Goal: Task Accomplishment & Management: Use online tool/utility

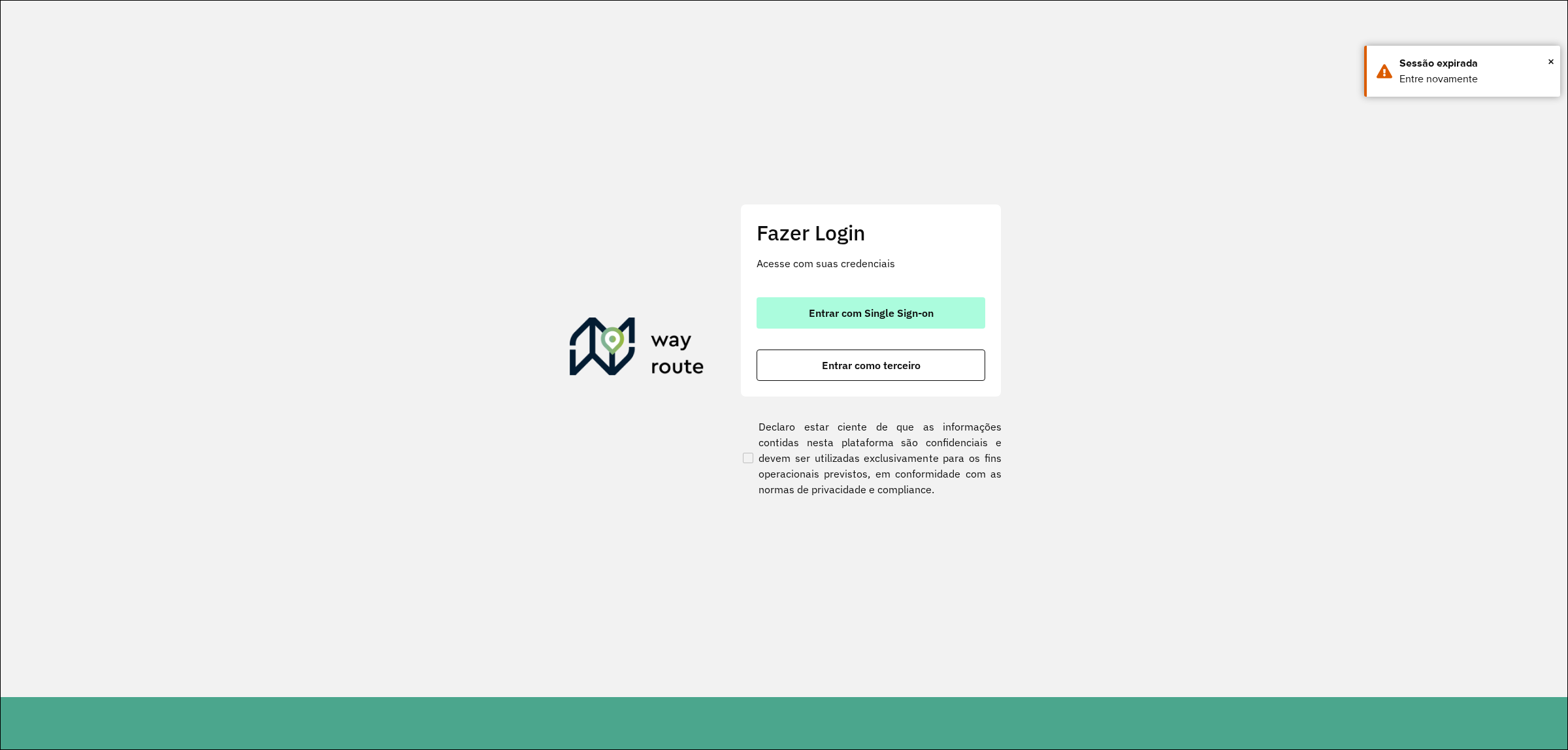
click at [845, 308] on span "Entrar com Single Sign-on" at bounding box center [872, 313] width 124 height 11
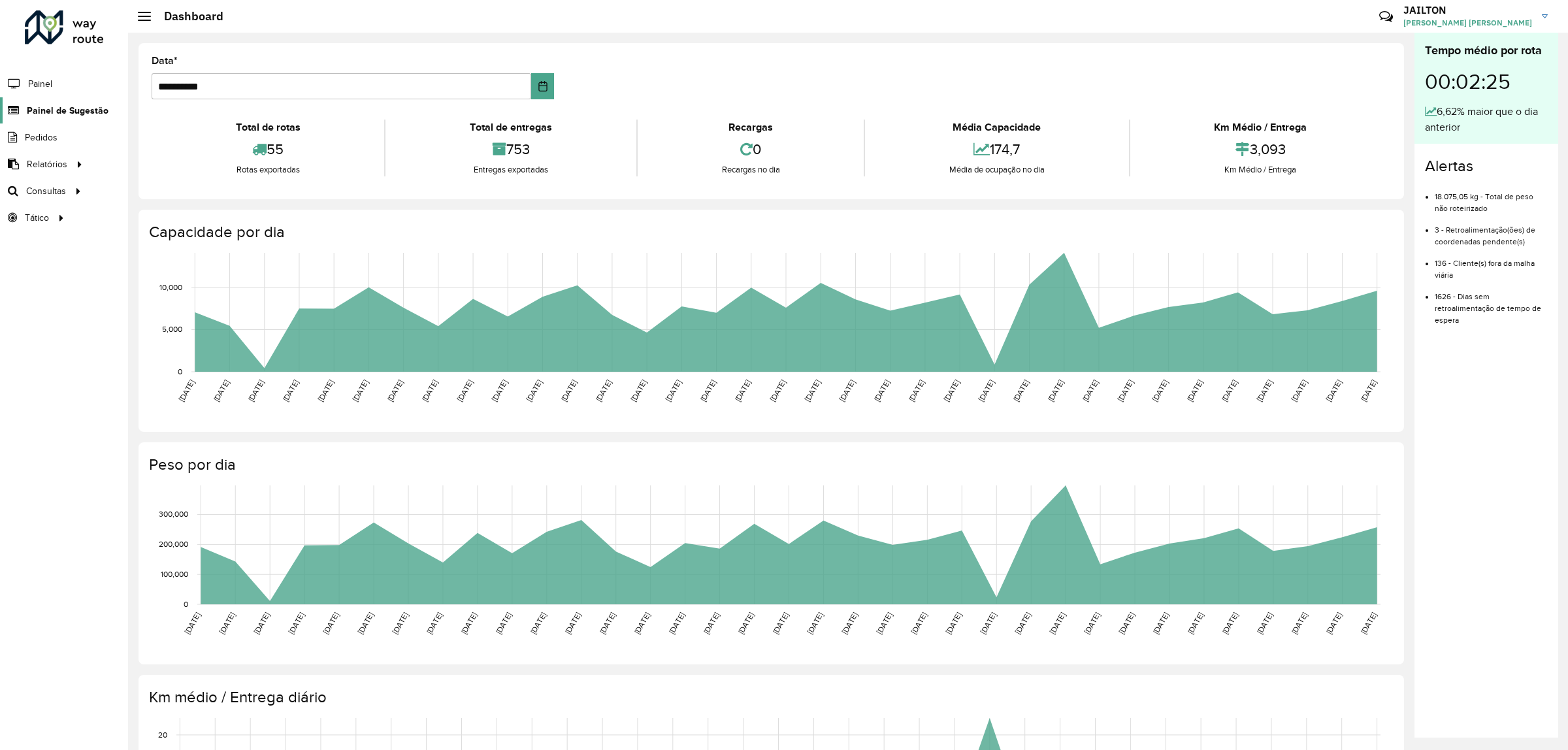
click at [94, 101] on link "Painel de Sugestão" at bounding box center [54, 110] width 108 height 26
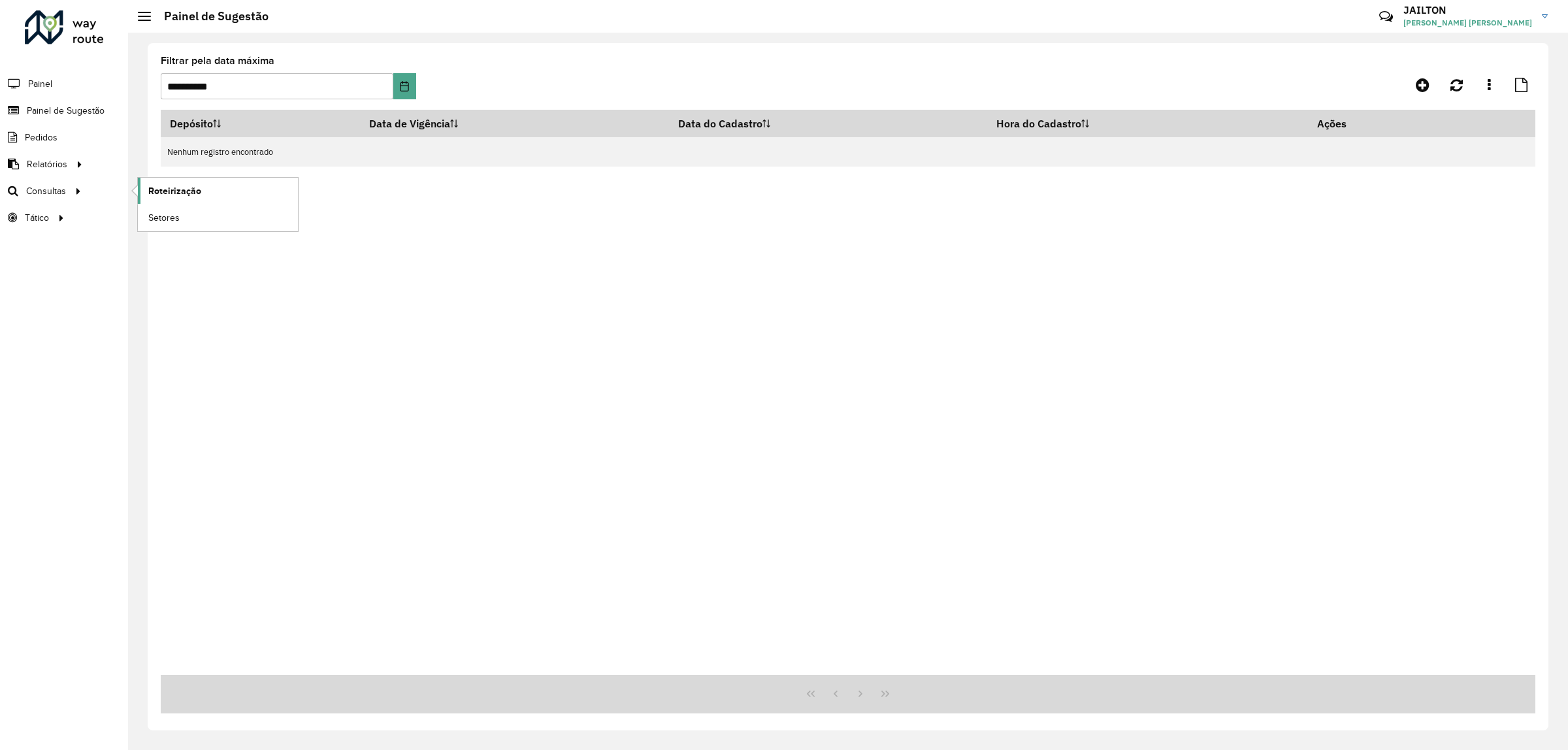
click at [230, 190] on link "Roteirização" at bounding box center [217, 190] width 160 height 26
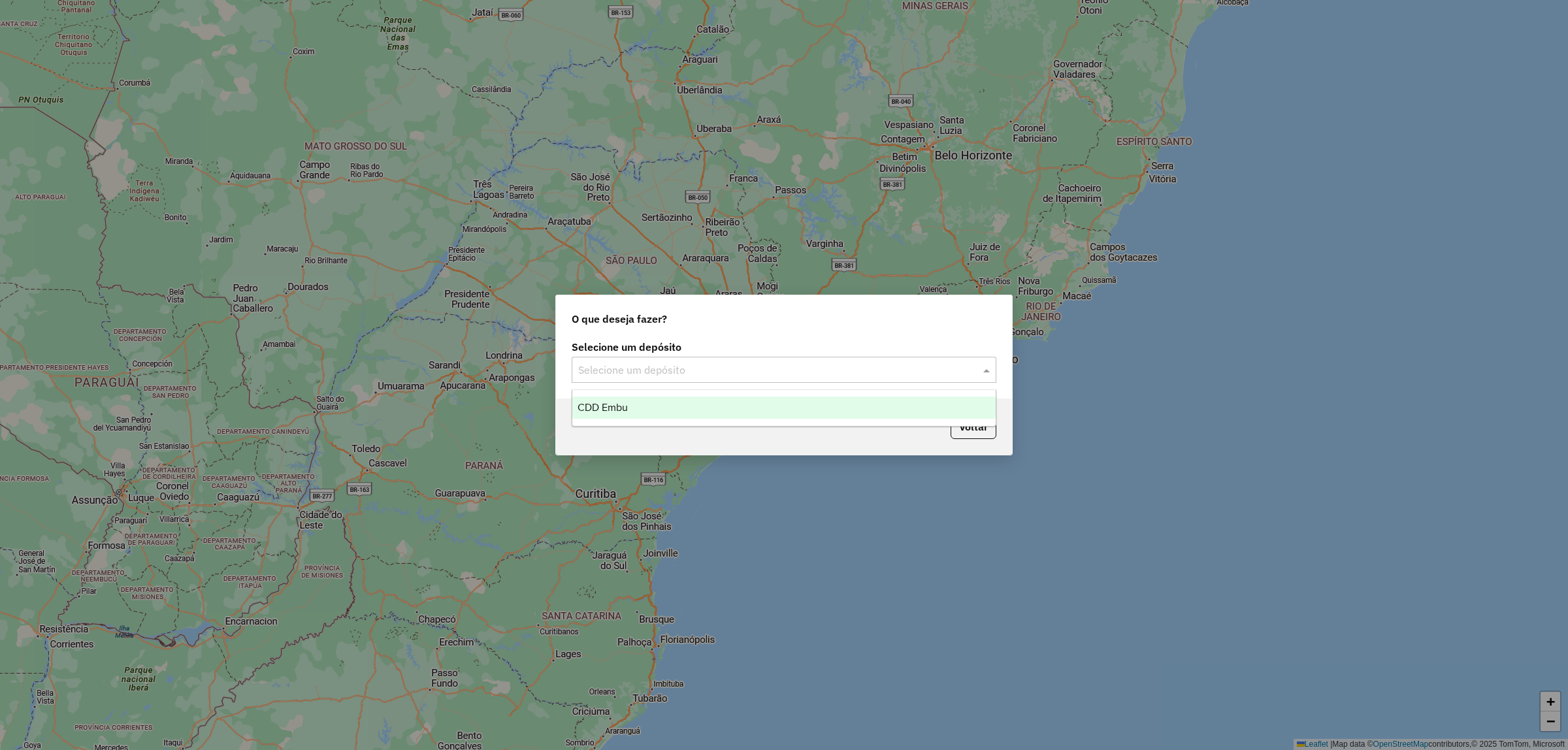
click at [700, 371] on input "text" at bounding box center [770, 370] width 386 height 15
drag, startPoint x: 674, startPoint y: 413, endPoint x: 704, endPoint y: 413, distance: 30.0
click at [674, 413] on div "CDD Embu" at bounding box center [784, 408] width 424 height 22
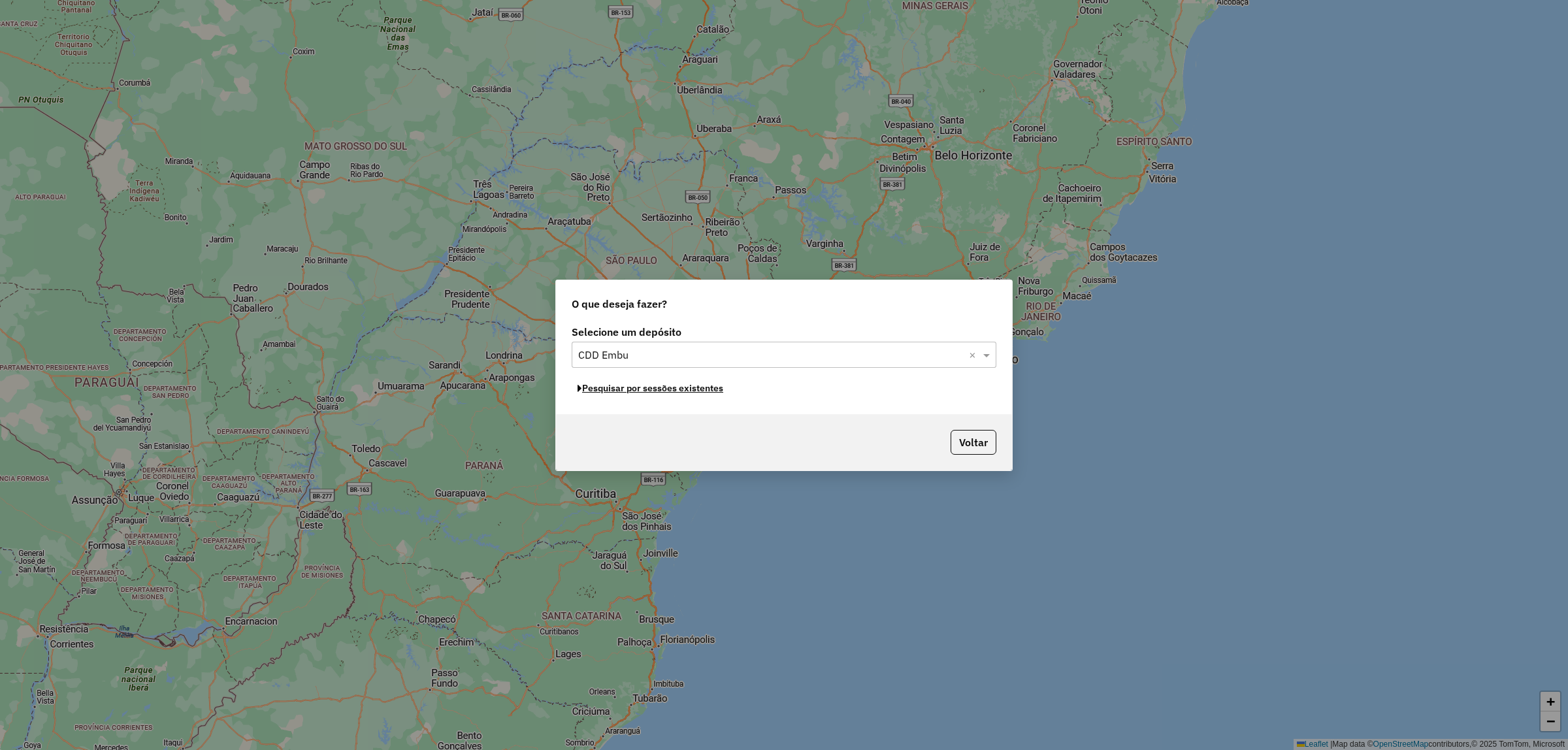
click at [699, 393] on button "Pesquisar por sessões existentes" at bounding box center [651, 387] width 158 height 20
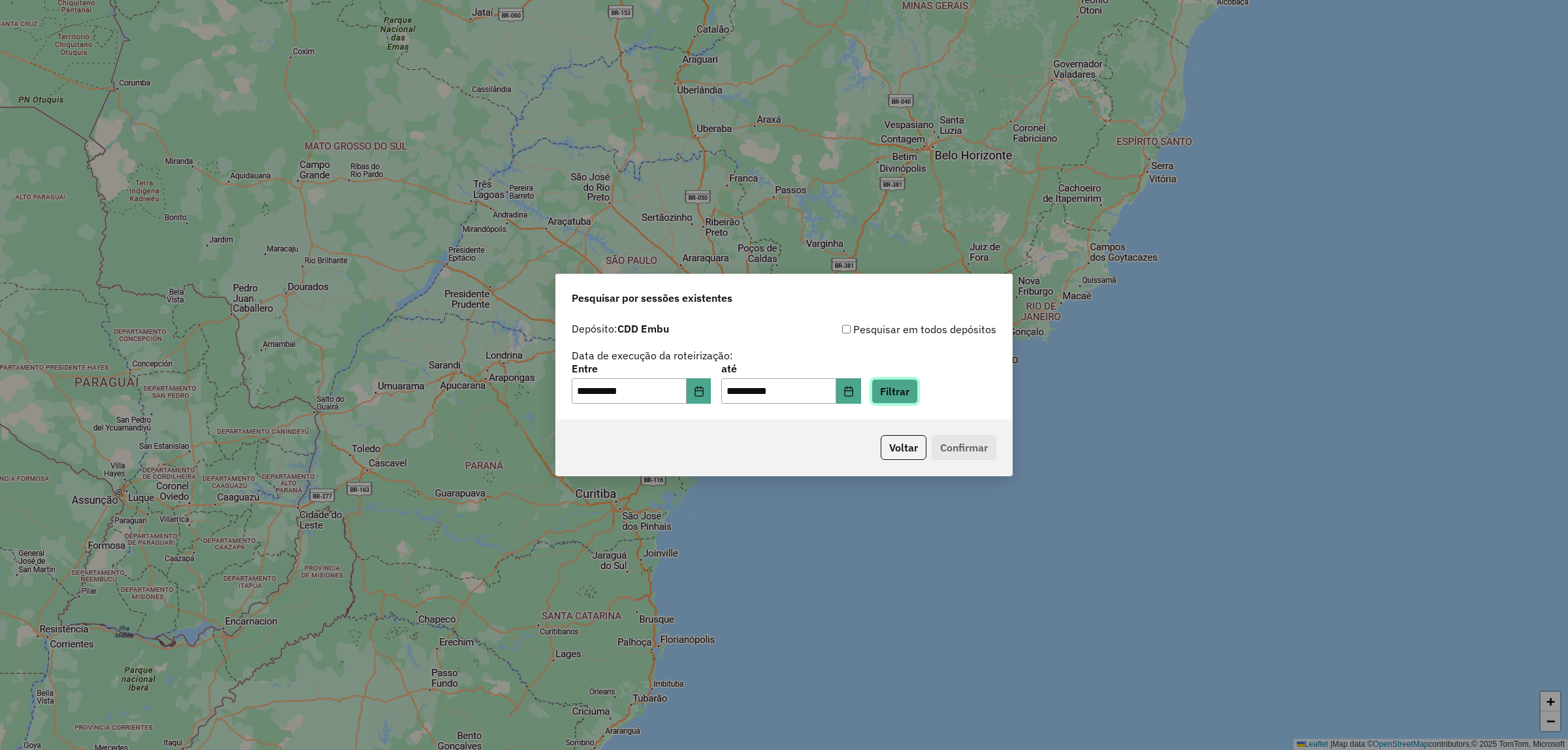
click at [918, 400] on button "Filtrar" at bounding box center [894, 391] width 46 height 25
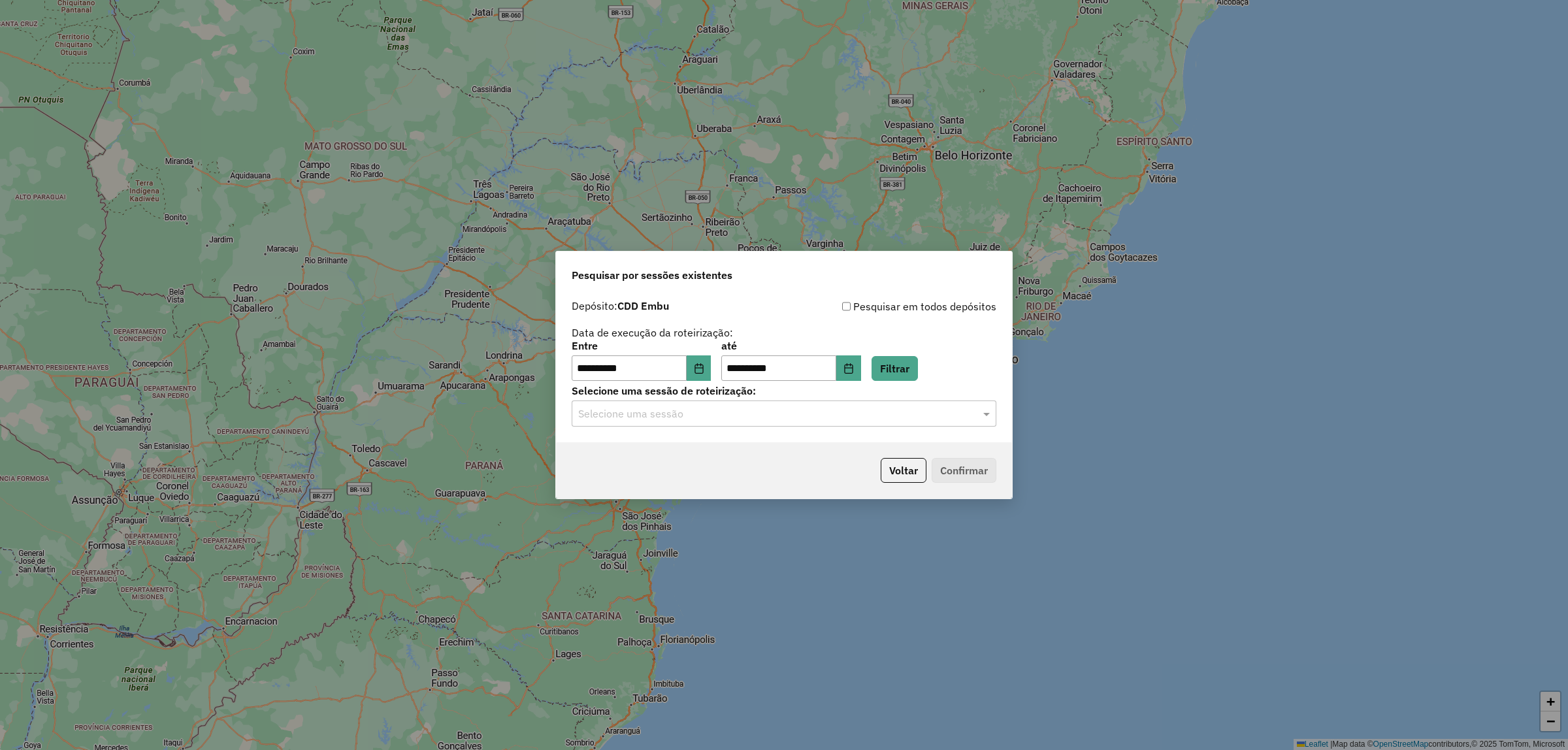
click at [826, 435] on div "**********" at bounding box center [784, 368] width 456 height 149
click at [804, 417] on input "text" at bounding box center [770, 414] width 386 height 15
click at [740, 458] on div "1263026 - 10/09/2025 21:21" at bounding box center [784, 452] width 424 height 22
click at [960, 464] on button "Confirmar" at bounding box center [964, 471] width 65 height 25
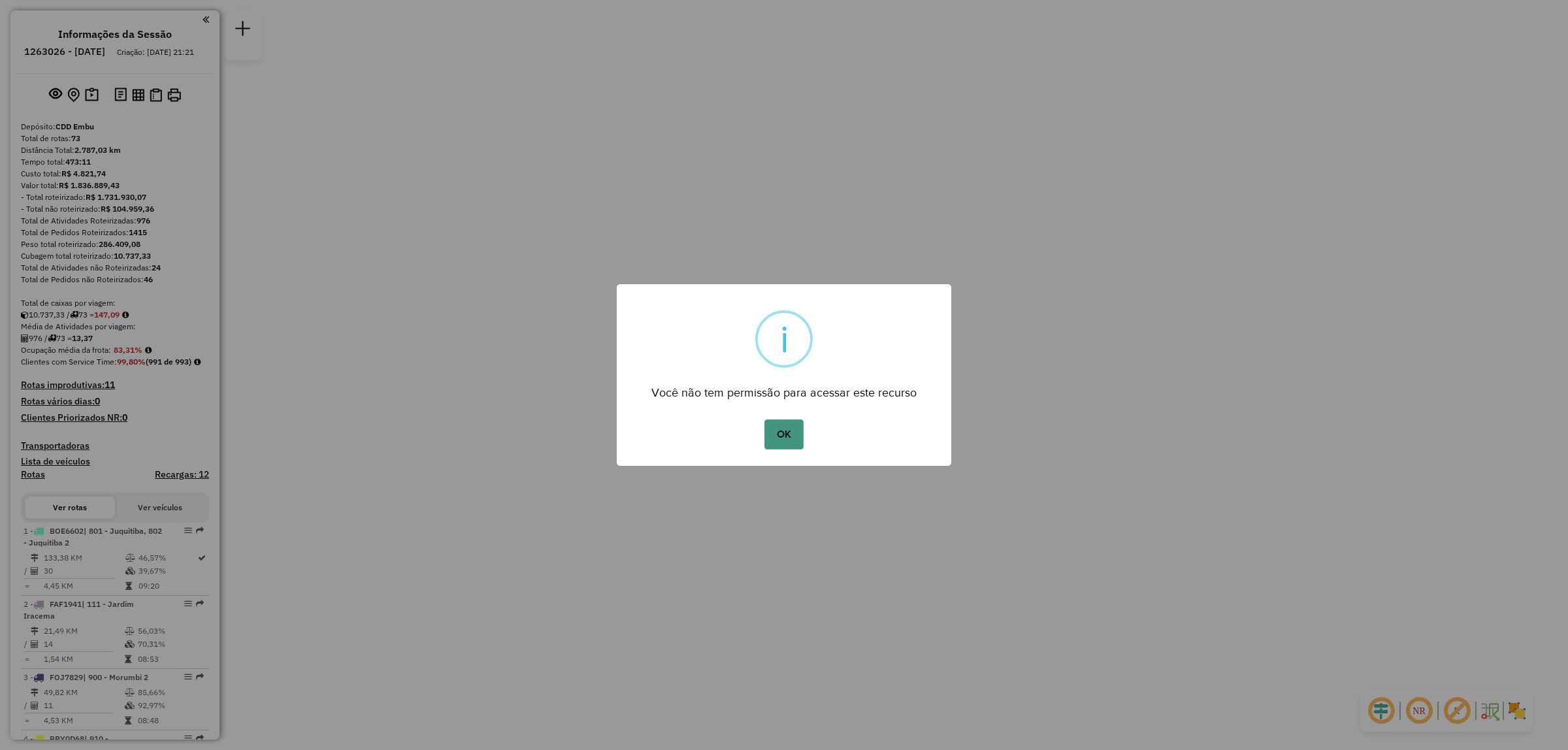
click at [780, 436] on button "OK" at bounding box center [784, 433] width 38 height 30
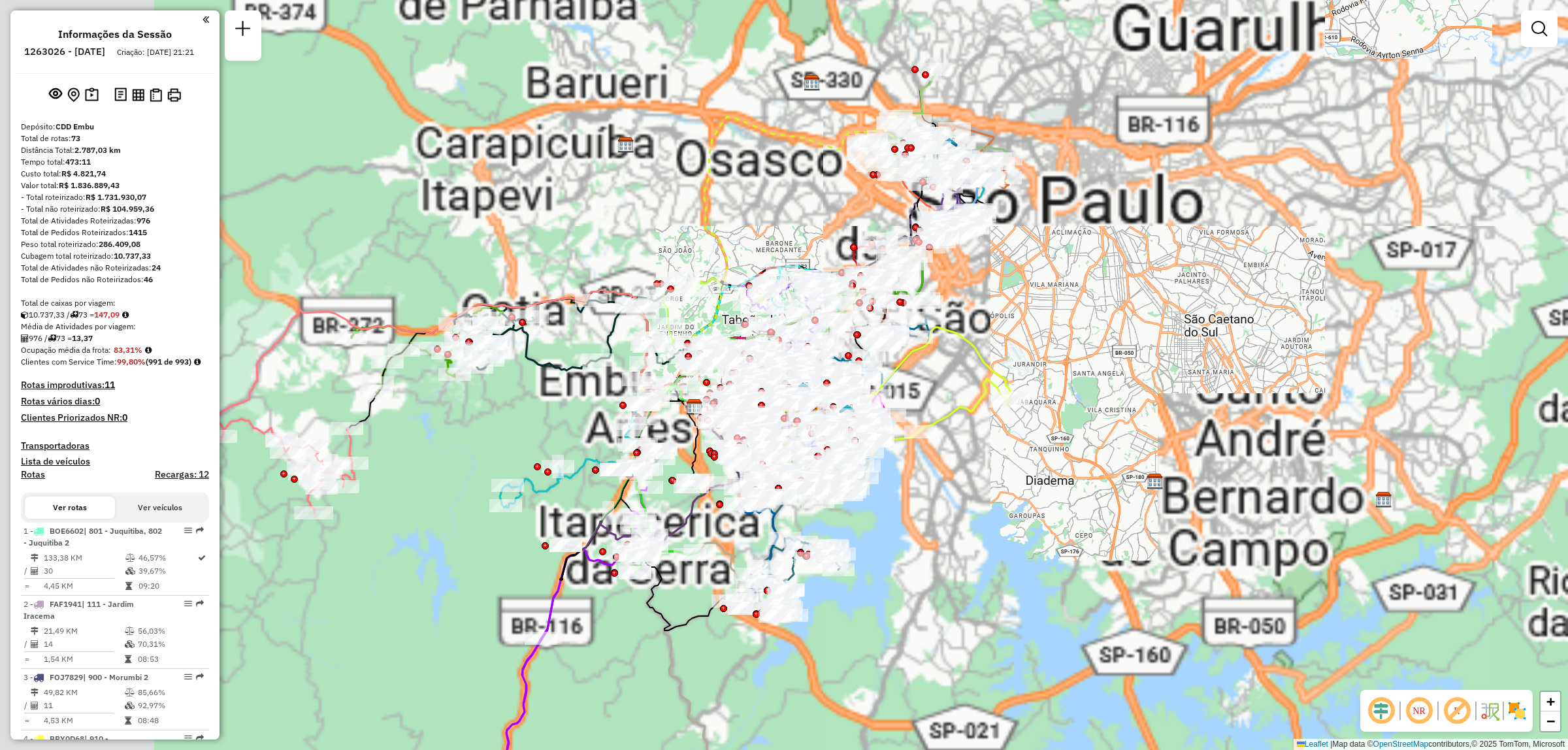
drag, startPoint x: 602, startPoint y: 296, endPoint x: 737, endPoint y: 256, distance: 140.8
click at [737, 256] on icon at bounding box center [808, 262] width 280 height 291
select select "**********"
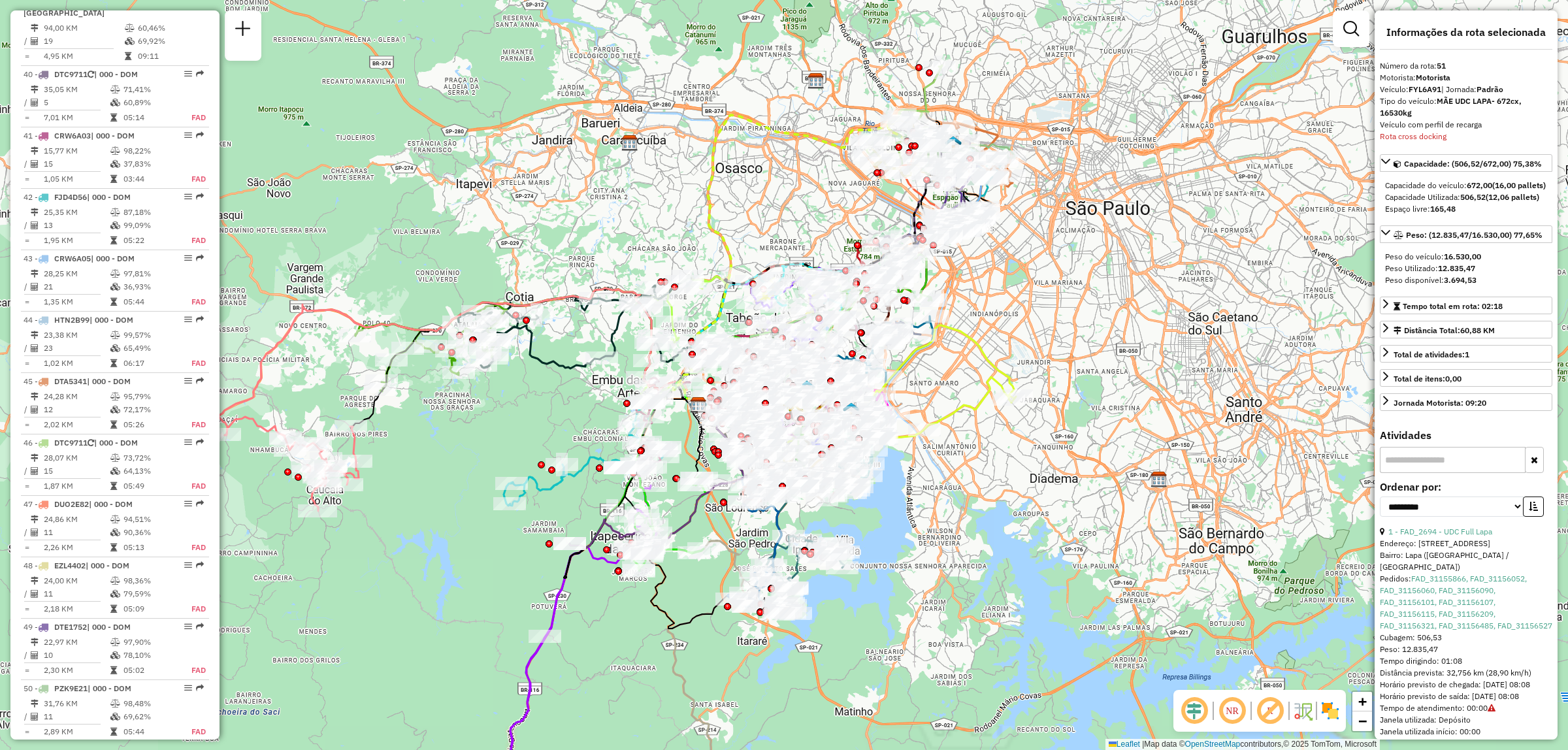
scroll to position [4104, 0]
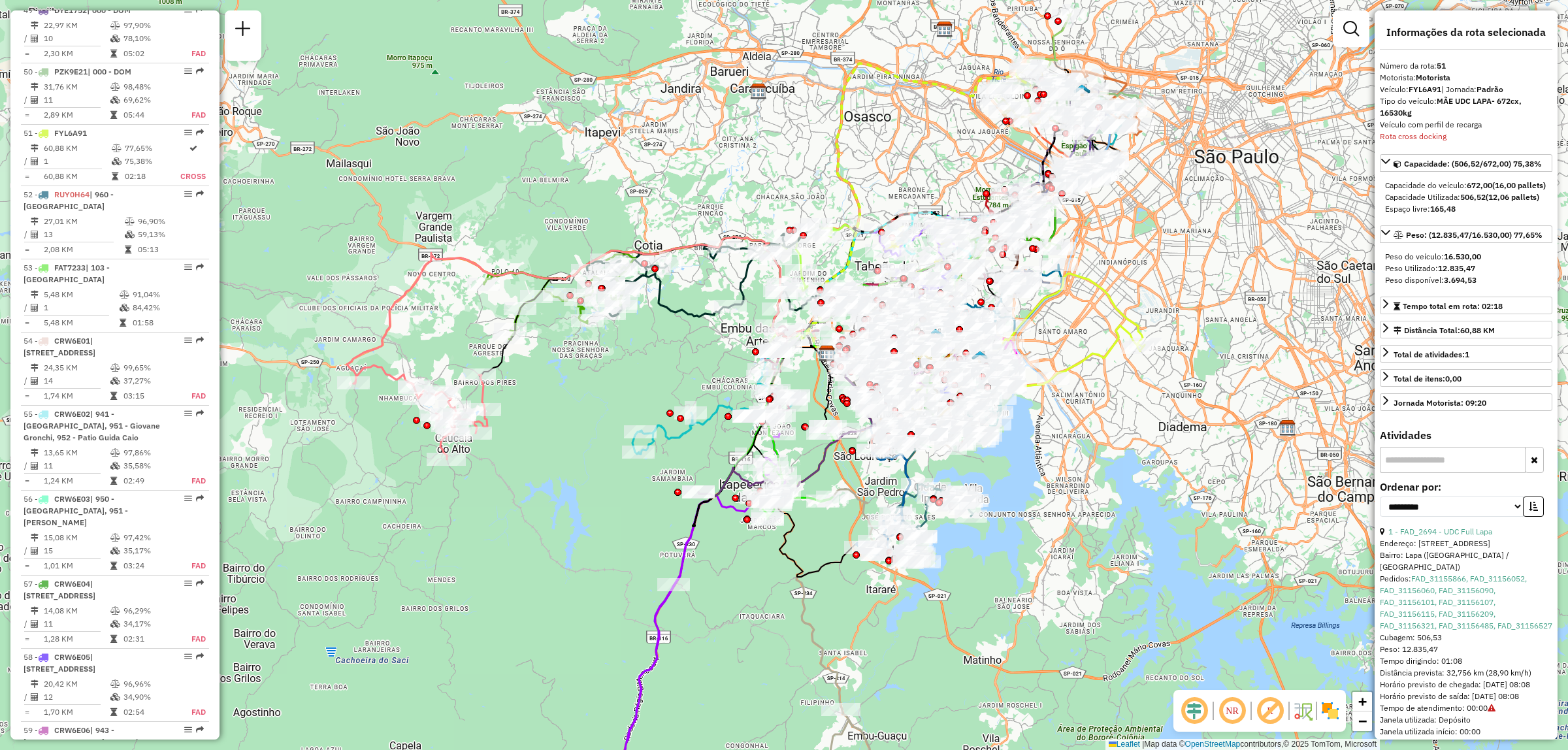
drag, startPoint x: 1302, startPoint y: 346, endPoint x: 1200, endPoint y: 338, distance: 102.3
click at [1200, 338] on div "Janela de atendimento Grade de atendimento Capacidade Transportadoras Veículos …" at bounding box center [784, 375] width 1568 height 750
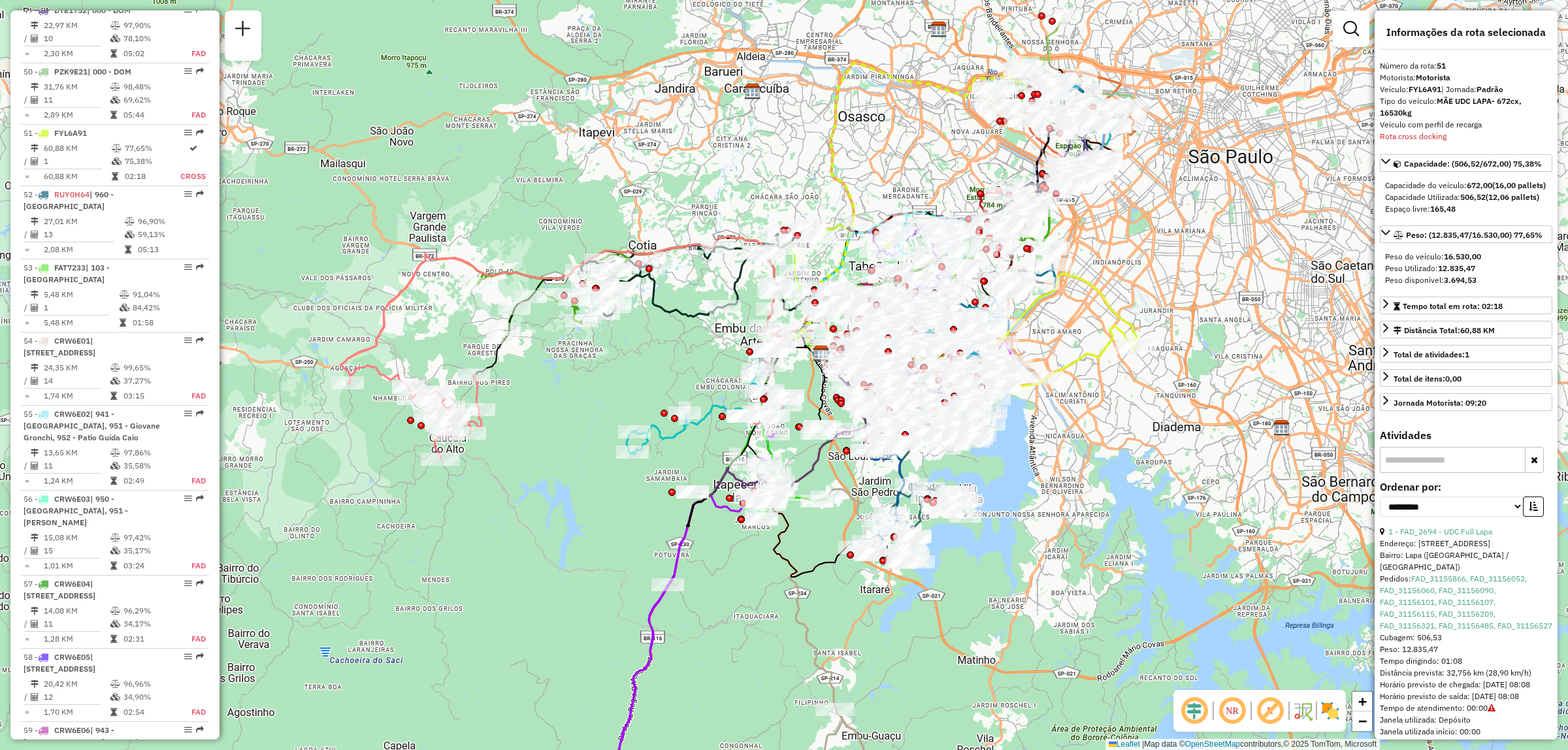
click at [1200, 338] on div "Janela de atendimento Grade de atendimento Capacidade Transportadoras Veículos …" at bounding box center [784, 375] width 1568 height 750
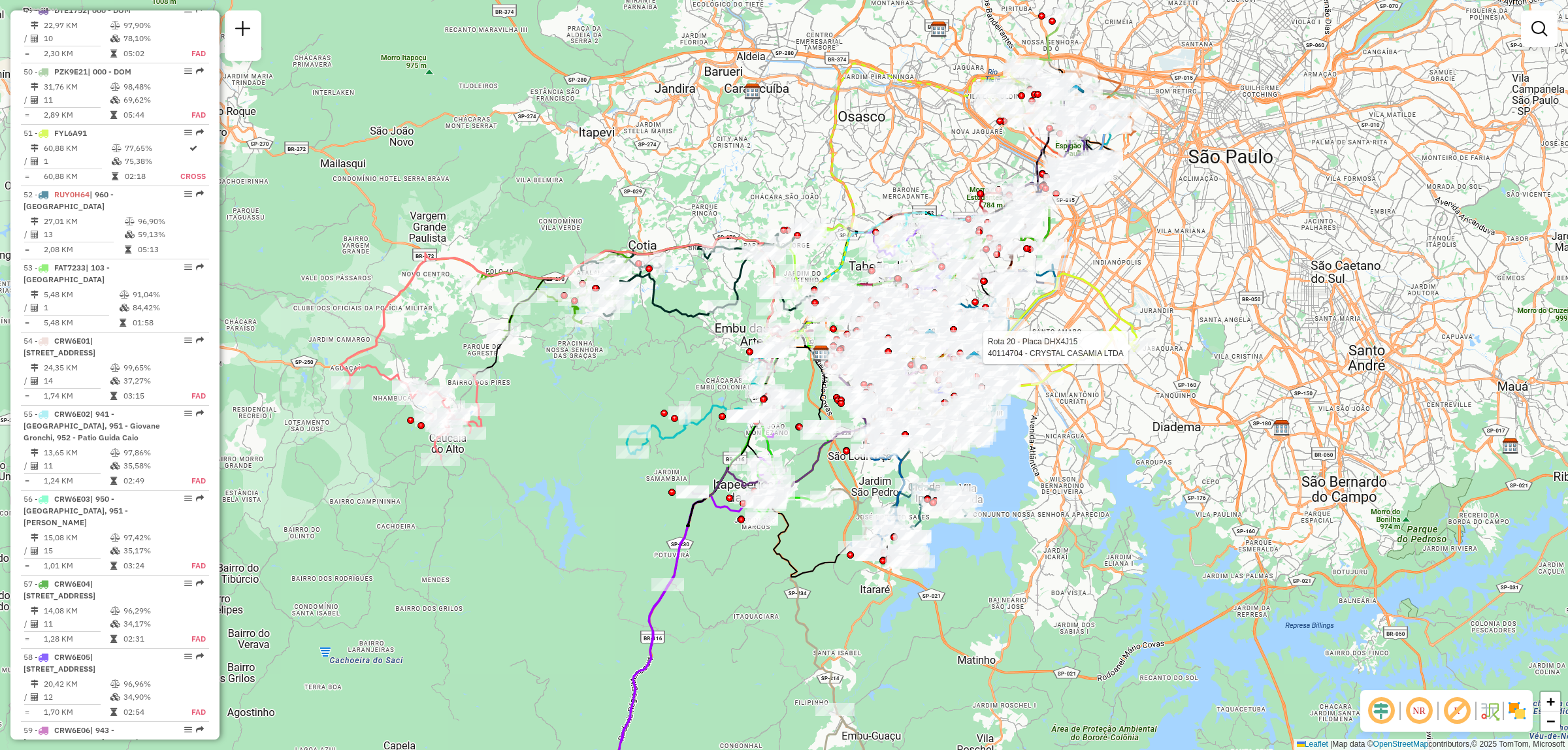
select select "**********"
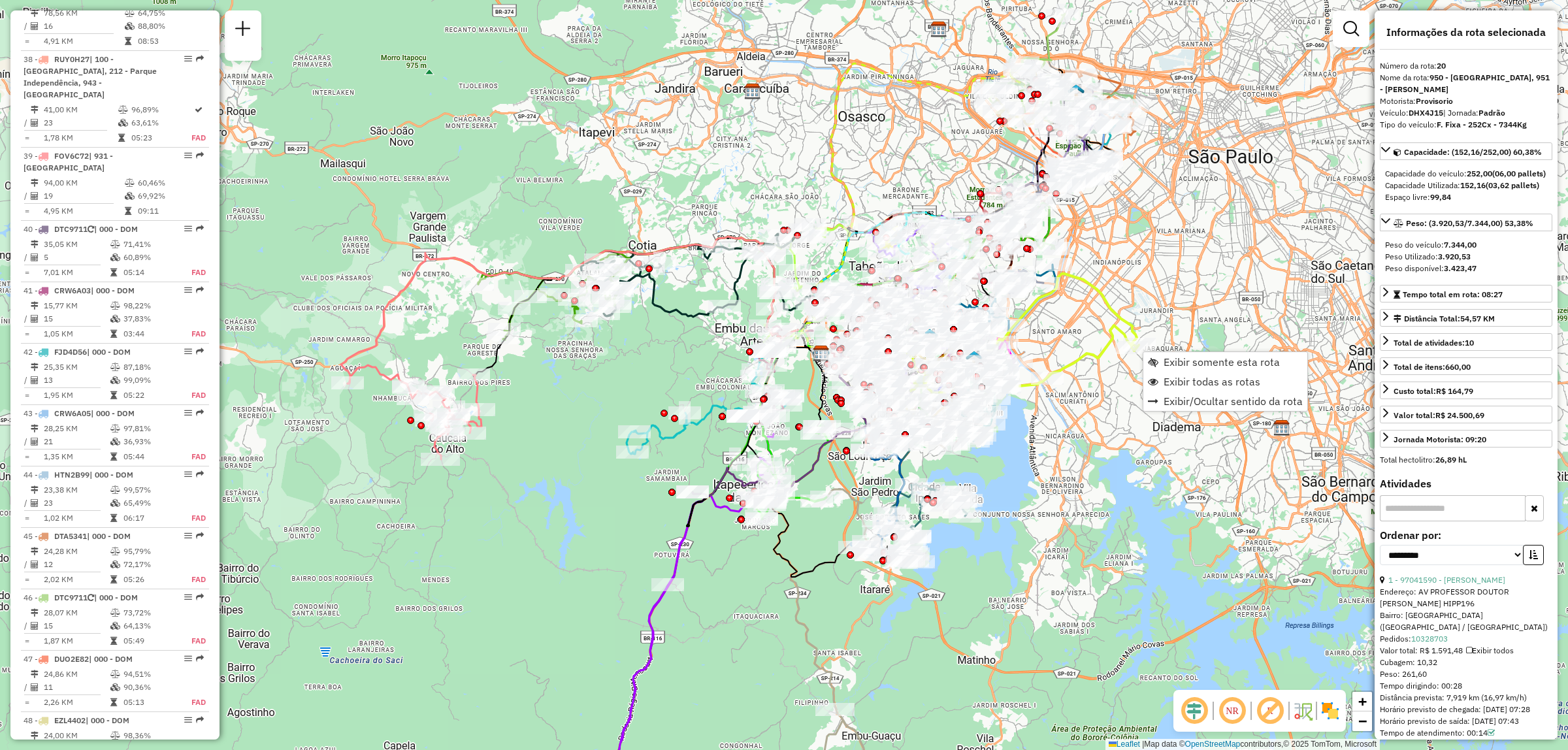
scroll to position [1904, 0]
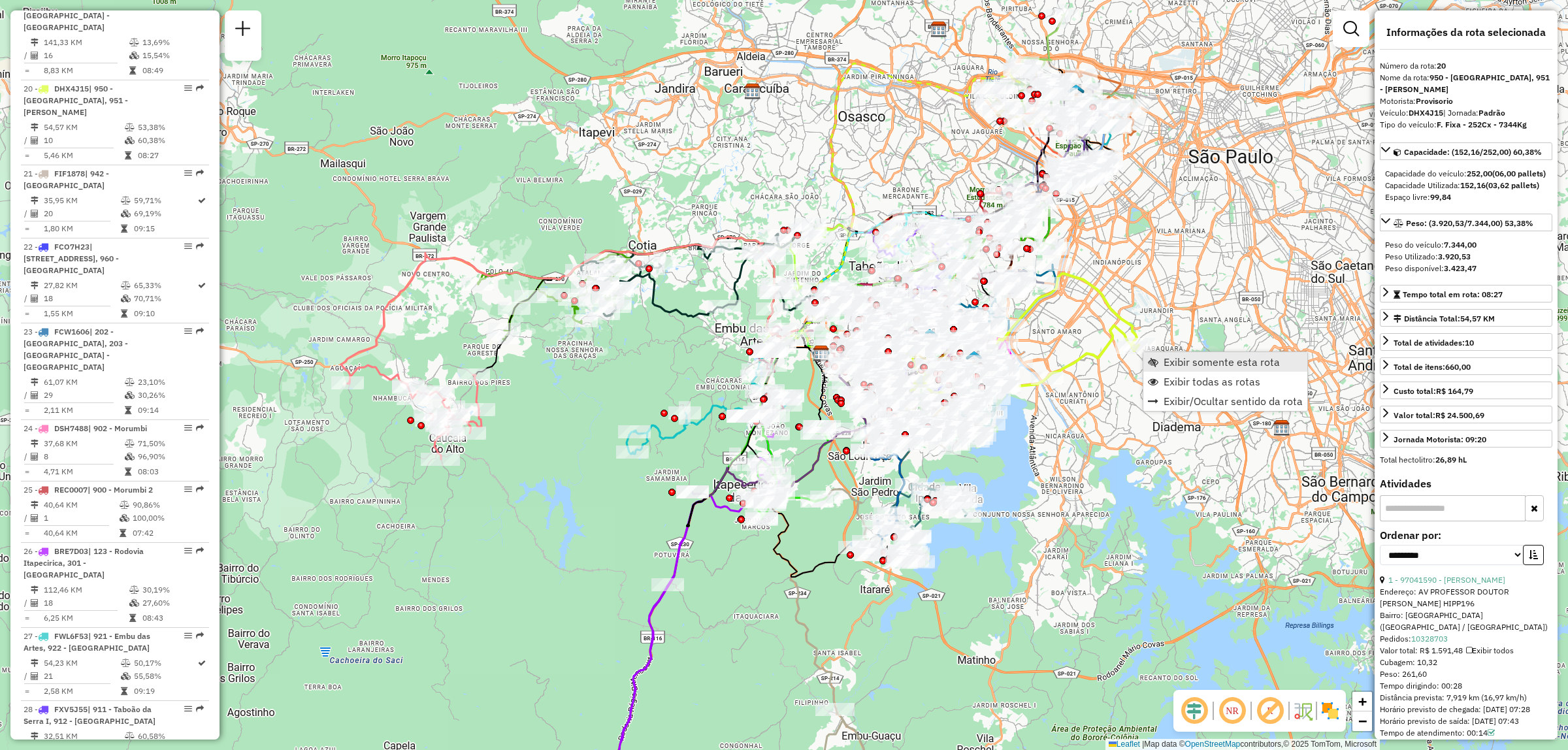
click at [1211, 358] on span "Exibir somente esta rota" at bounding box center [1222, 362] width 117 height 11
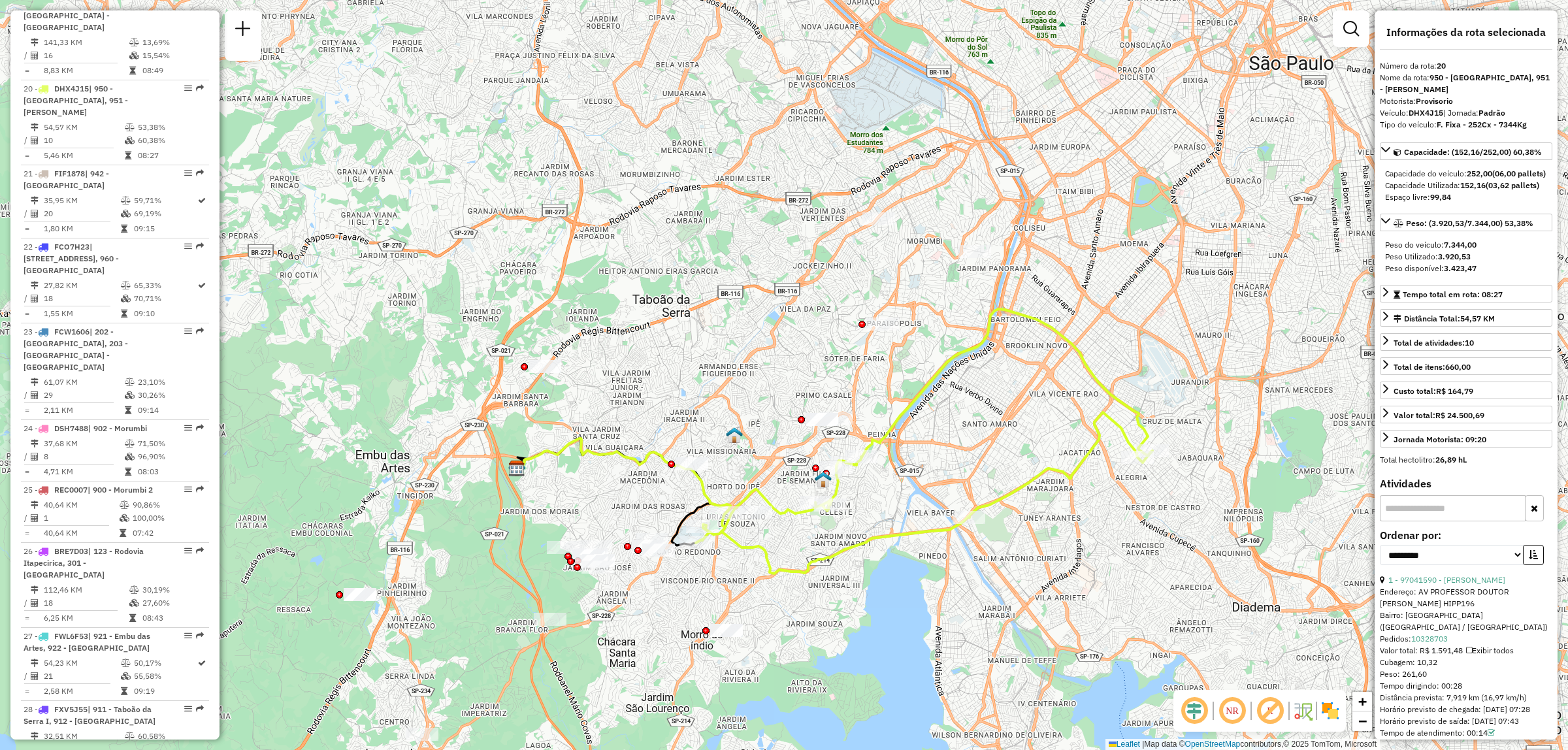
click at [1335, 722] on div "NR R" at bounding box center [1260, 711] width 172 height 42
click at [1332, 711] on img at bounding box center [1331, 711] width 21 height 21
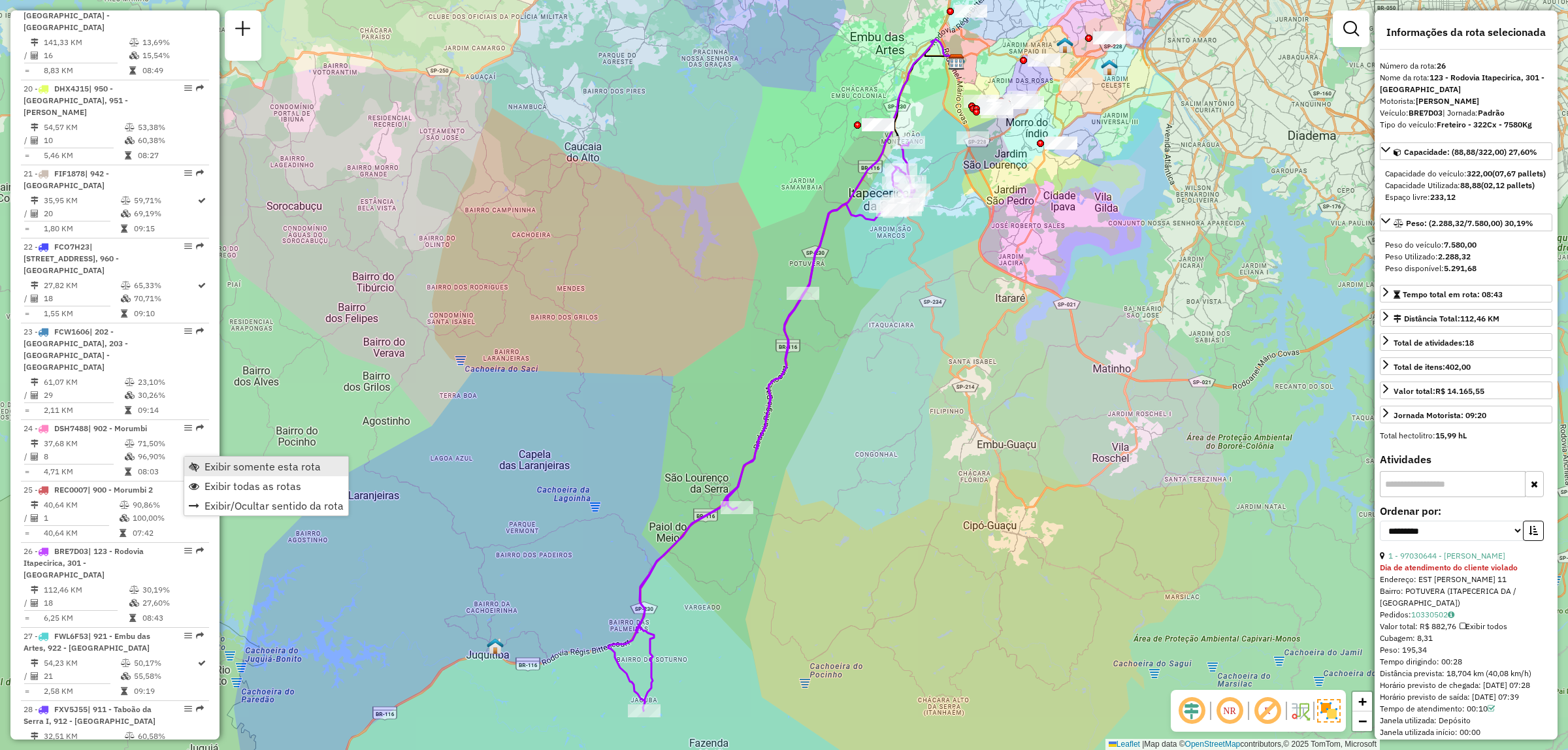
click at [273, 471] on span "Exibir somente esta rota" at bounding box center [263, 466] width 117 height 11
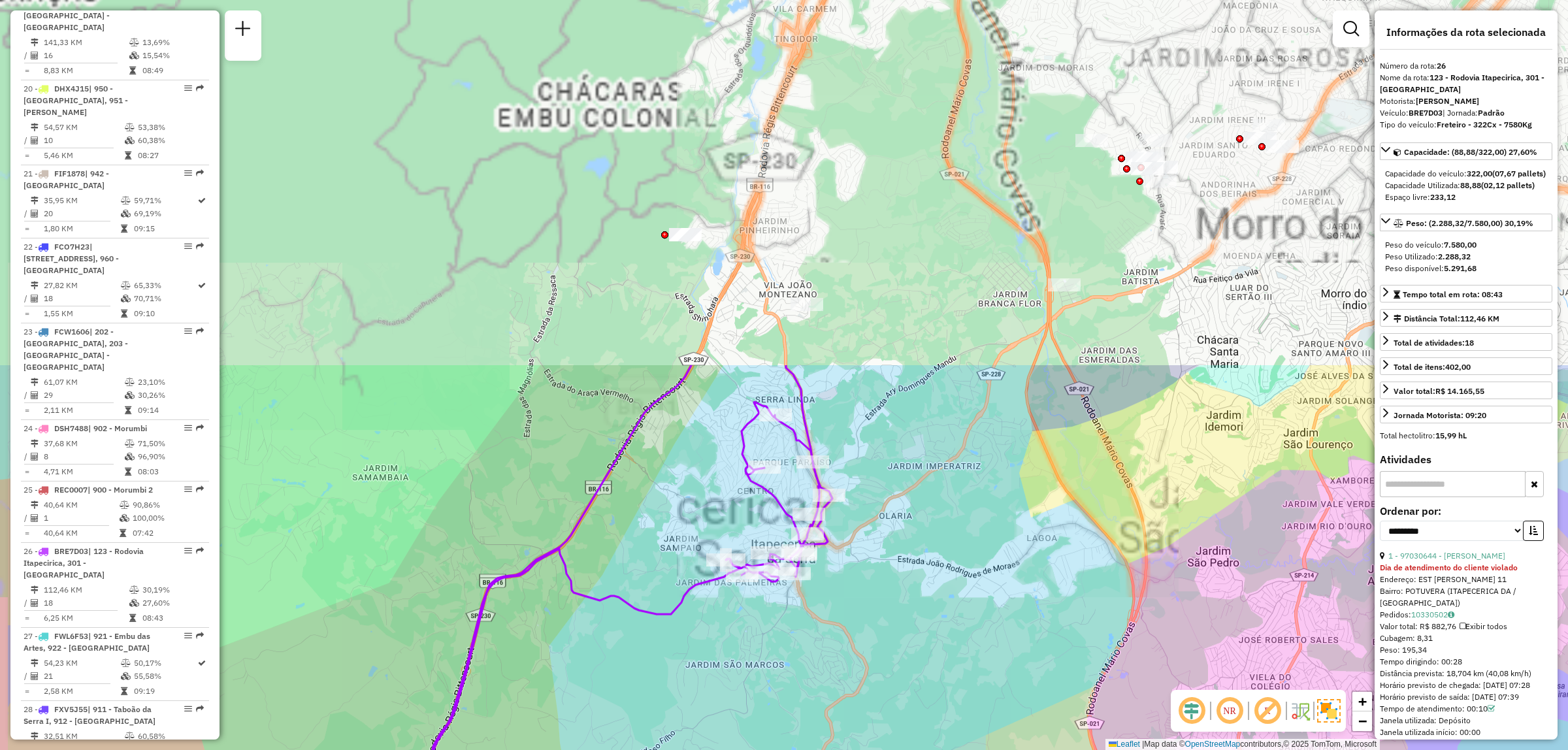
drag, startPoint x: 906, startPoint y: 79, endPoint x: 1003, endPoint y: 487, distance: 419.4
click at [1003, 487] on div "Janela de atendimento Grade de atendimento Capacidade Transportadoras Veículos …" at bounding box center [784, 375] width 1568 height 750
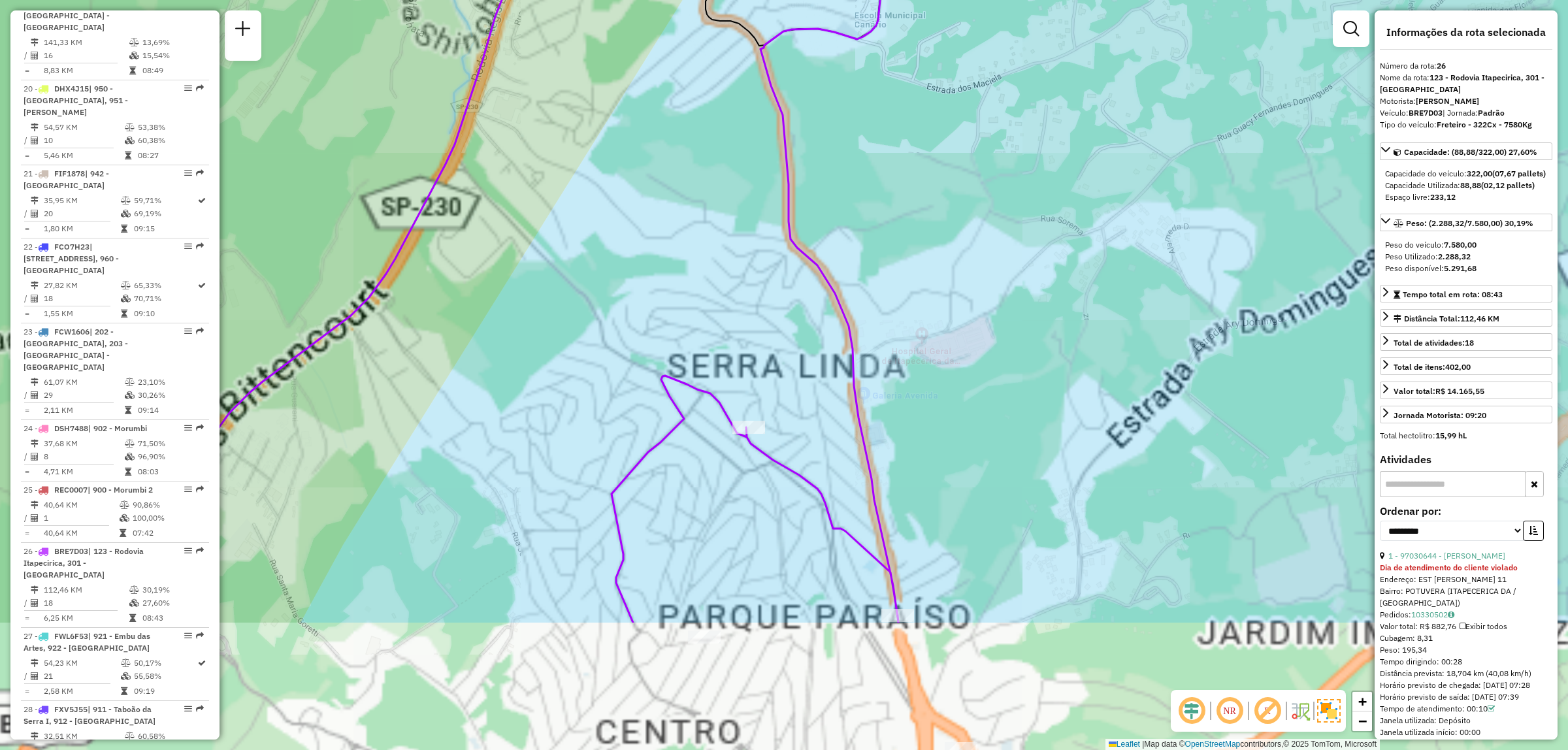
drag, startPoint x: 895, startPoint y: 438, endPoint x: 975, endPoint y: 23, distance: 422.6
click at [970, 36] on div "Janela de atendimento Grade de atendimento Capacidade Transportadoras Veículos …" at bounding box center [784, 375] width 1568 height 750
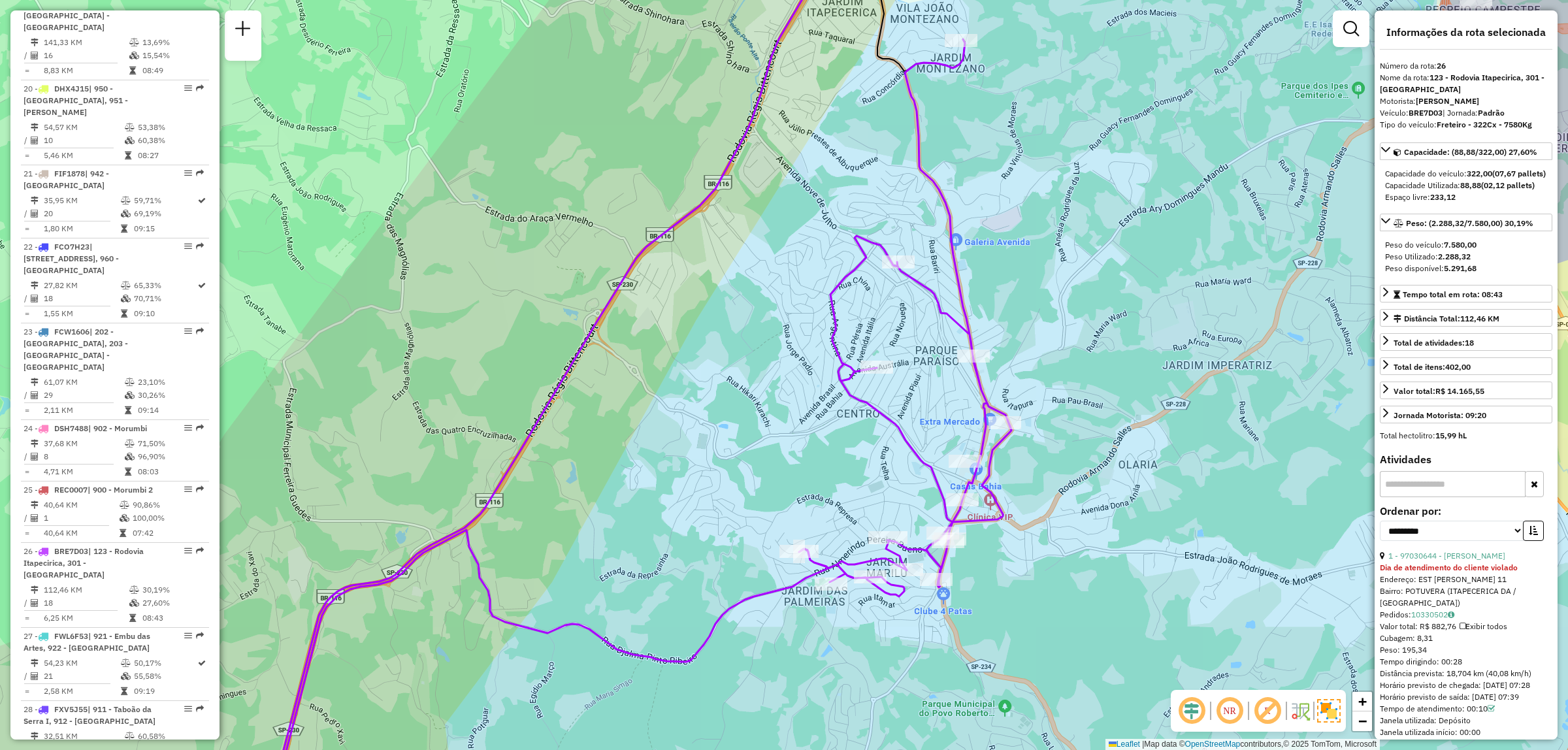
click at [1330, 710] on img at bounding box center [1329, 711] width 24 height 24
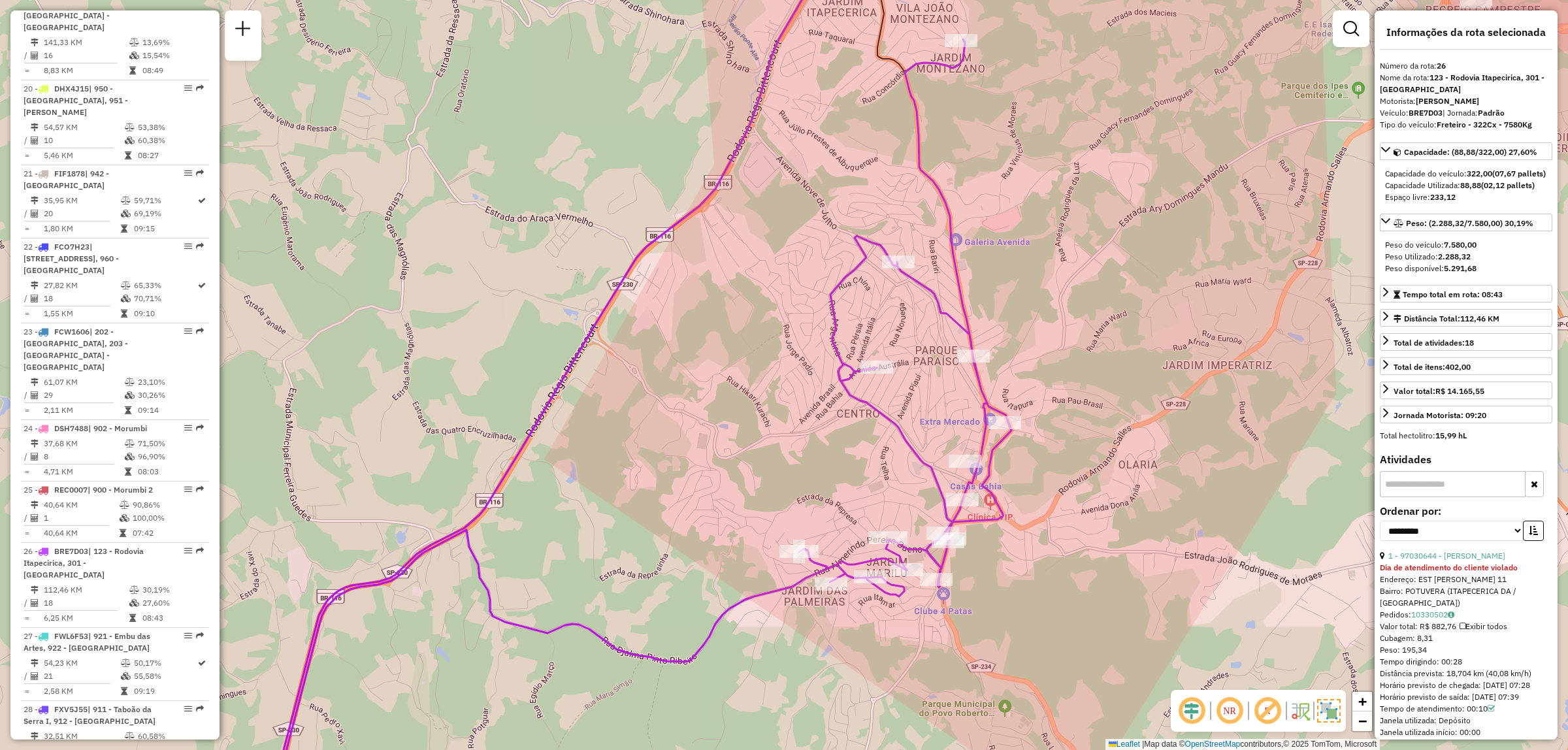
click at [1331, 714] on img at bounding box center [1329, 711] width 24 height 24
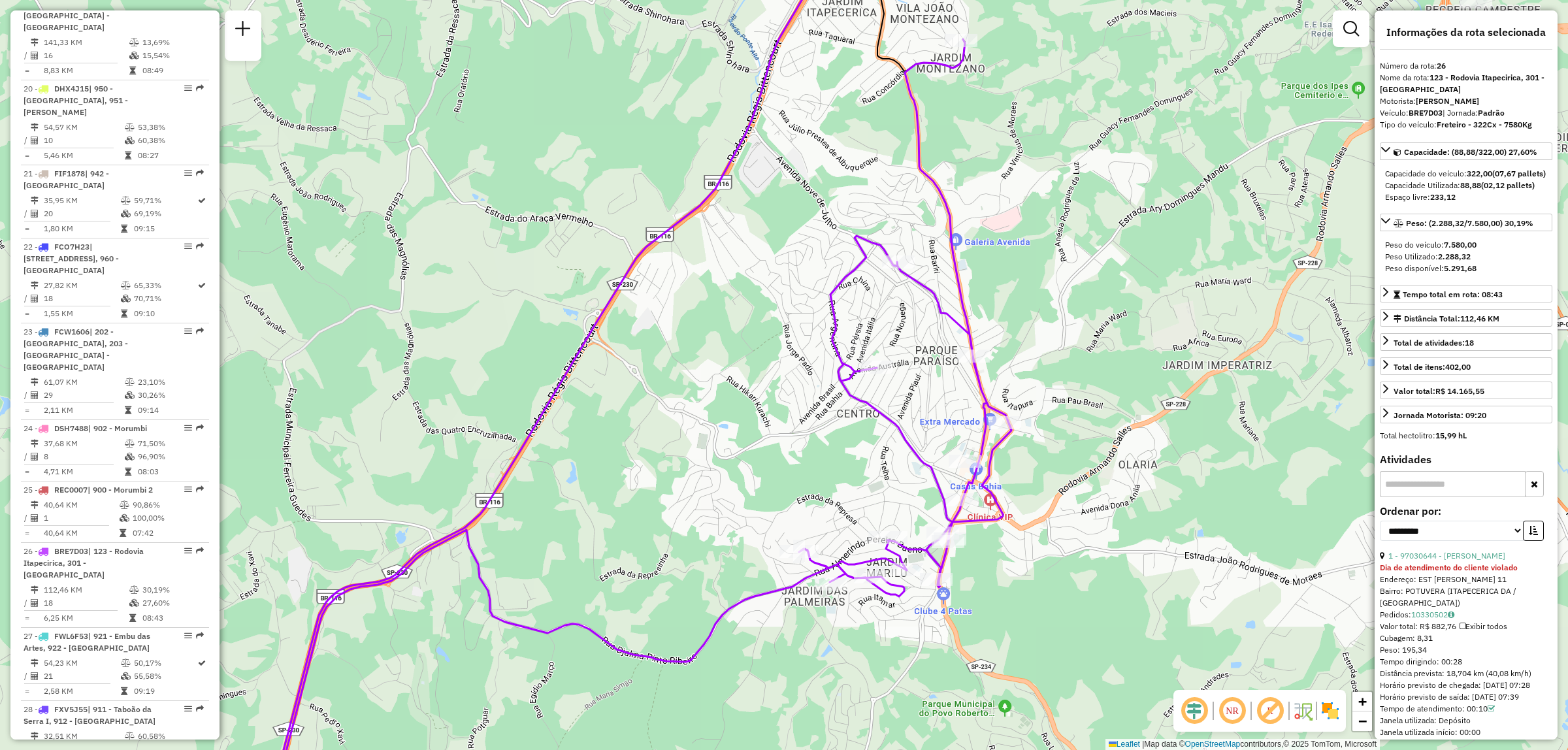
click at [1331, 714] on img at bounding box center [1331, 711] width 21 height 21
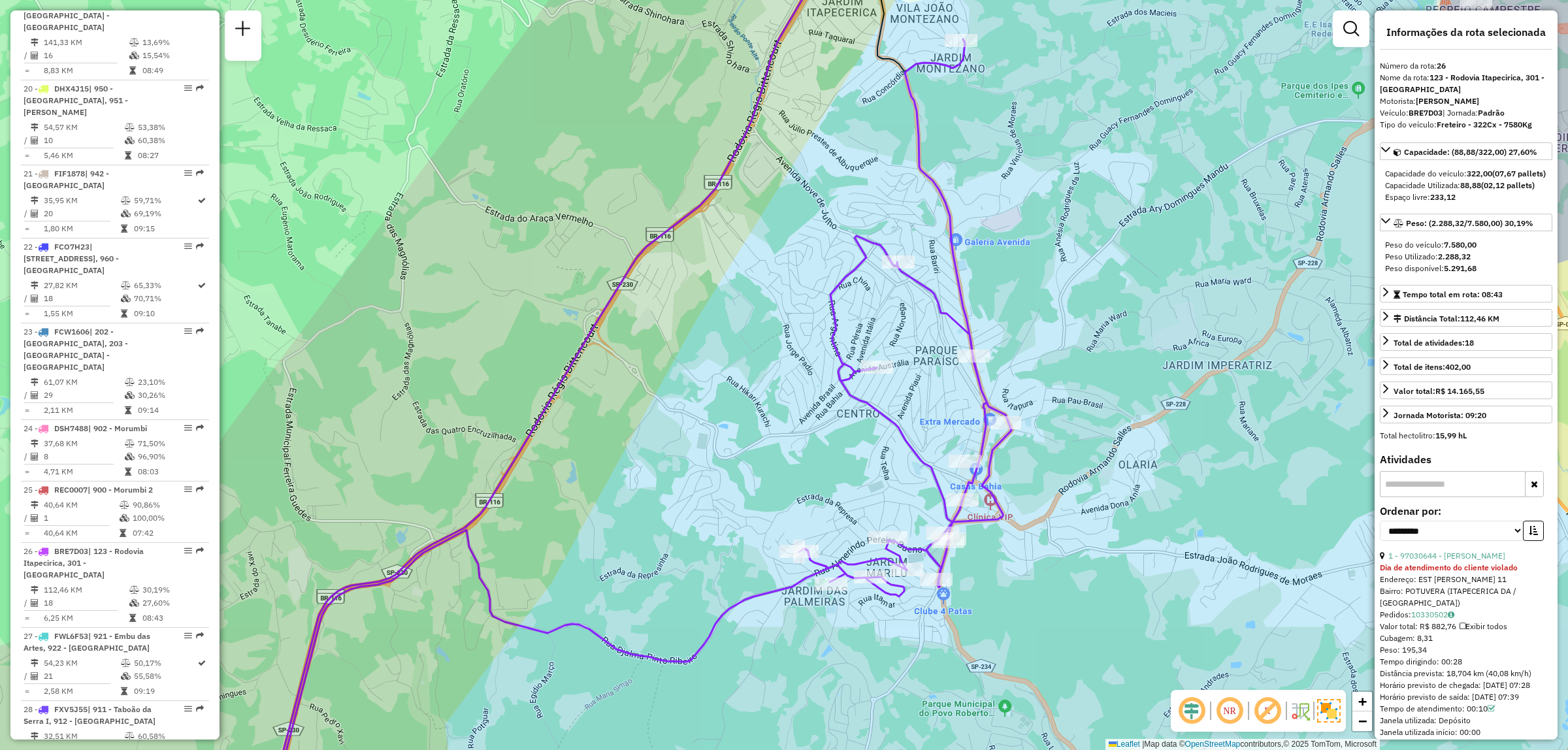
click at [1229, 714] on em at bounding box center [1229, 711] width 32 height 32
click at [1258, 717] on em at bounding box center [1268, 711] width 32 height 32
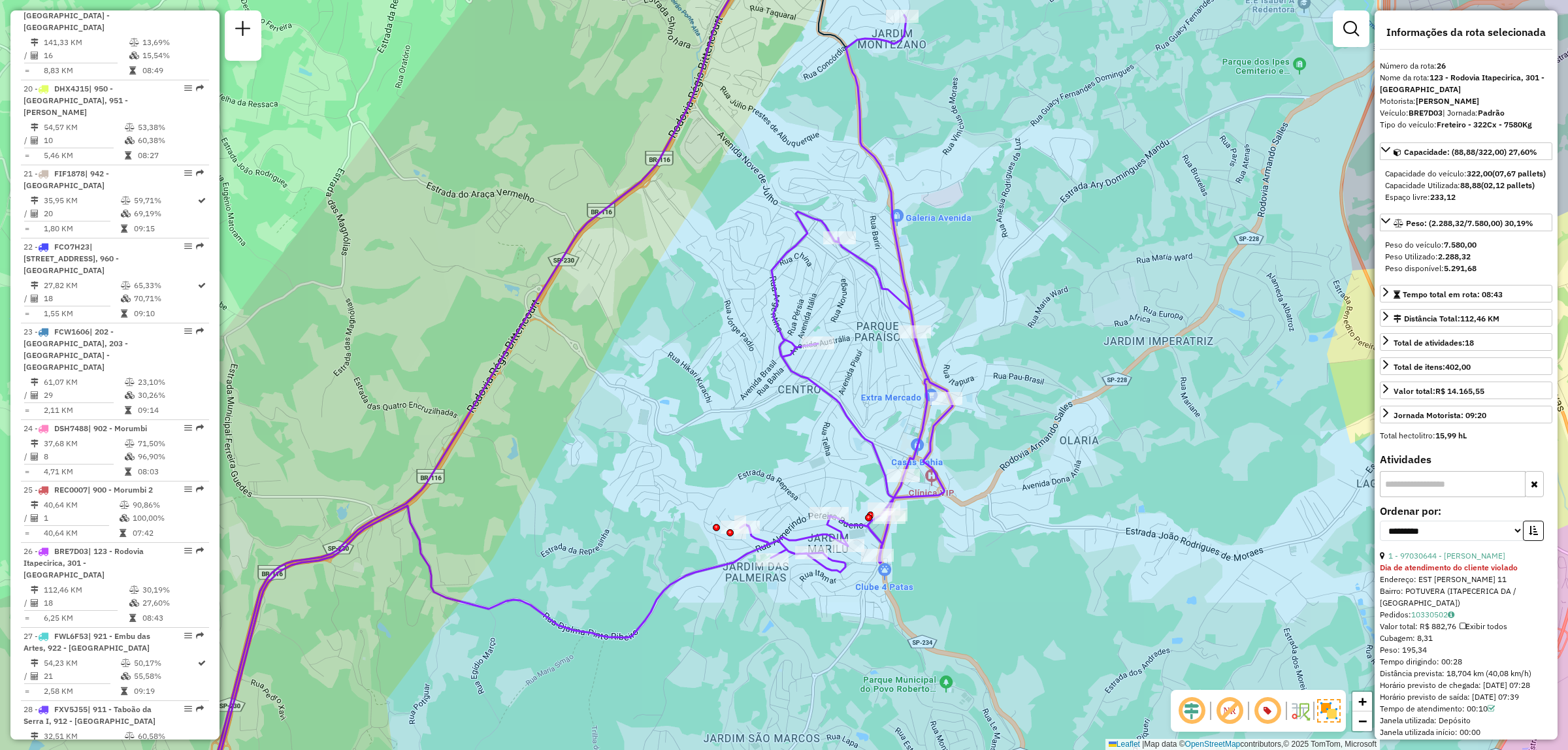
drag, startPoint x: 1072, startPoint y: 609, endPoint x: 1027, endPoint y: 590, distance: 48.8
click at [1027, 590] on div "Janela de atendimento Grade de atendimento Capacidade Transportadoras Veículos …" at bounding box center [784, 375] width 1568 height 750
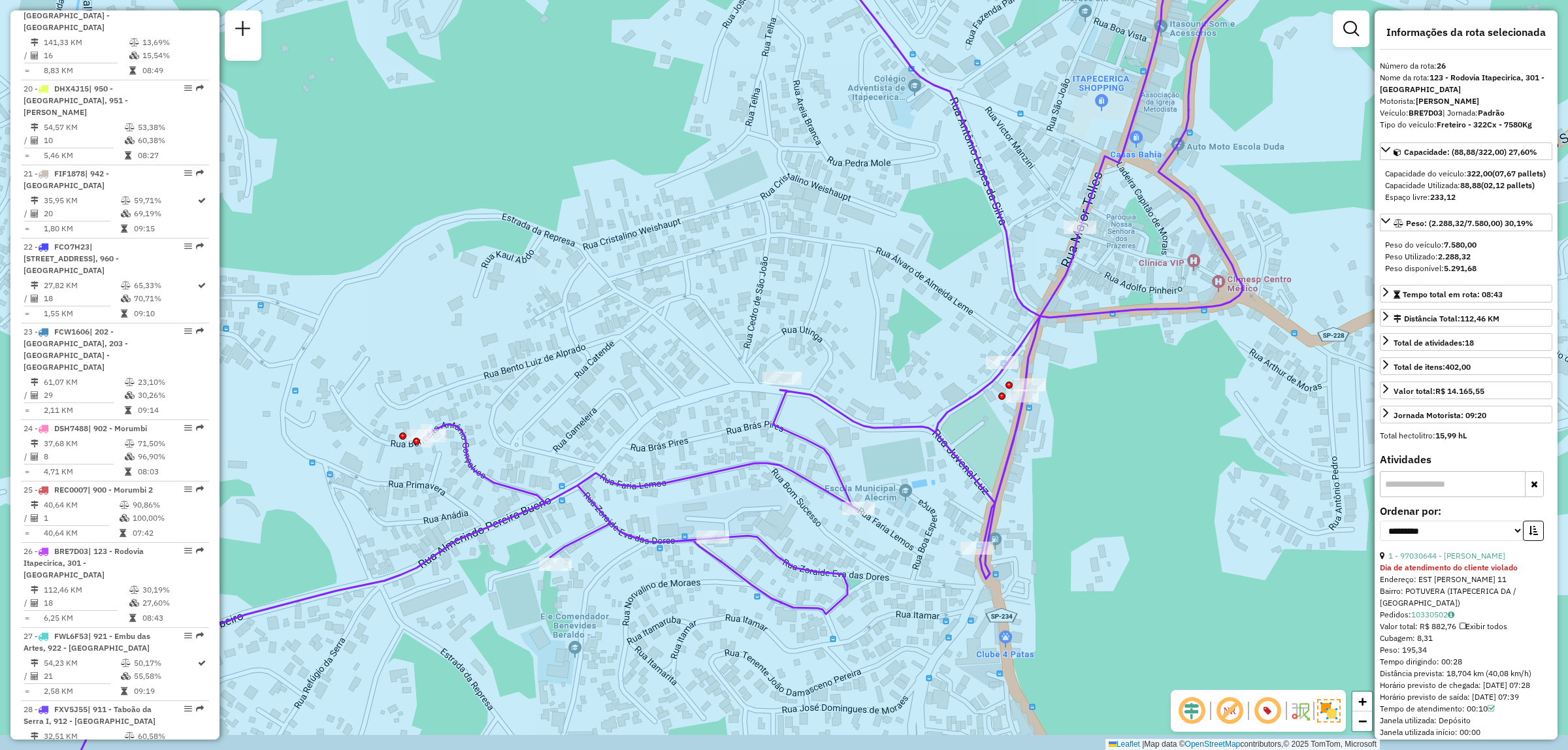
drag, startPoint x: 660, startPoint y: 436, endPoint x: 609, endPoint y: 373, distance: 81.1
click at [599, 373] on div "Janela de atendimento Grade de atendimento Capacidade Transportadoras Veículos …" at bounding box center [784, 375] width 1568 height 750
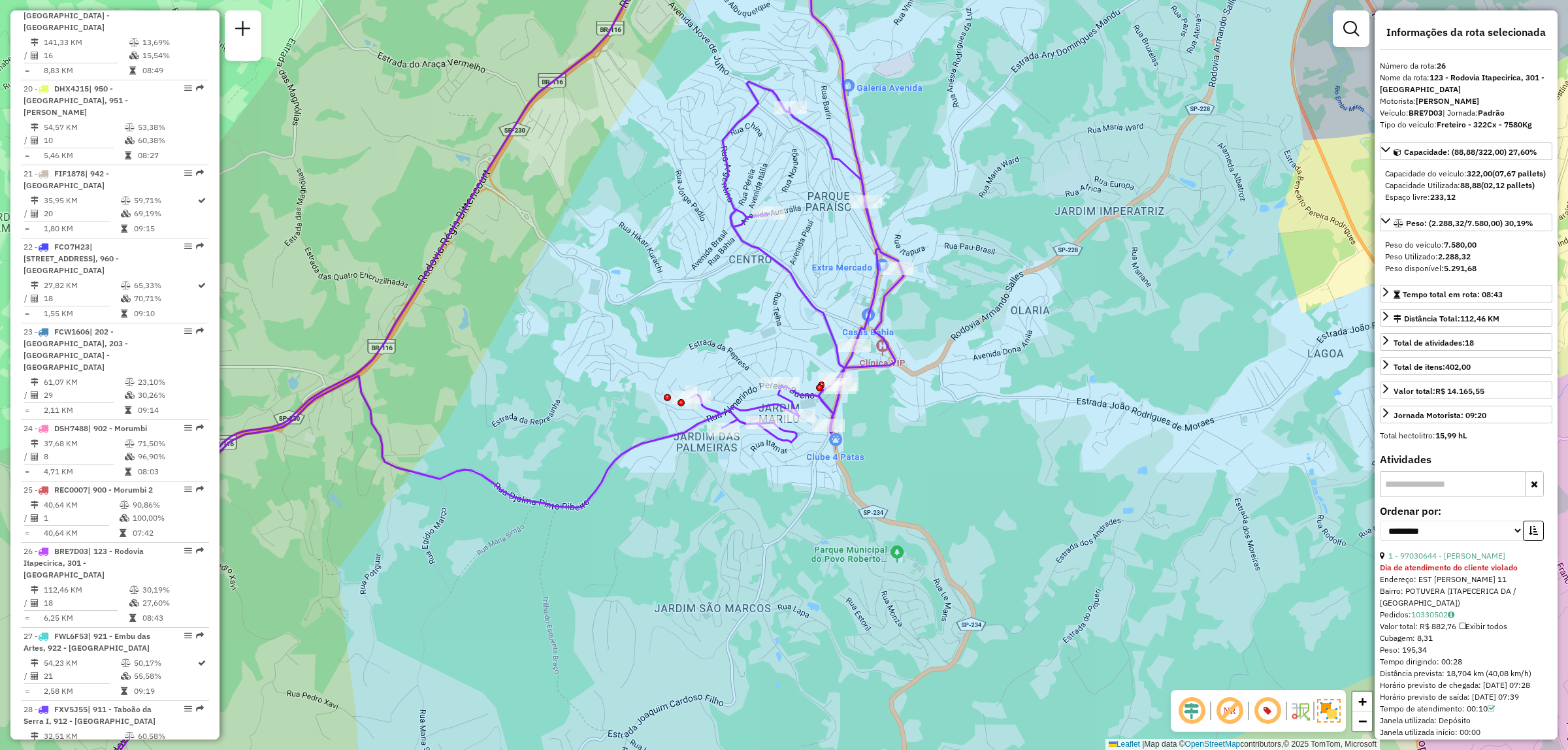
drag, startPoint x: 782, startPoint y: 255, endPoint x: 918, endPoint y: 265, distance: 136.4
click at [918, 265] on div "Janela de atendimento Grade de atendimento Capacidade Transportadoras Veículos …" at bounding box center [784, 375] width 1568 height 750
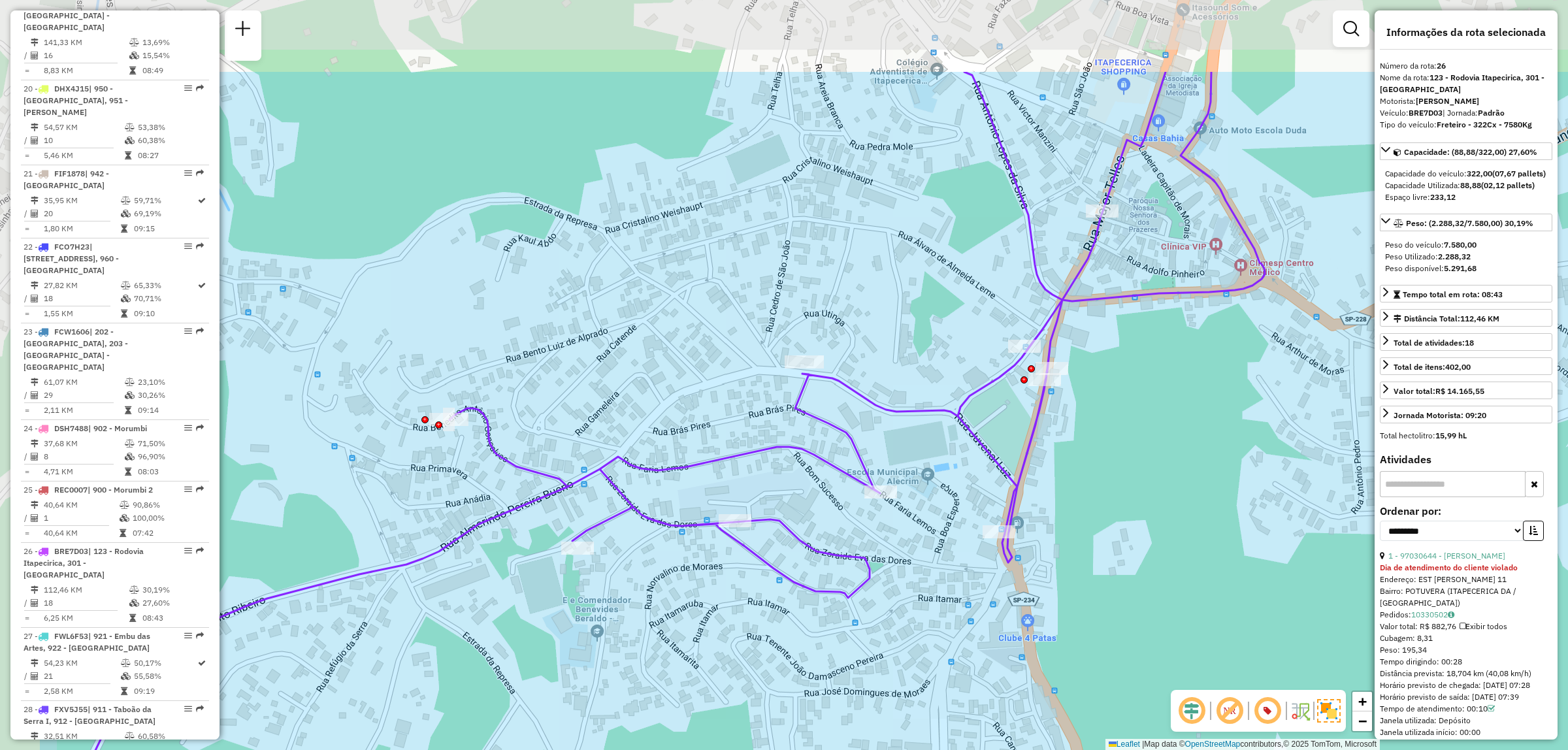
drag, startPoint x: 798, startPoint y: 356, endPoint x: 995, endPoint y: 502, distance: 245.2
click at [995, 502] on div "Janela de atendimento Grade de atendimento Capacidade Transportadoras Veículos …" at bounding box center [784, 375] width 1568 height 750
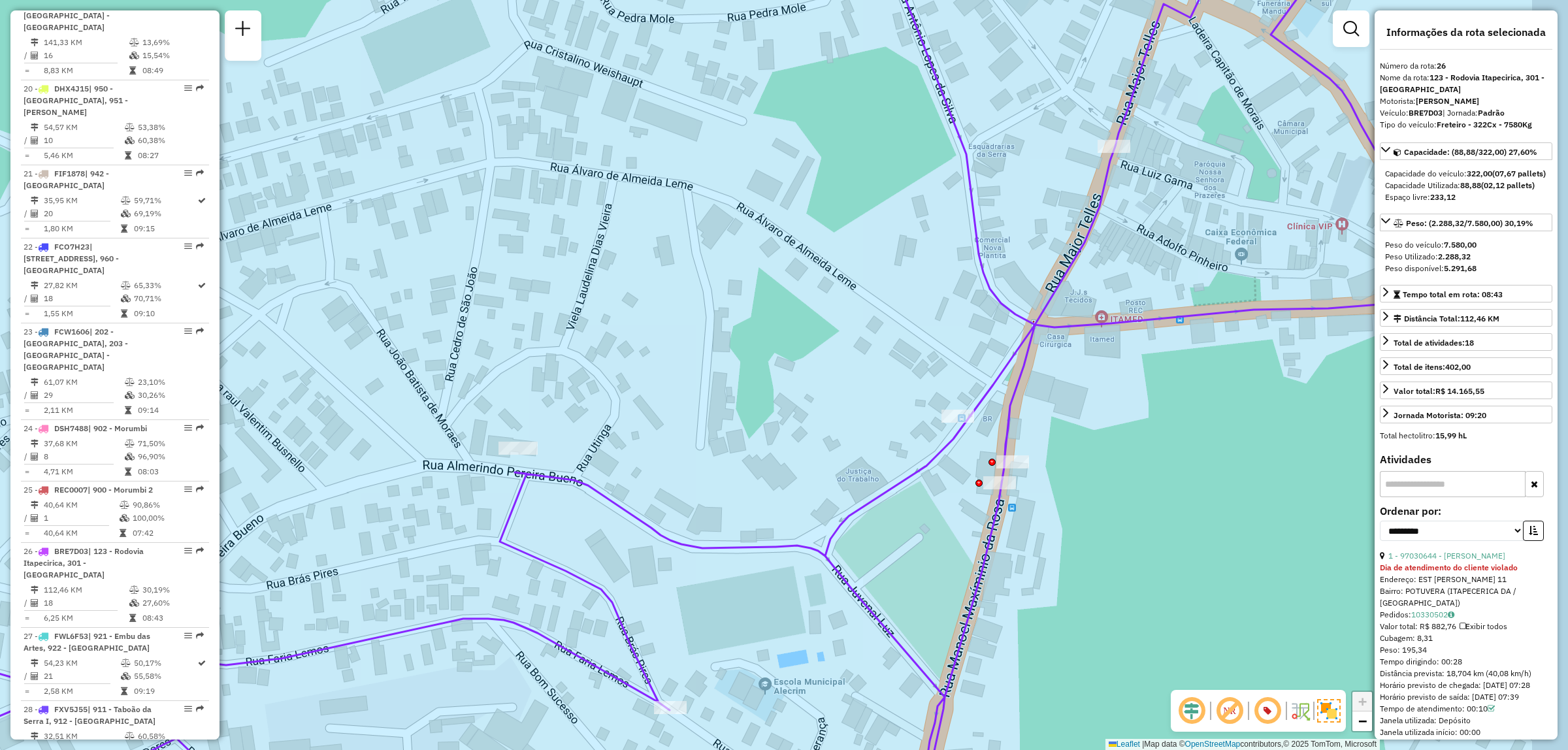
drag, startPoint x: 1135, startPoint y: 310, endPoint x: 1044, endPoint y: 407, distance: 133.0
click at [1044, 407] on div "Janela de atendimento Grade de atendimento Capacidade Transportadoras Veículos …" at bounding box center [784, 375] width 1568 height 750
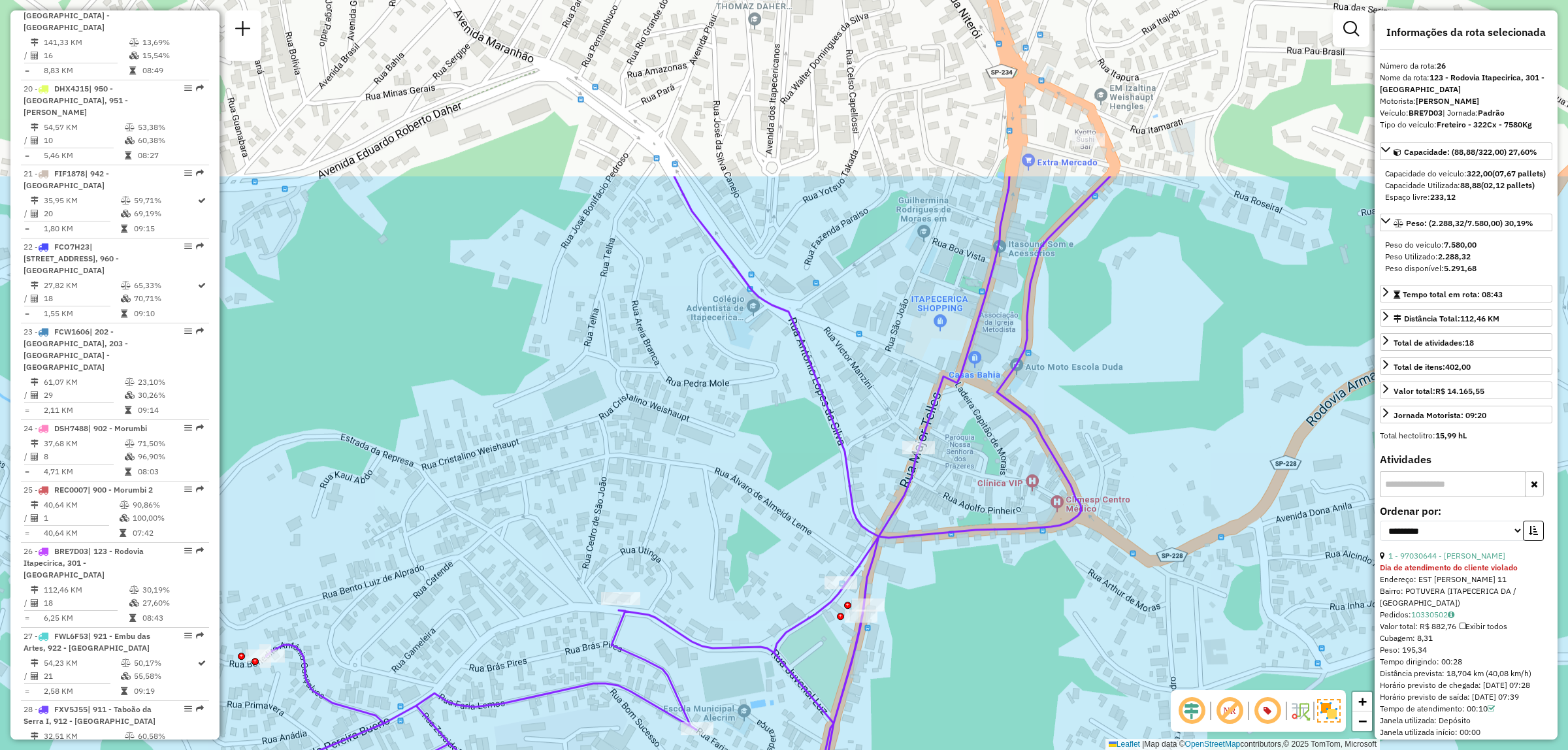
drag, startPoint x: 1148, startPoint y: 230, endPoint x: 1007, endPoint y: 481, distance: 287.9
click at [1007, 481] on div "Janela de atendimento Grade de atendimento Capacidade Transportadoras Veículos …" at bounding box center [784, 375] width 1568 height 750
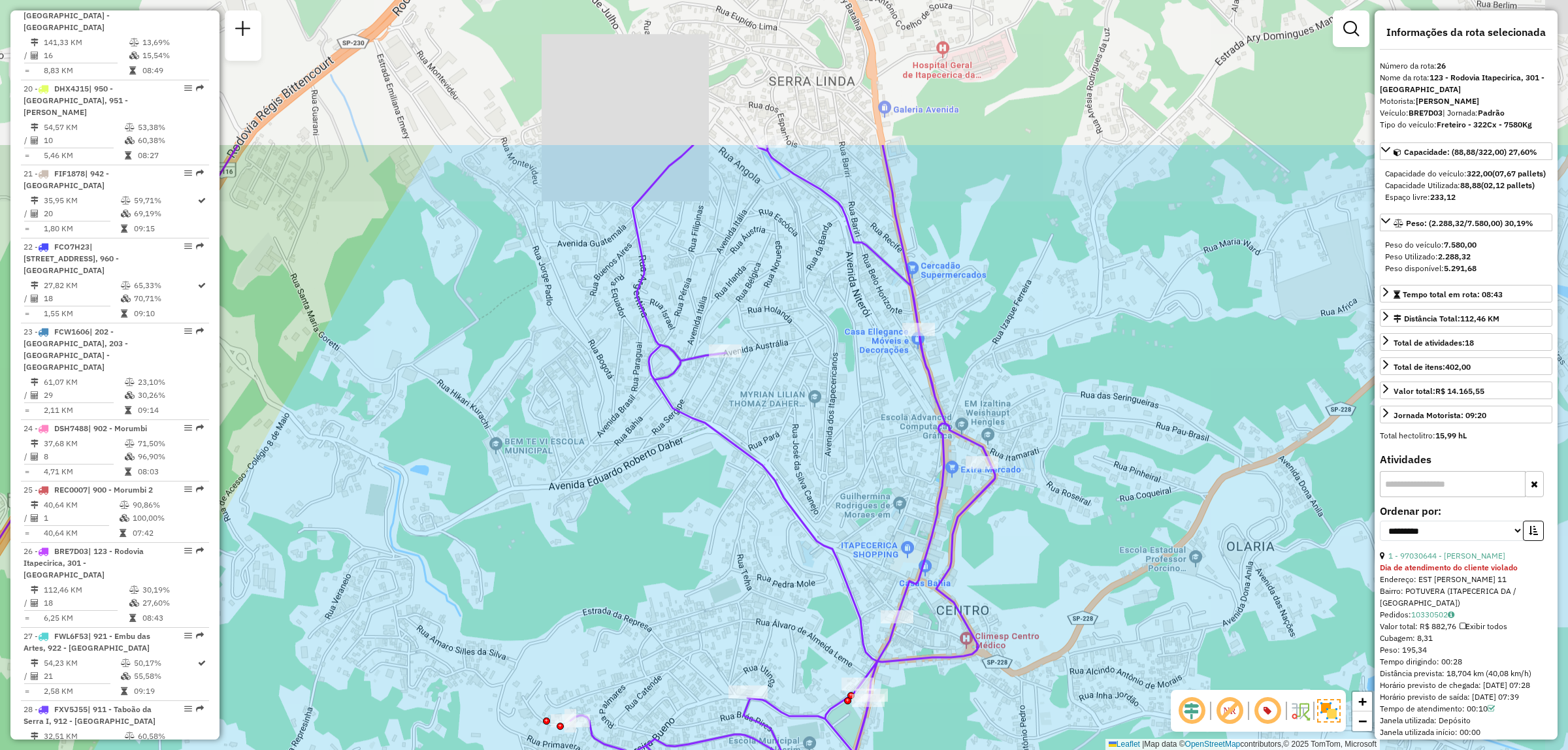
drag, startPoint x: 1086, startPoint y: 214, endPoint x: 1025, endPoint y: 434, distance: 228.3
click at [1025, 434] on div "Janela de atendimento Grade de atendimento Capacidade Transportadoras Veículos …" at bounding box center [784, 375] width 1568 height 750
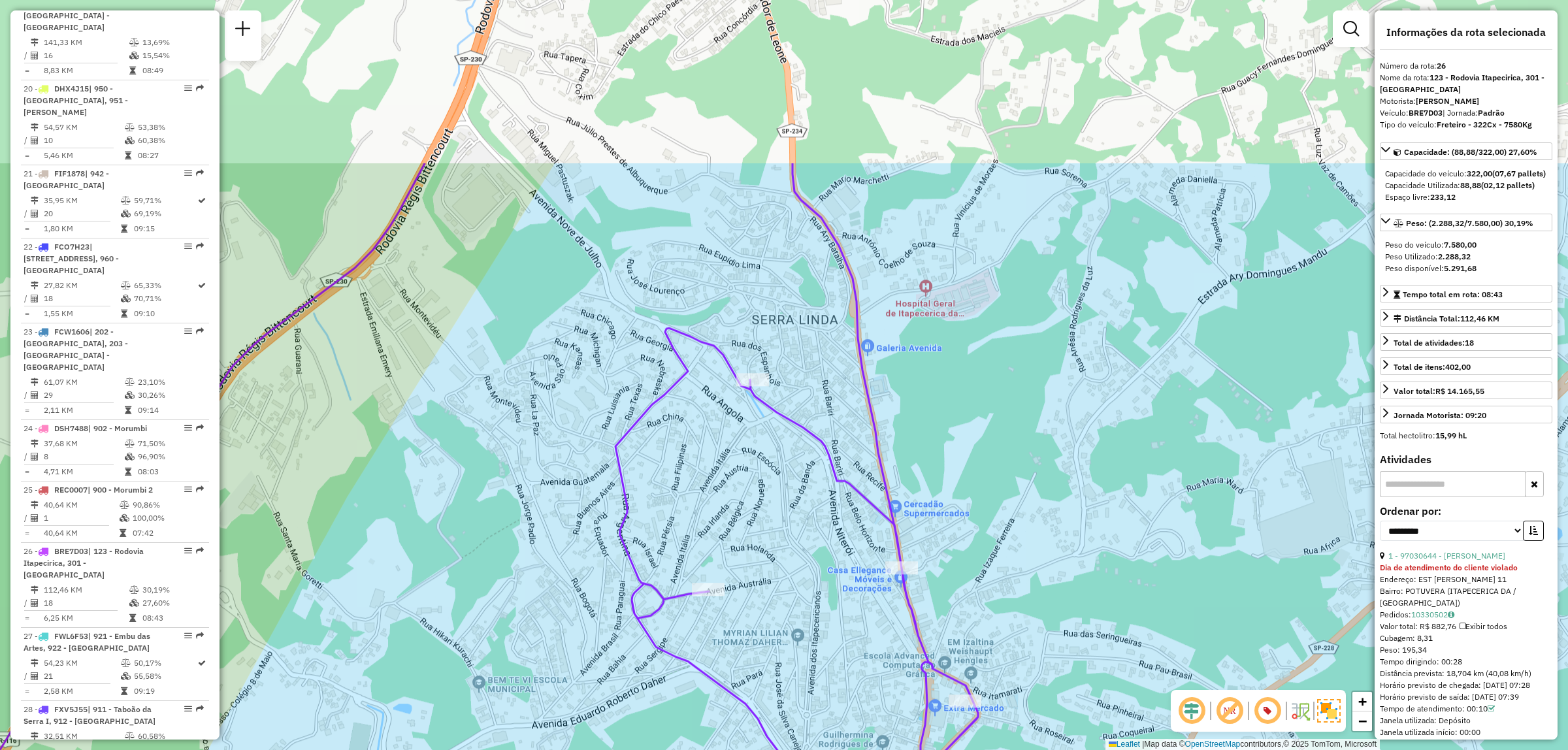
drag, startPoint x: 1131, startPoint y: 327, endPoint x: 1117, endPoint y: 519, distance: 192.5
click at [1117, 519] on div "Janela de atendimento Grade de atendimento Capacidade Transportadoras Veículos …" at bounding box center [784, 375] width 1568 height 750
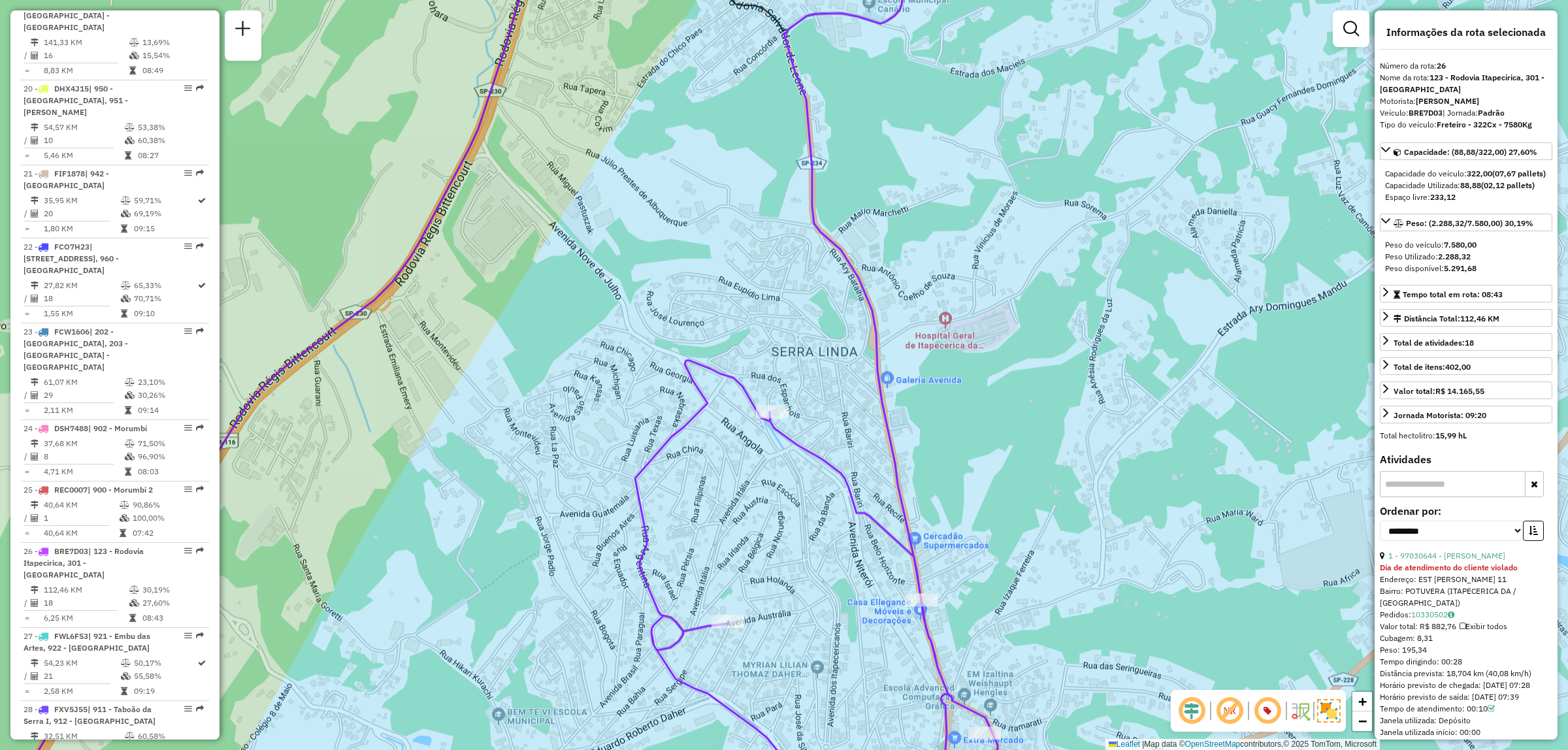
drag, startPoint x: 979, startPoint y: 327, endPoint x: 1005, endPoint y: 204, distance: 125.7
click at [1005, 204] on div "Janela de atendimento Grade de atendimento Capacidade Transportadoras Veículos …" at bounding box center [784, 375] width 1568 height 750
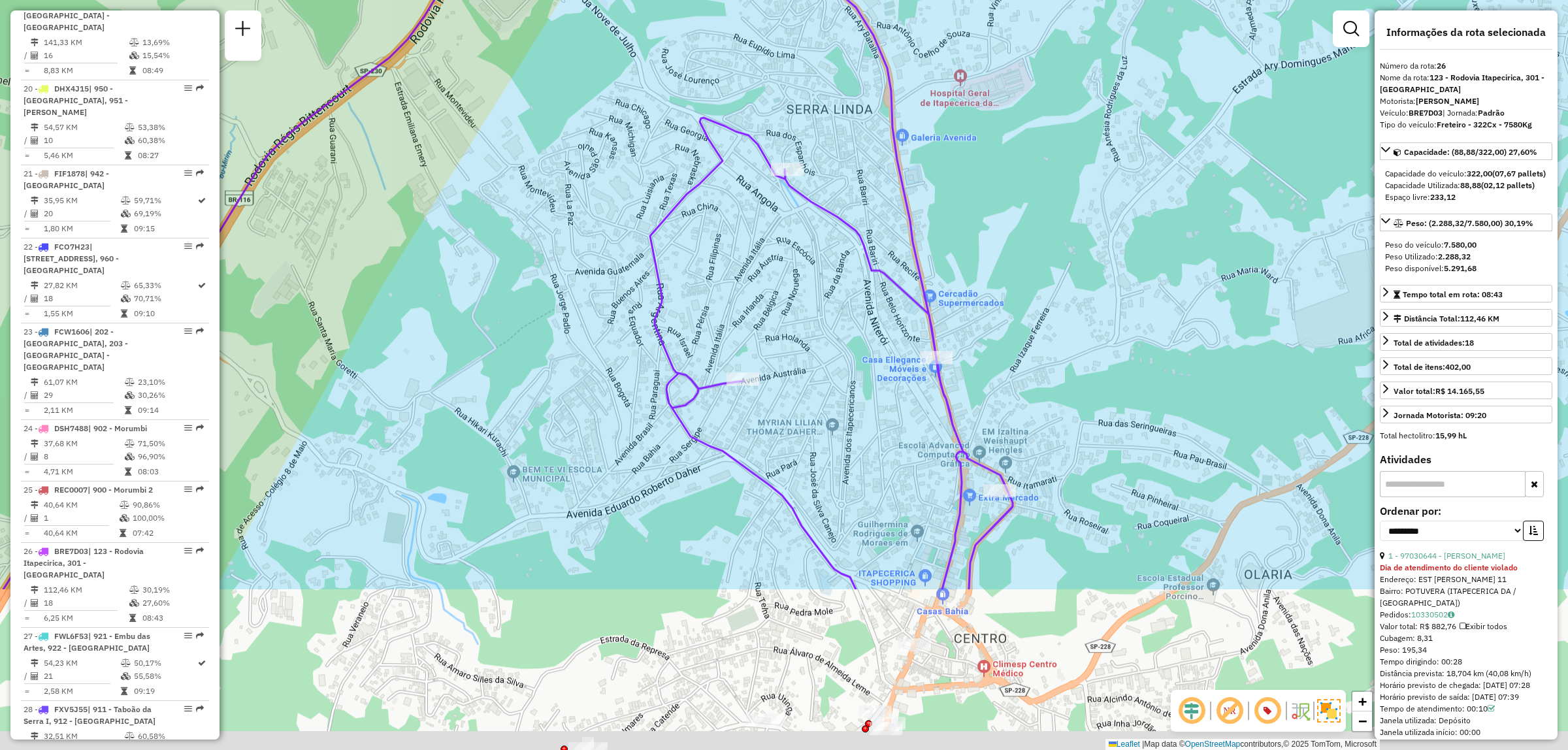
drag, startPoint x: 1023, startPoint y: 547, endPoint x: 1033, endPoint y: 267, distance: 280.2
click at [1033, 267] on div "Janela de atendimento Grade de atendimento Capacidade Transportadoras Veículos …" at bounding box center [784, 375] width 1568 height 750
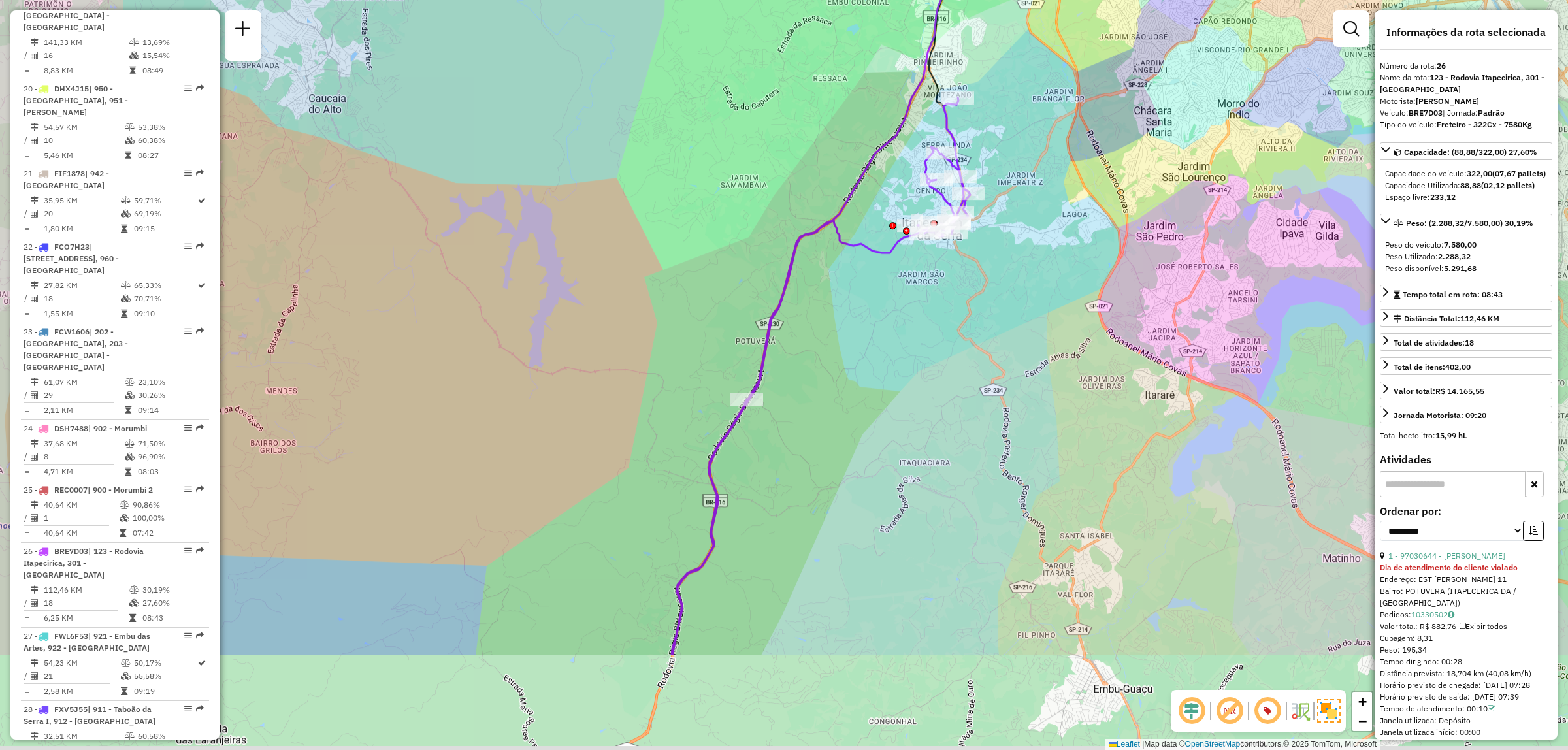
drag, startPoint x: 772, startPoint y: 554, endPoint x: 859, endPoint y: 322, distance: 247.8
click at [858, 329] on div "Janela de atendimento Grade de atendimento Capacidade Transportadoras Veículos …" at bounding box center [784, 375] width 1568 height 750
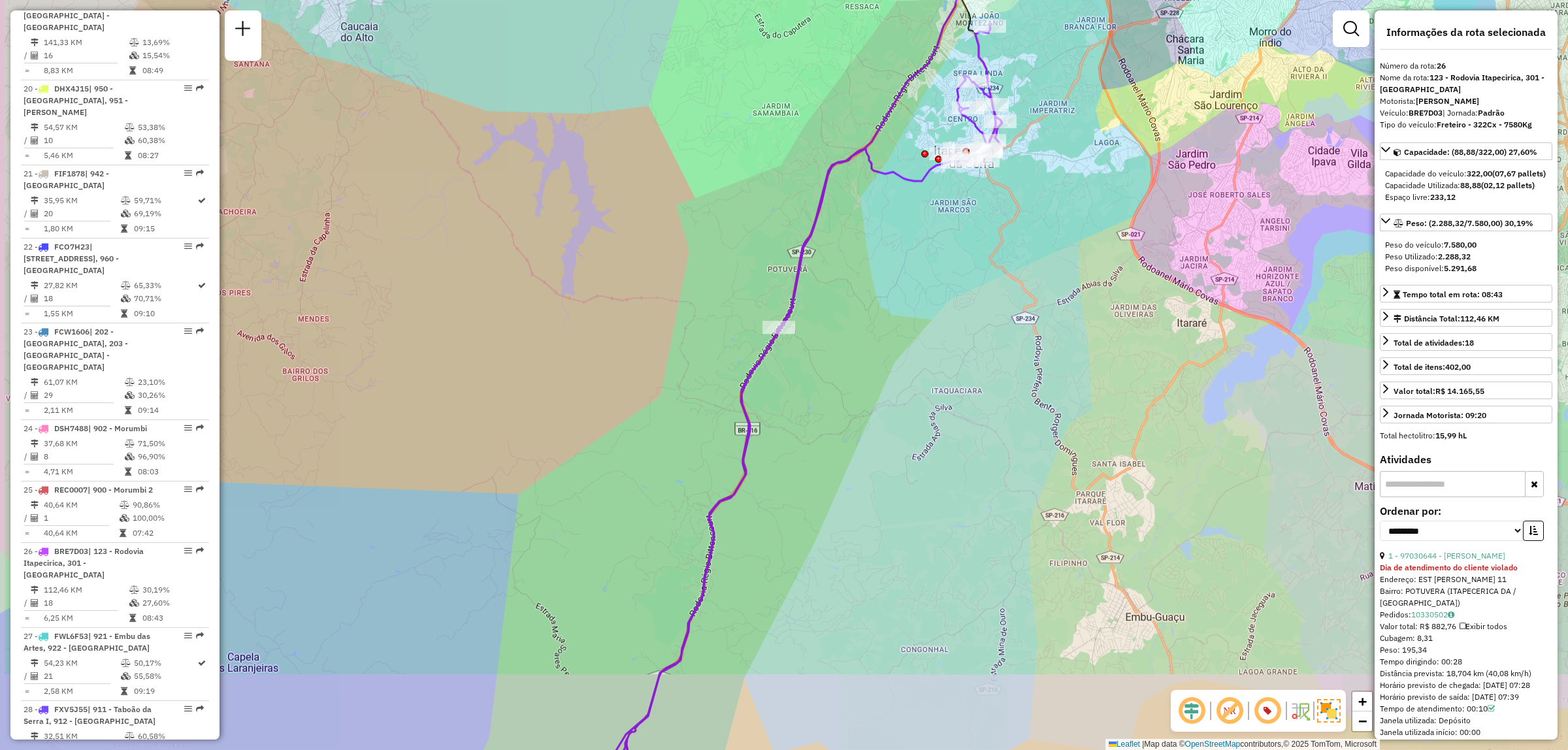
drag, startPoint x: 866, startPoint y: 308, endPoint x: 877, endPoint y: 272, distance: 37.6
click at [873, 277] on div "Janela de atendimento Grade de atendimento Capacidade Transportadoras Veículos …" at bounding box center [784, 375] width 1568 height 750
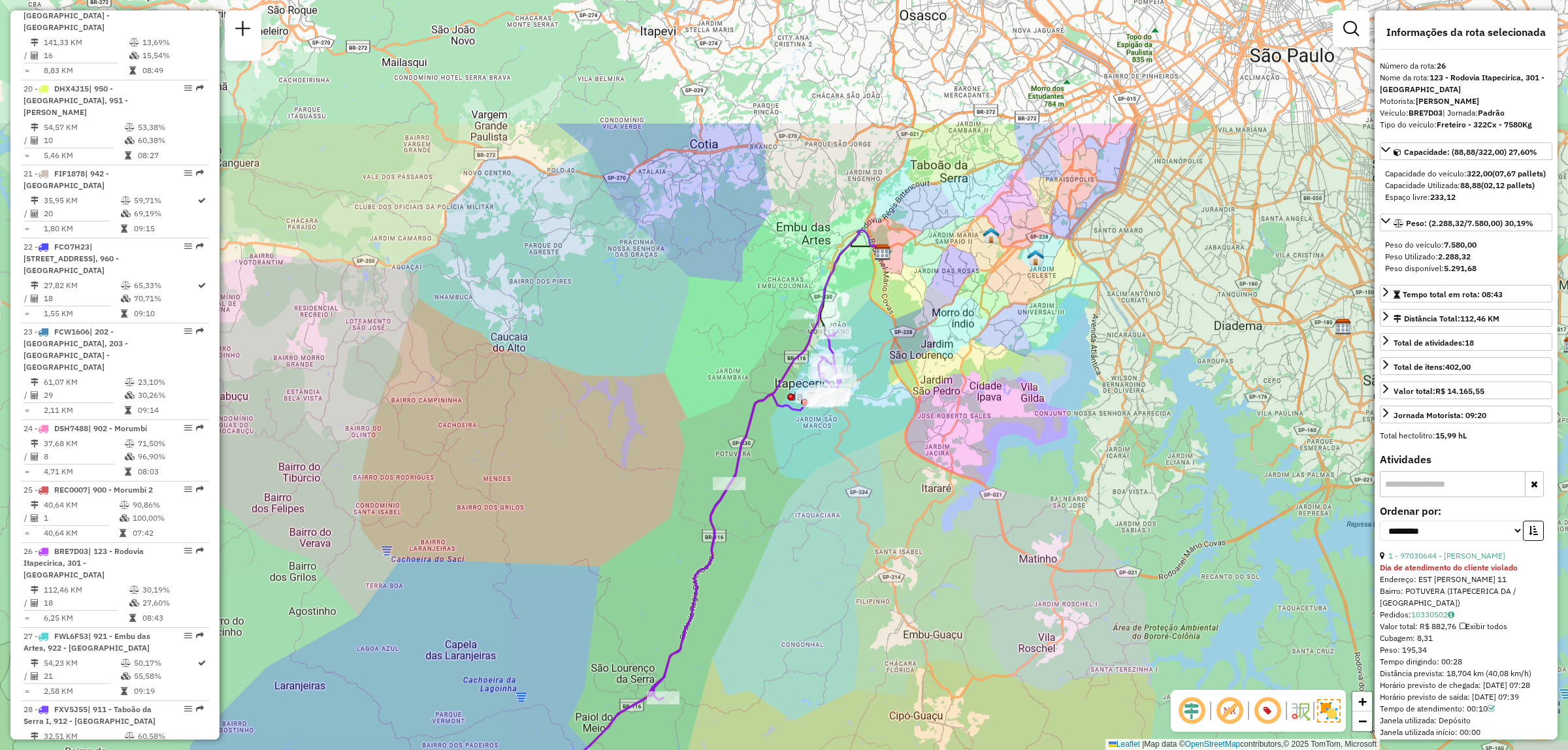
drag, startPoint x: 1073, startPoint y: 240, endPoint x: 978, endPoint y: 441, distance: 222.3
click at [978, 441] on div "Janela de atendimento Grade de atendimento Capacidade Transportadoras Veículos …" at bounding box center [784, 375] width 1568 height 750
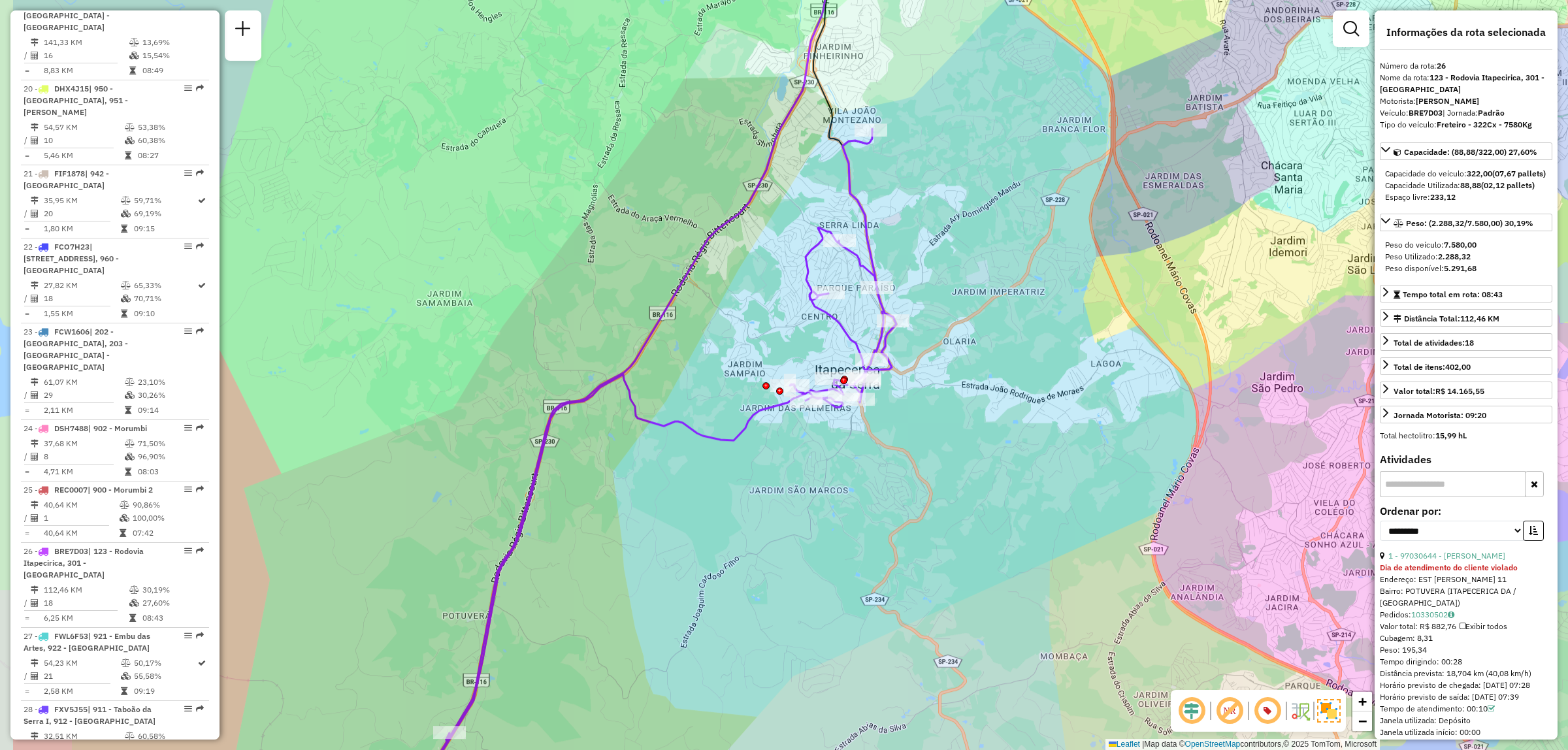
drag, startPoint x: 874, startPoint y: 390, endPoint x: 1040, endPoint y: 333, distance: 175.5
click at [1039, 334] on div "Janela de atendimento Grade de atendimento Capacidade Transportadoras Veículos …" at bounding box center [784, 375] width 1568 height 750
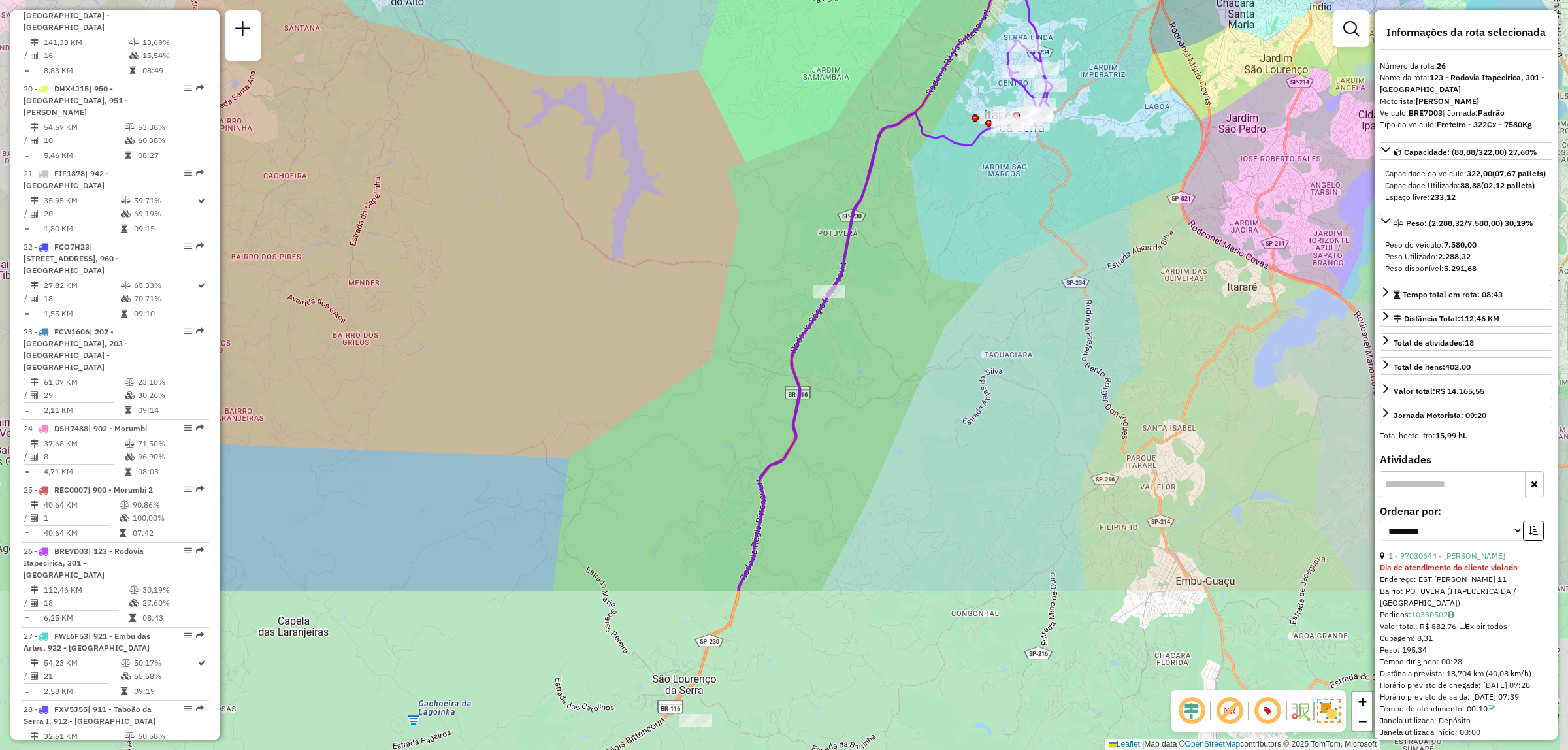
drag, startPoint x: 918, startPoint y: 492, endPoint x: 1011, endPoint y: 256, distance: 253.7
click at [1011, 256] on div "Janela de atendimento Grade de atendimento Capacidade Transportadoras Veículos …" at bounding box center [784, 375] width 1568 height 750
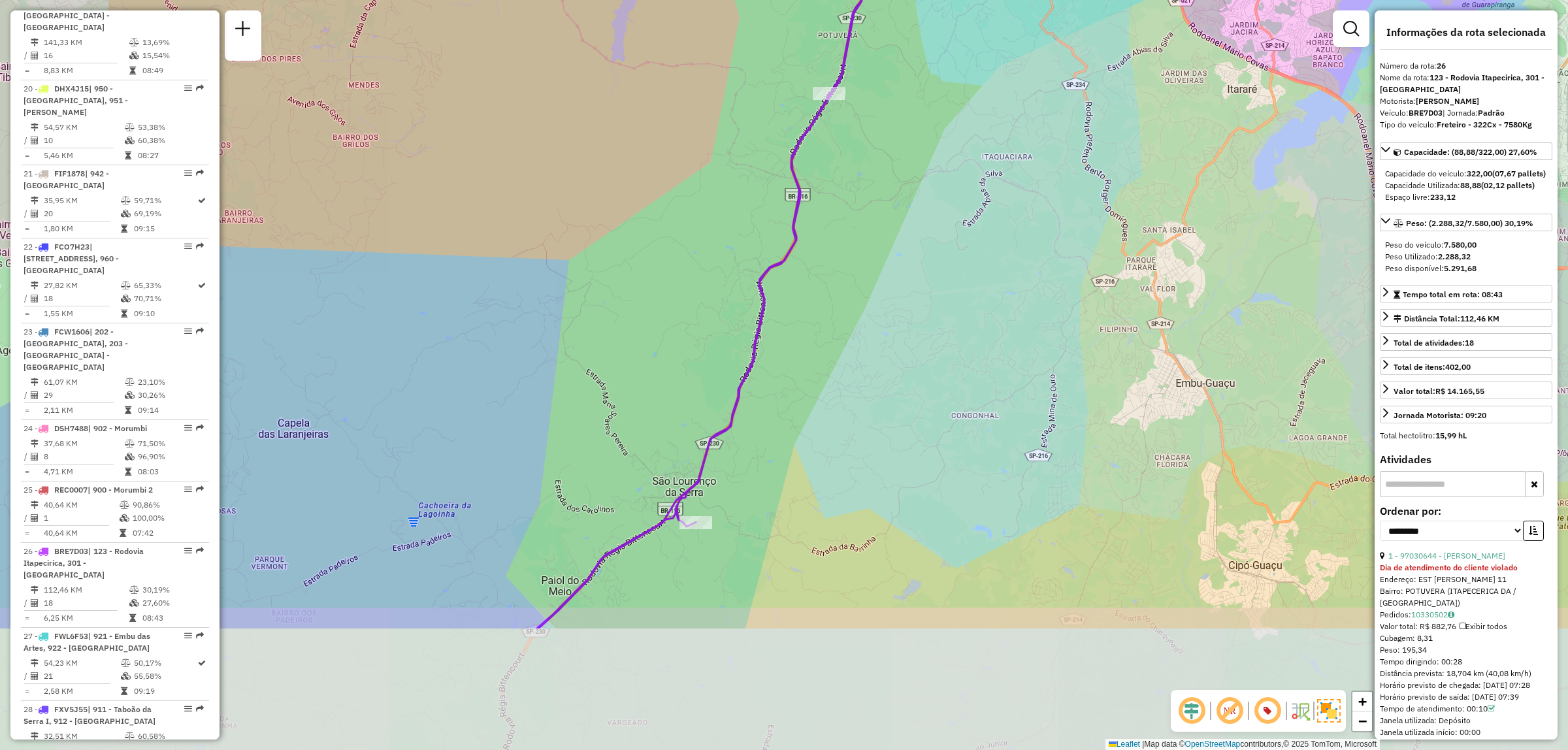
drag, startPoint x: 1006, startPoint y: 256, endPoint x: 995, endPoint y: 66, distance: 190.3
click at [1006, 56] on div "Janela de atendimento Grade de atendimento Capacidade Transportadoras Veículos …" at bounding box center [784, 375] width 1568 height 750
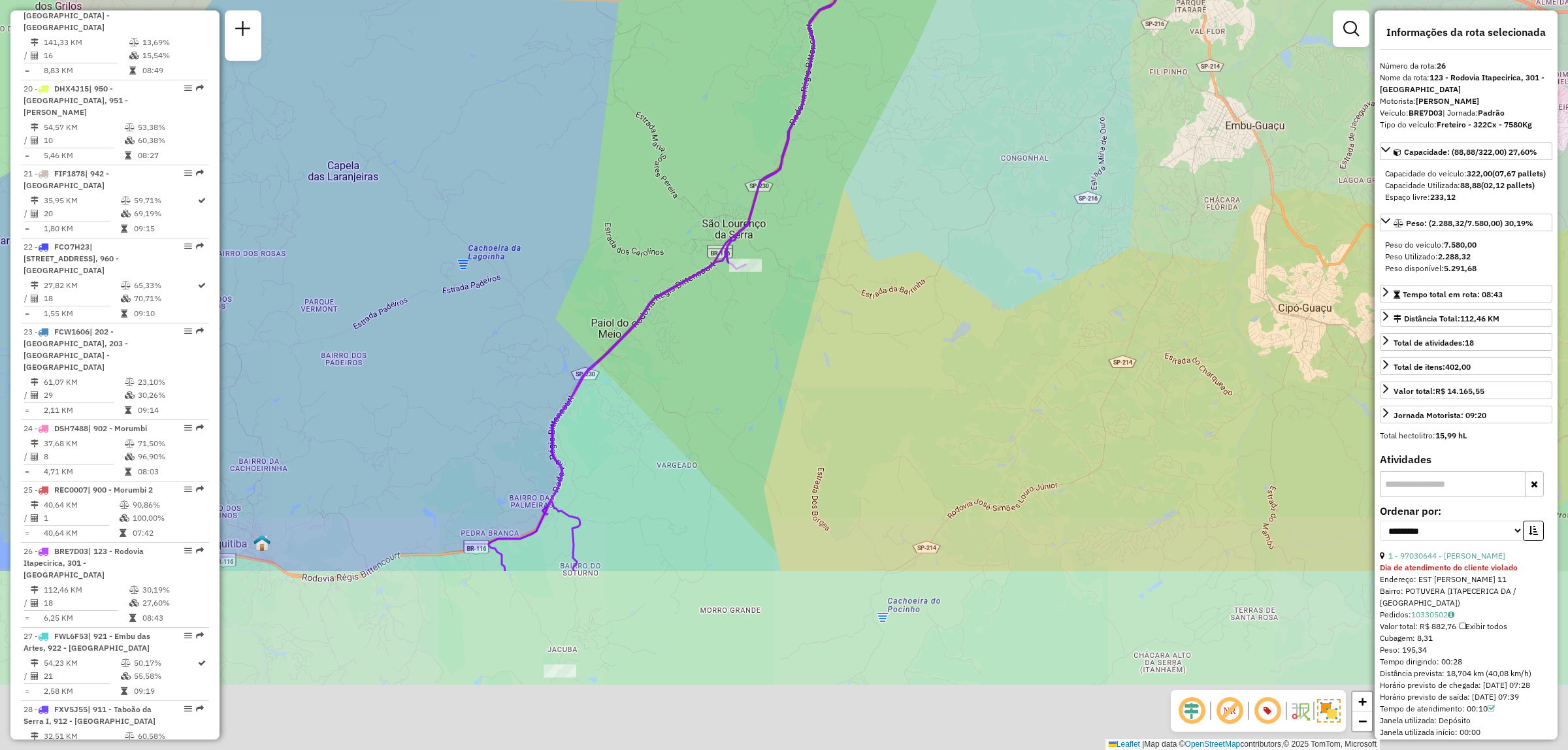
drag, startPoint x: 687, startPoint y: 433, endPoint x: 700, endPoint y: 296, distance: 137.6
click at [700, 296] on div "Janela de atendimento Grade de atendimento Capacidade Transportadoras Veículos …" at bounding box center [784, 375] width 1568 height 750
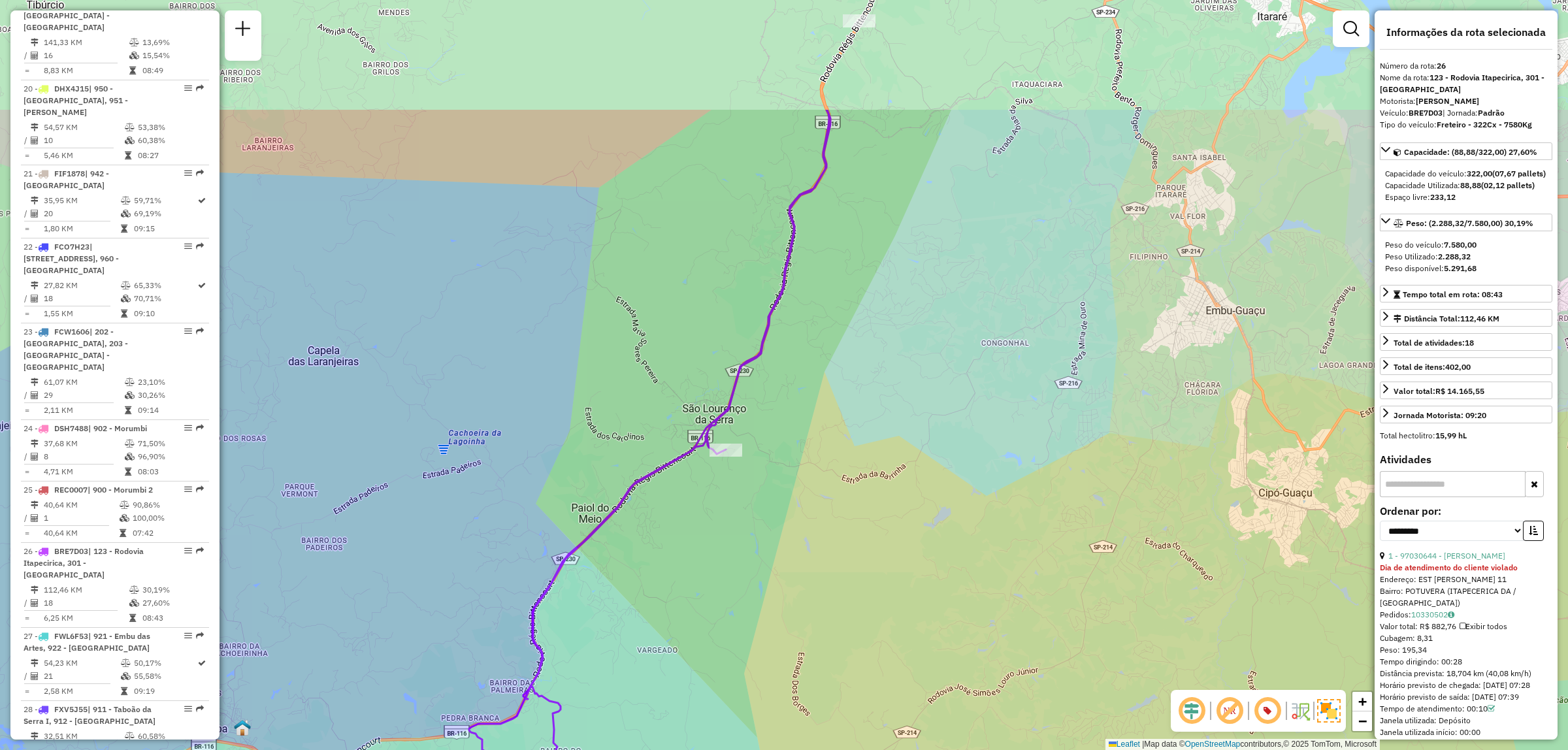
drag, startPoint x: 700, startPoint y: 296, endPoint x: 671, endPoint y: 542, distance: 247.7
click at [671, 542] on div "Janela de atendimento Grade de atendimento Capacidade Transportadoras Veículos …" at bounding box center [784, 375] width 1568 height 750
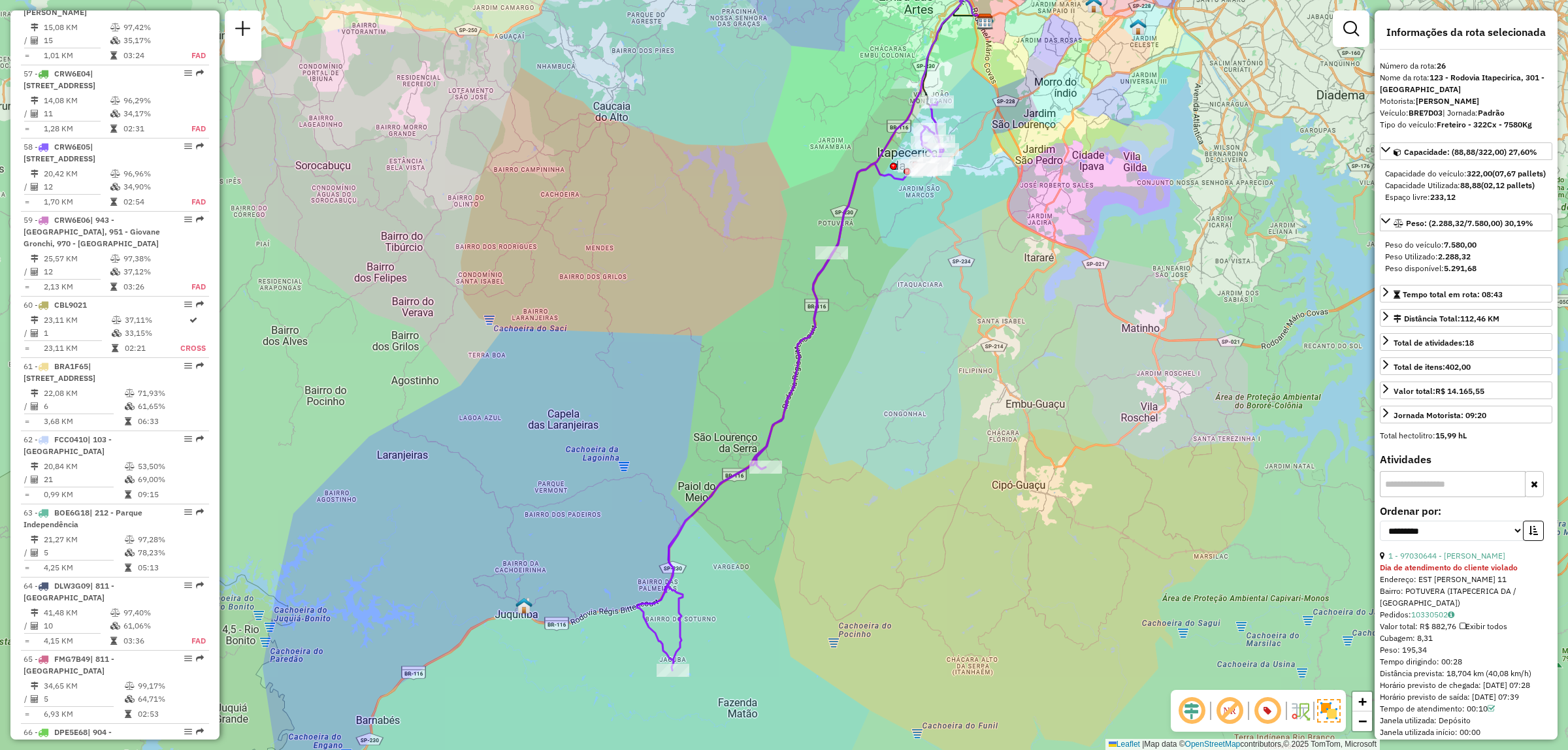
scroll to position [167, 0]
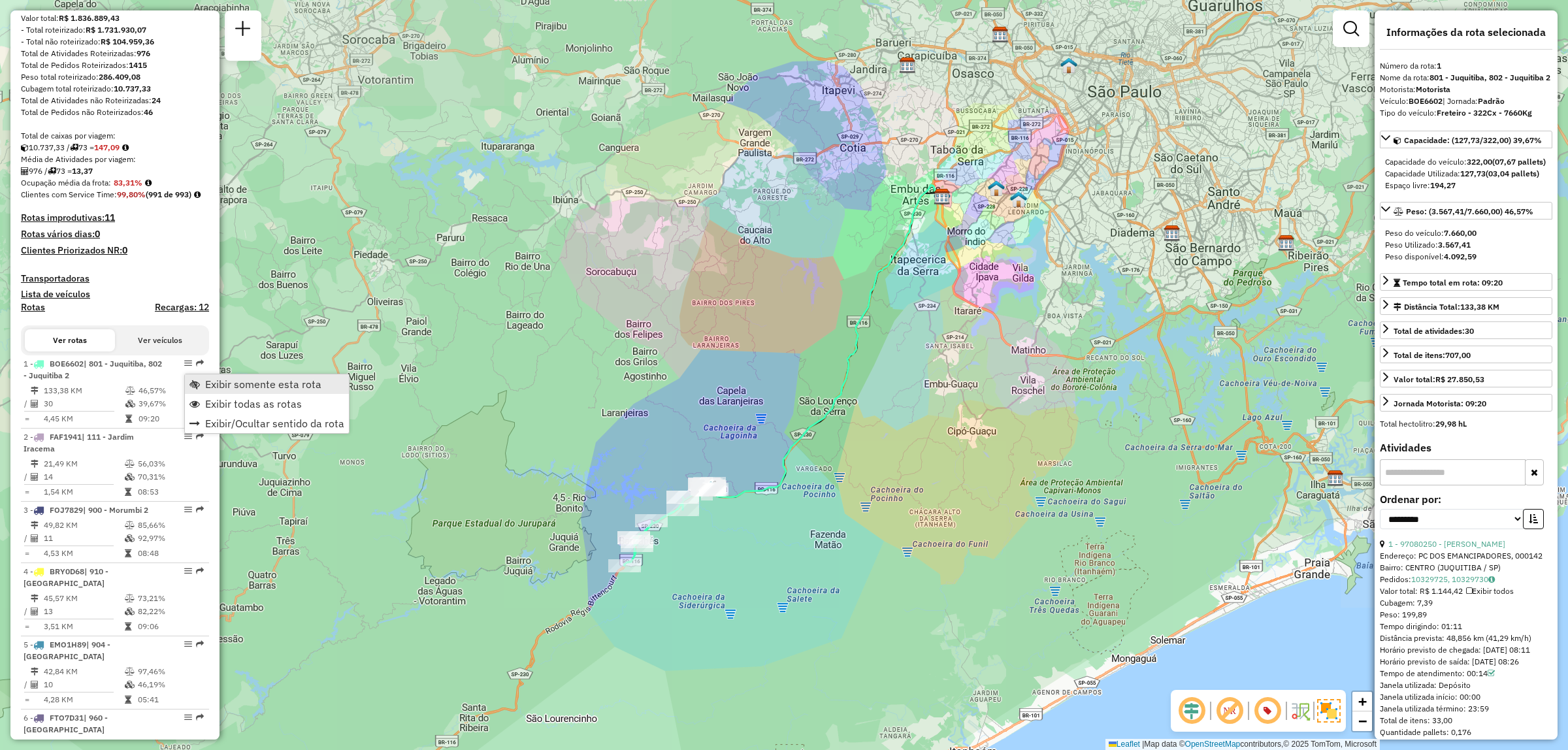
click at [256, 381] on span "Exibir somente esta rota" at bounding box center [263, 384] width 117 height 11
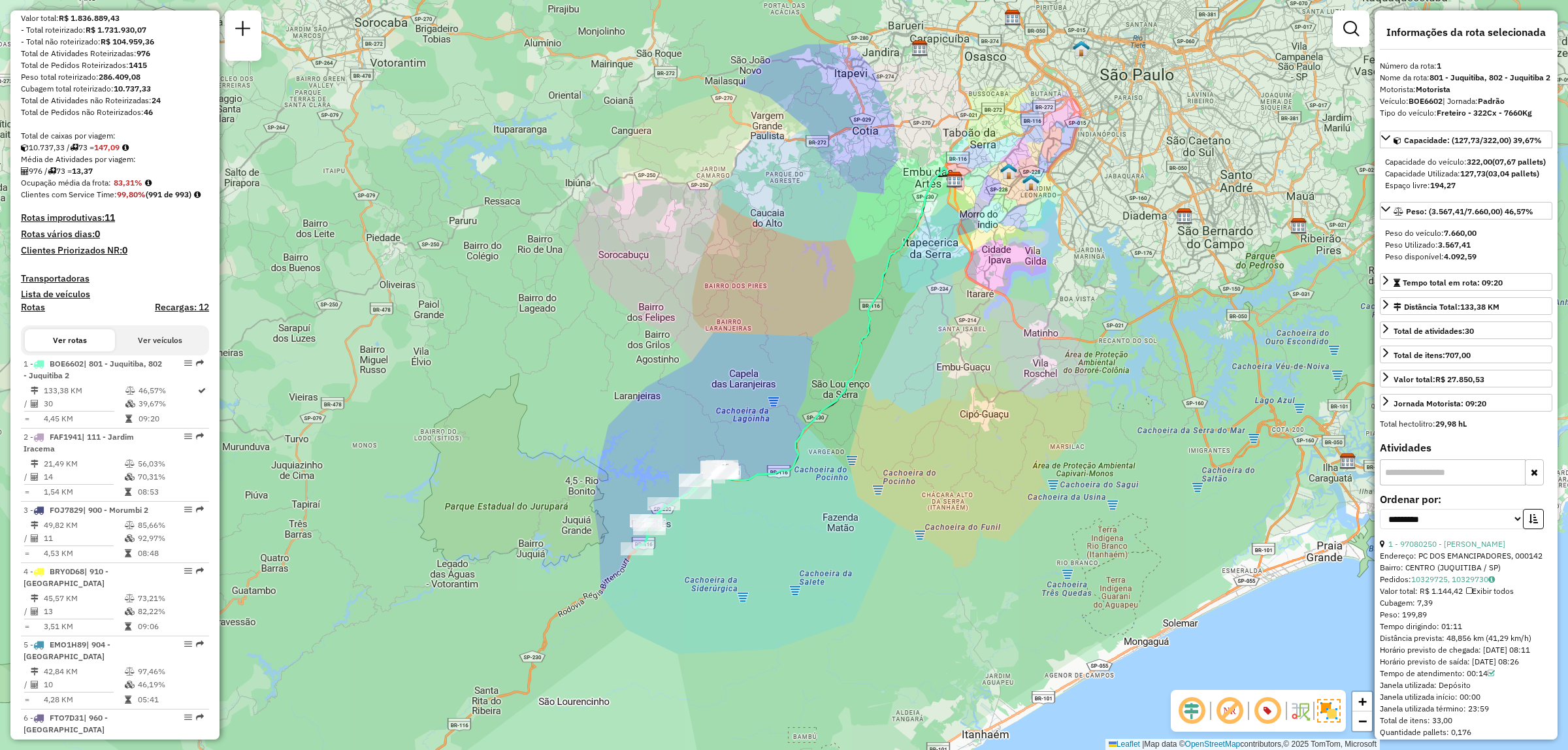
drag, startPoint x: 657, startPoint y: 452, endPoint x: 679, endPoint y: 424, distance: 35.6
click at [679, 424] on div "Janela de atendimento Grade de atendimento Capacidade Transportadoras Veículos …" at bounding box center [784, 375] width 1568 height 750
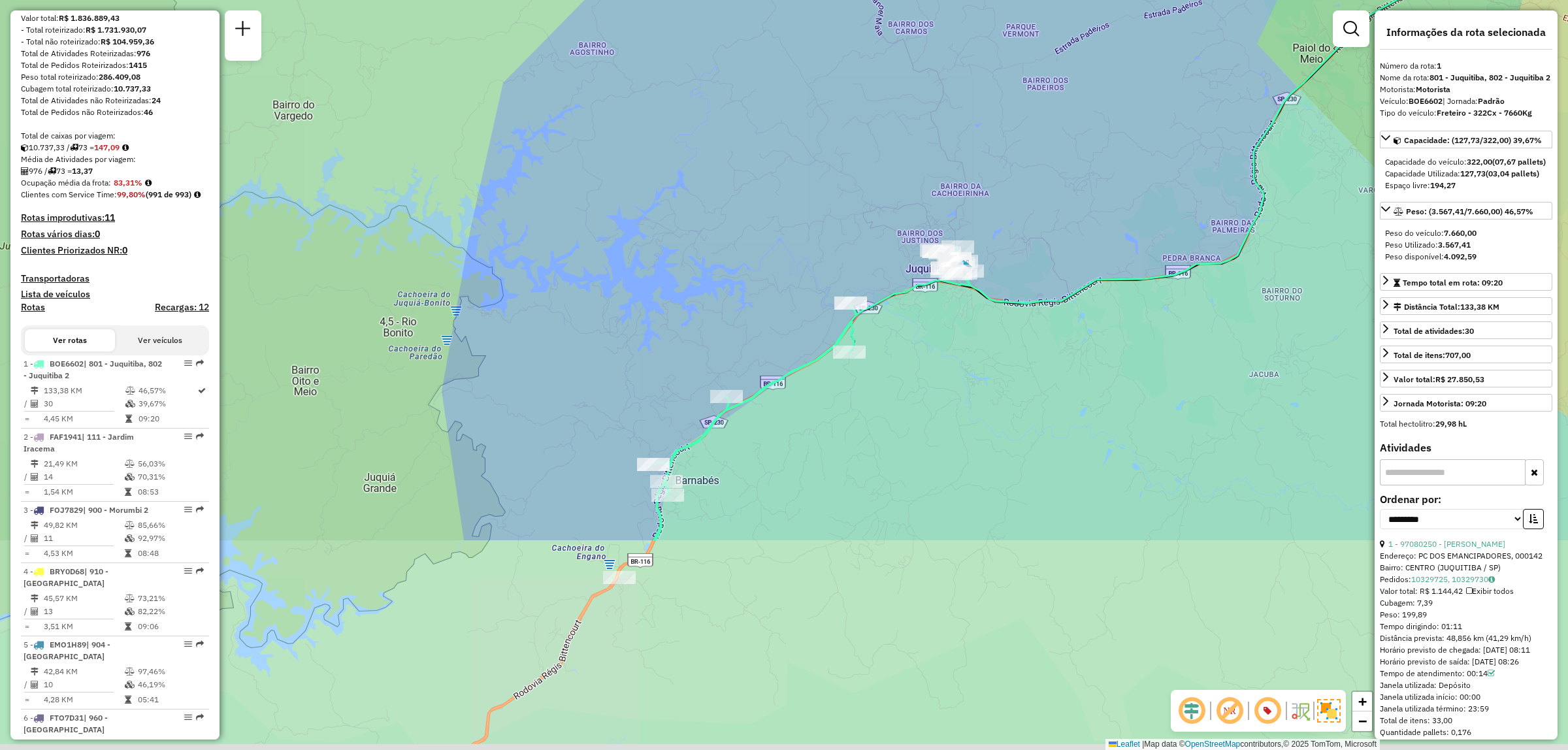
drag, startPoint x: 752, startPoint y: 496, endPoint x: 806, endPoint y: 206, distance: 295.0
click at [806, 206] on div "Janela de atendimento Grade de atendimento Capacidade Transportadoras Veículos …" at bounding box center [784, 375] width 1568 height 750
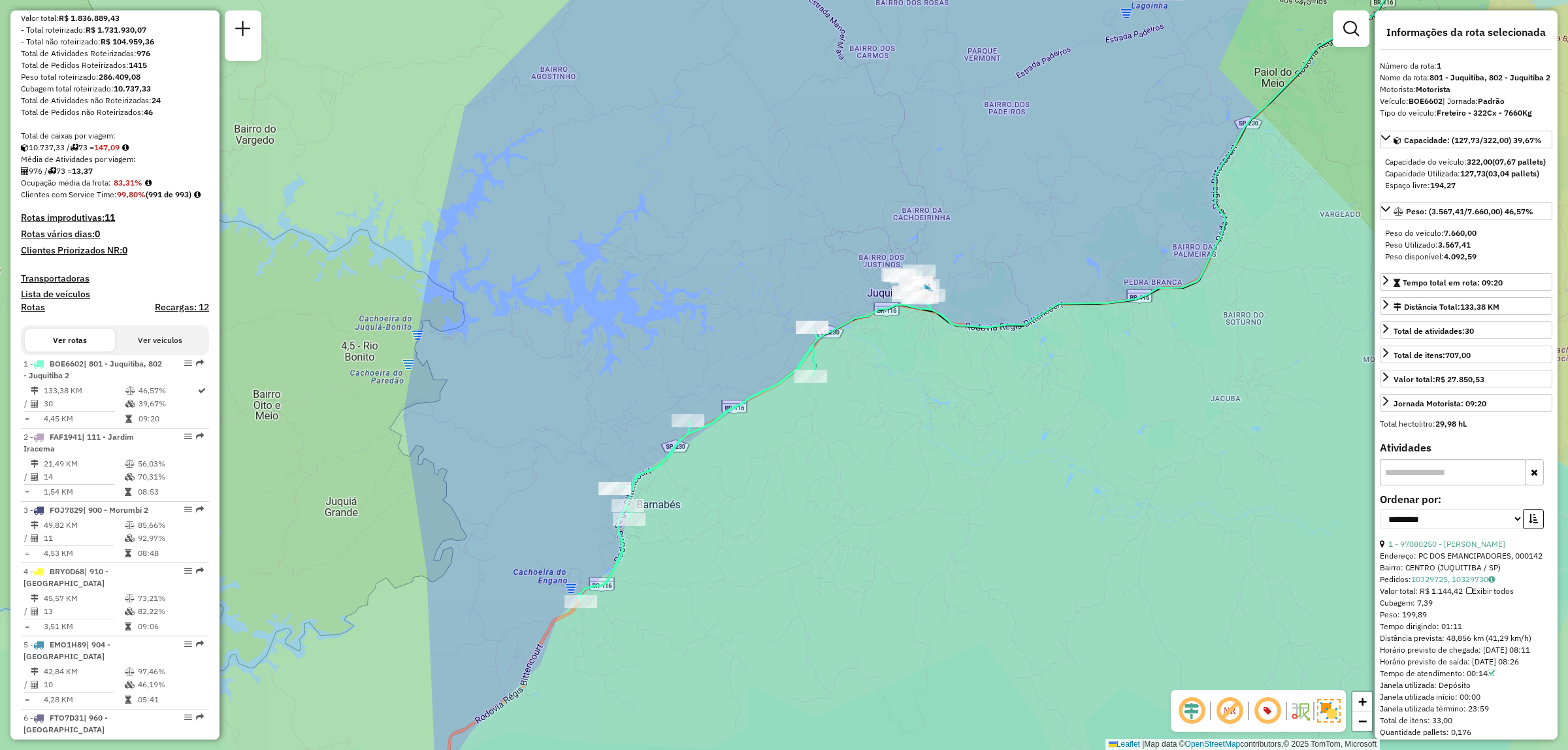
drag, startPoint x: 1053, startPoint y: 263, endPoint x: 818, endPoint y: 463, distance: 308.6
click at [818, 463] on div "Janela de atendimento Grade de atendimento Capacidade Transportadoras Veículos …" at bounding box center [784, 375] width 1568 height 750
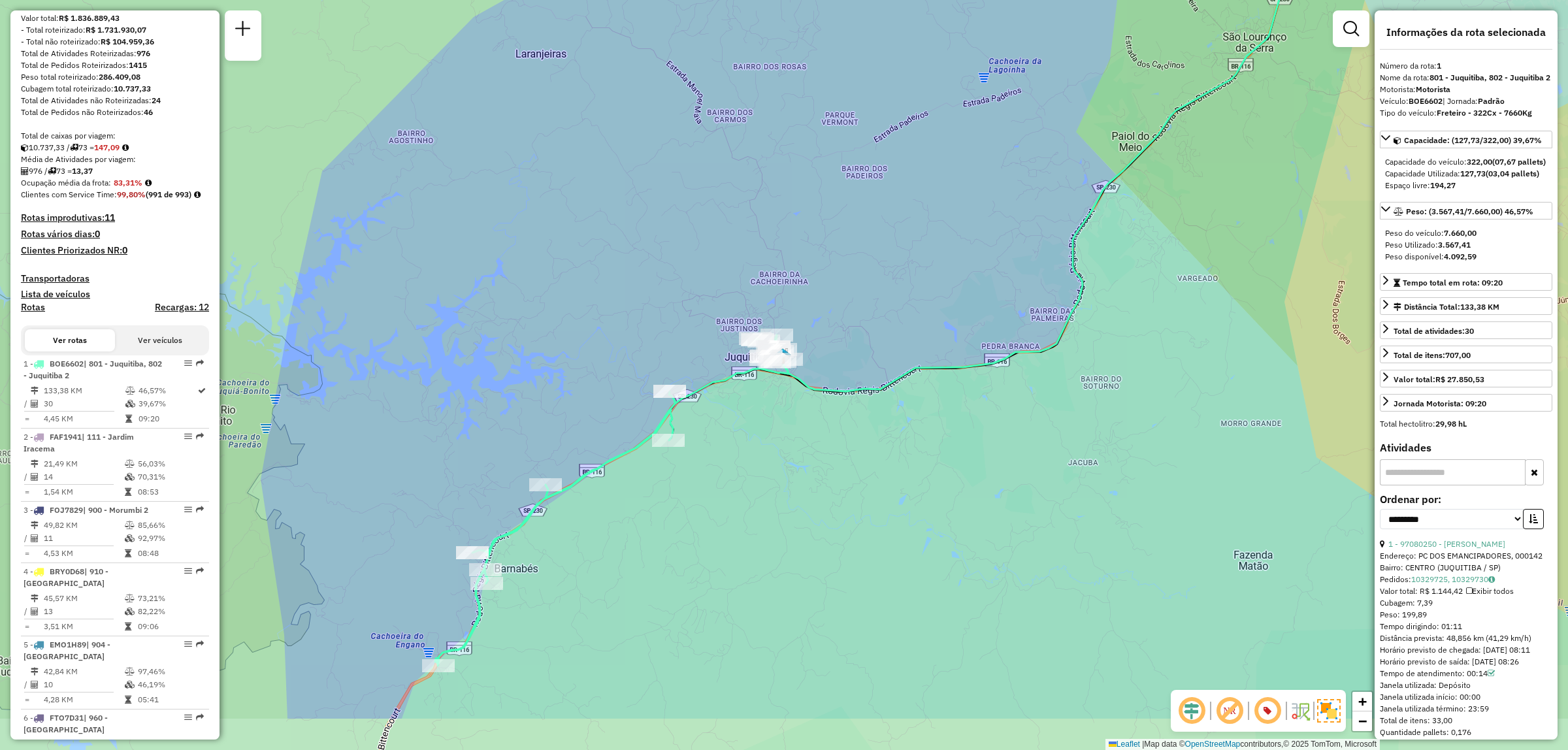
drag, startPoint x: 544, startPoint y: 601, endPoint x: 608, endPoint y: 539, distance: 89.1
click at [575, 540] on div "Janela de atendimento Grade de atendimento Capacidade Transportadoras Veículos …" at bounding box center [784, 375] width 1568 height 750
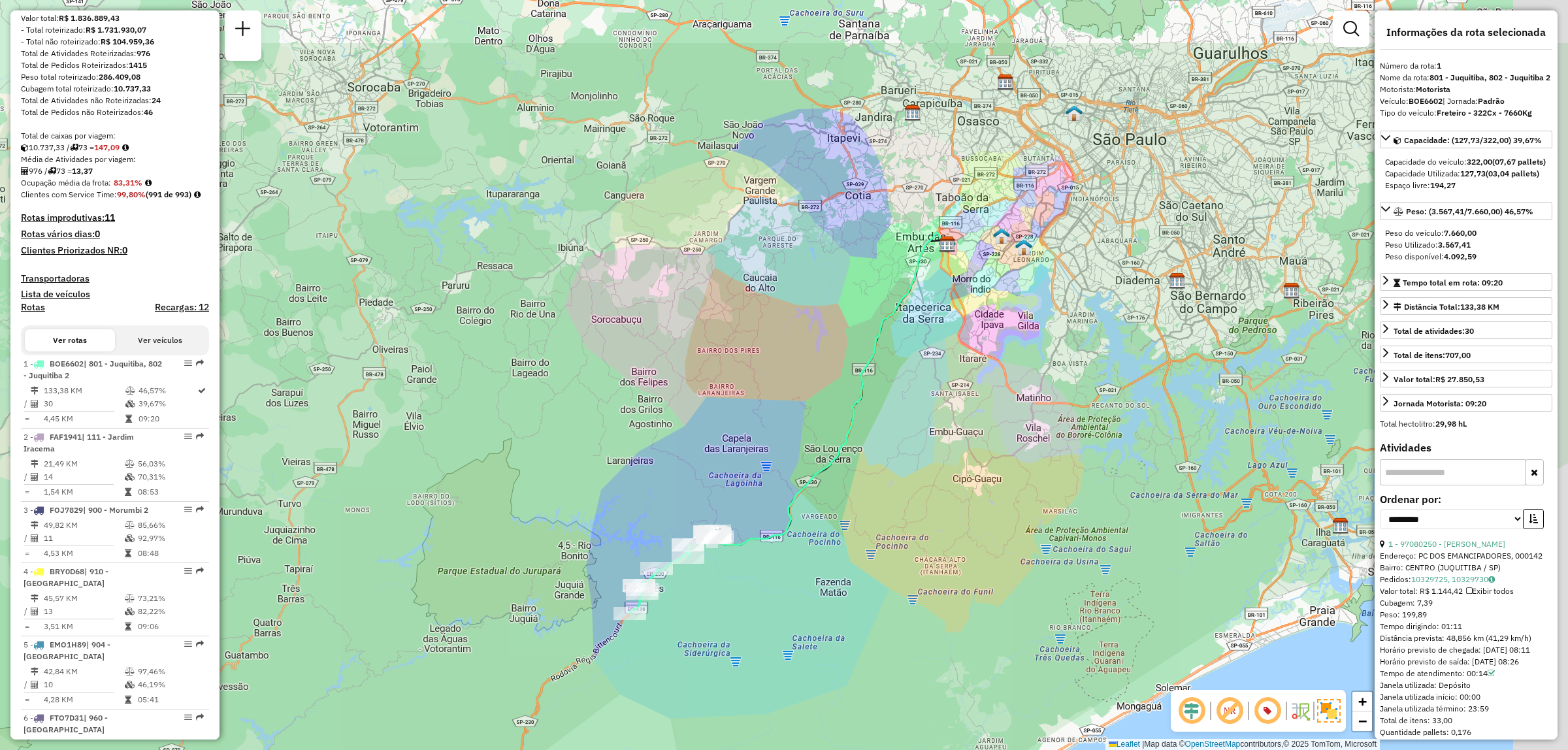
drag, startPoint x: 1003, startPoint y: 261, endPoint x: 890, endPoint y: 381, distance: 164.8
click at [890, 381] on div "Janela de atendimento Grade de atendimento Capacidade Transportadoras Veículos …" at bounding box center [784, 375] width 1568 height 750
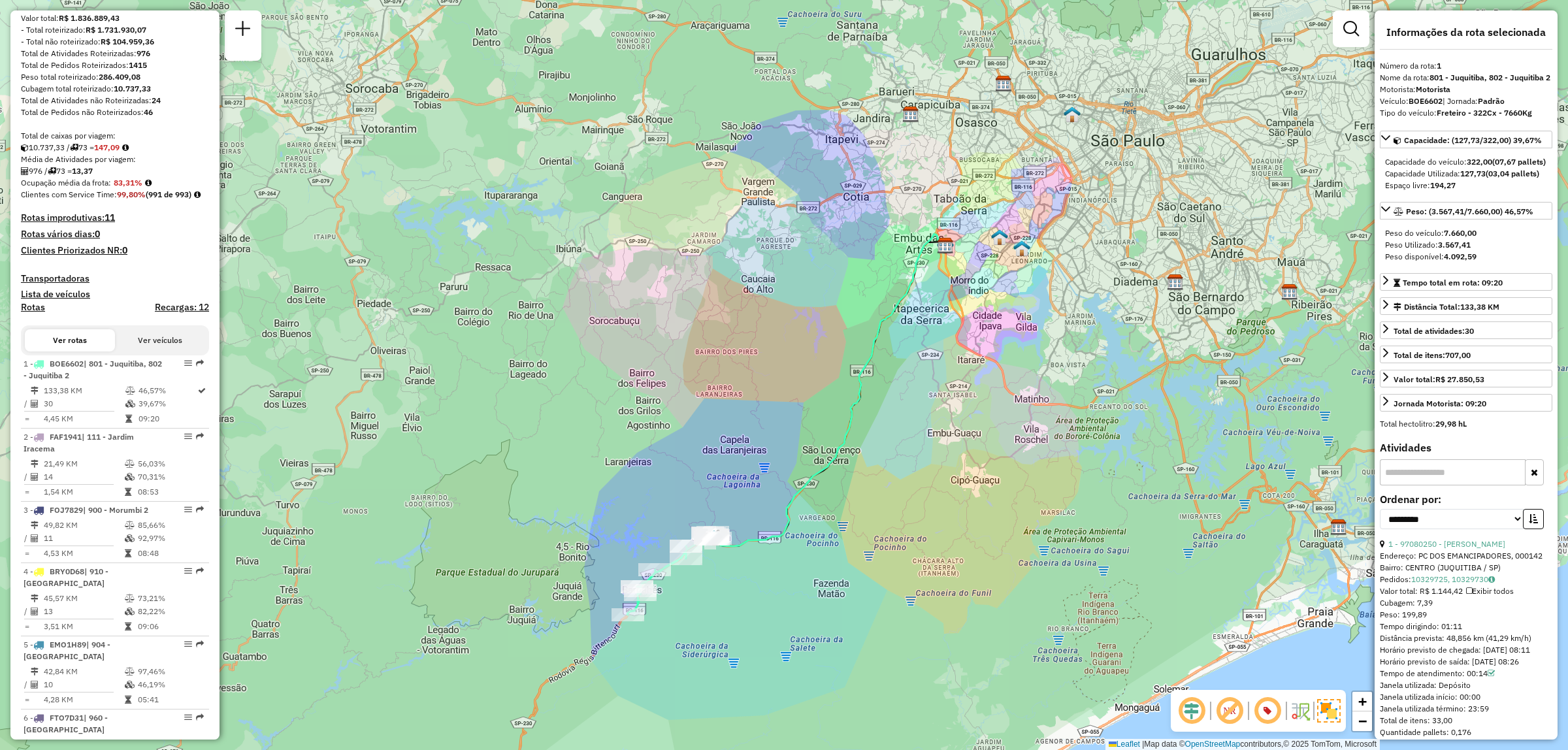
scroll to position [1987, 0]
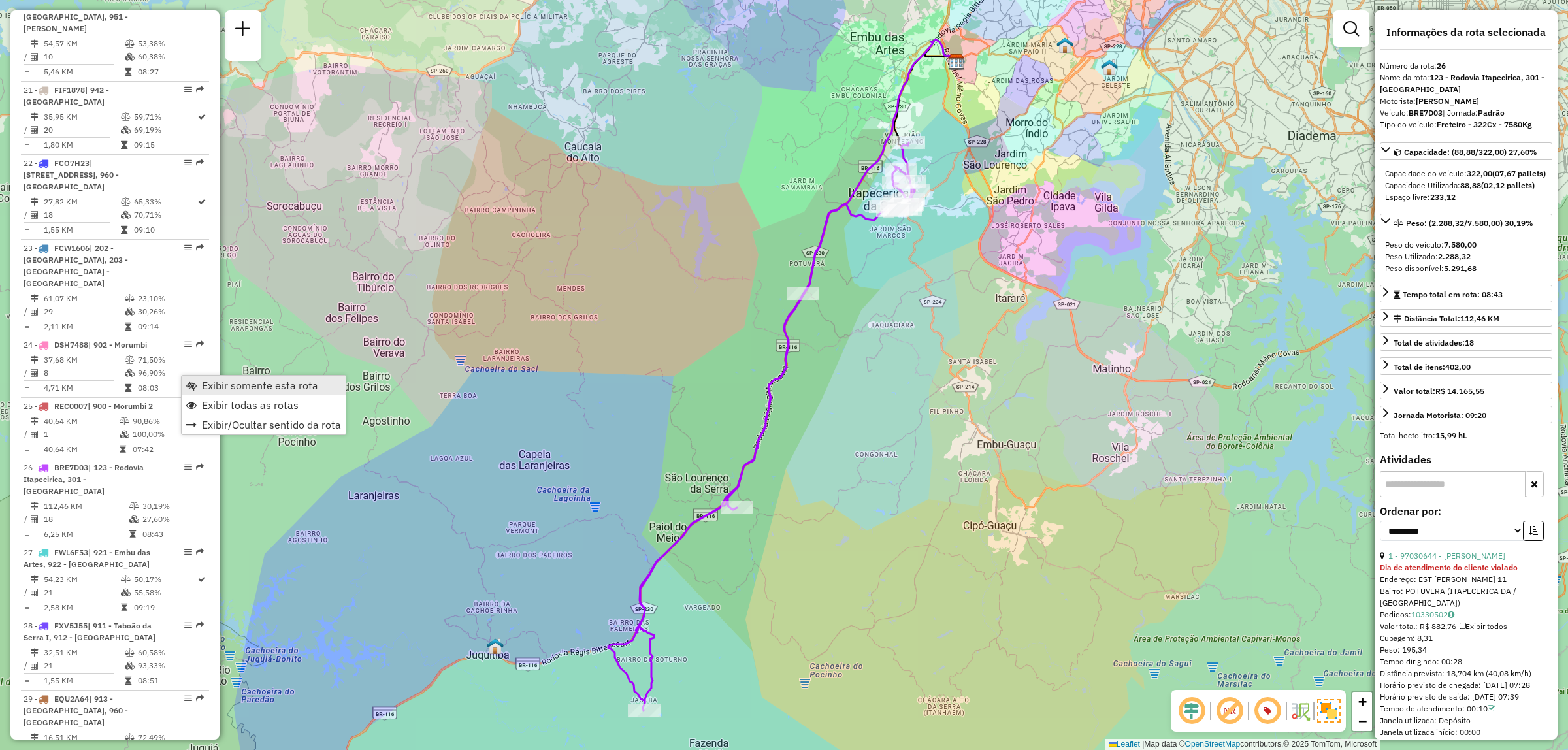
click at [273, 392] on link "Exibir somente esta rota" at bounding box center [263, 386] width 164 height 19
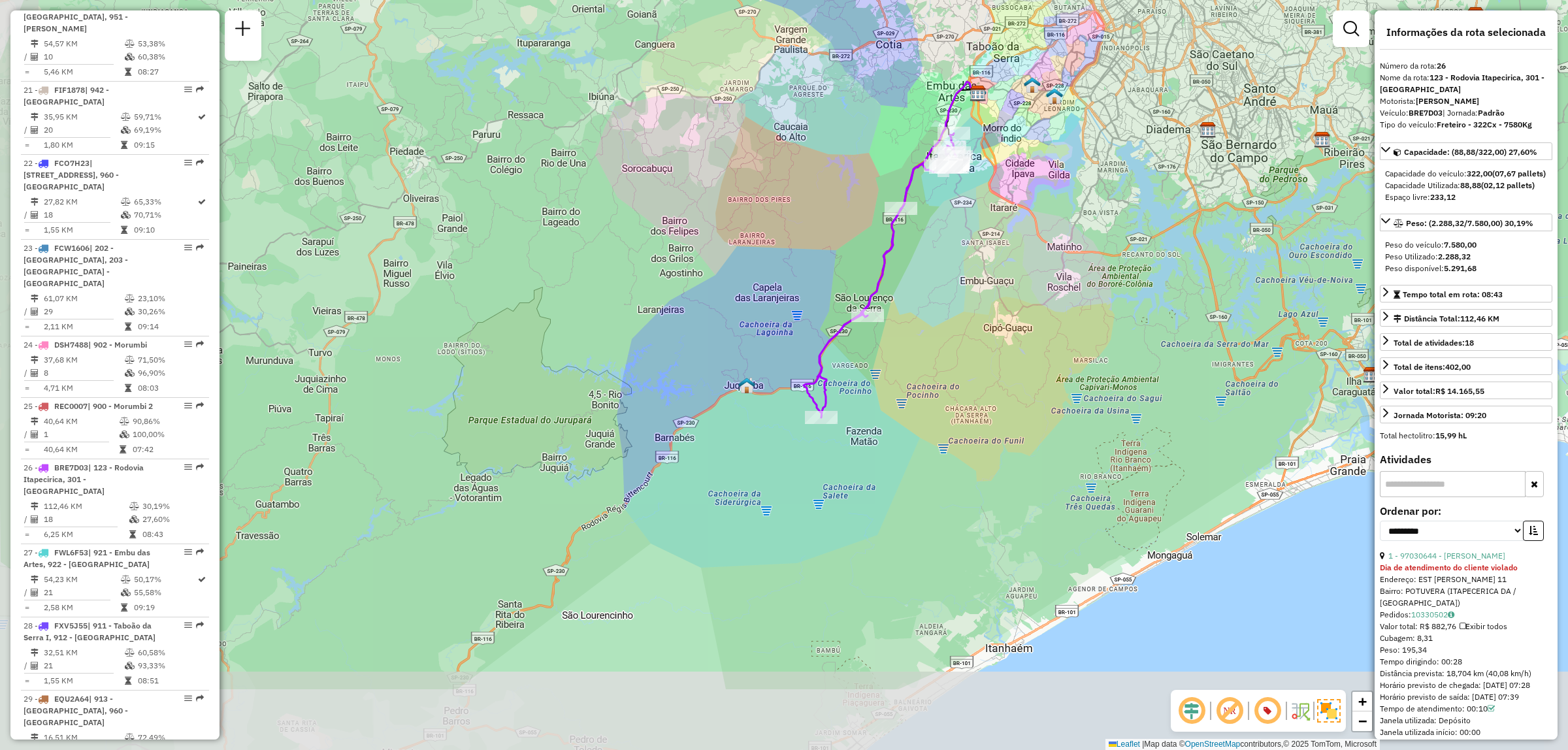
drag, startPoint x: 745, startPoint y: 483, endPoint x: 798, endPoint y: 351, distance: 142.2
click at [798, 351] on div "Janela de atendimento Grade de atendimento Capacidade Transportadoras Veículos …" at bounding box center [784, 375] width 1568 height 750
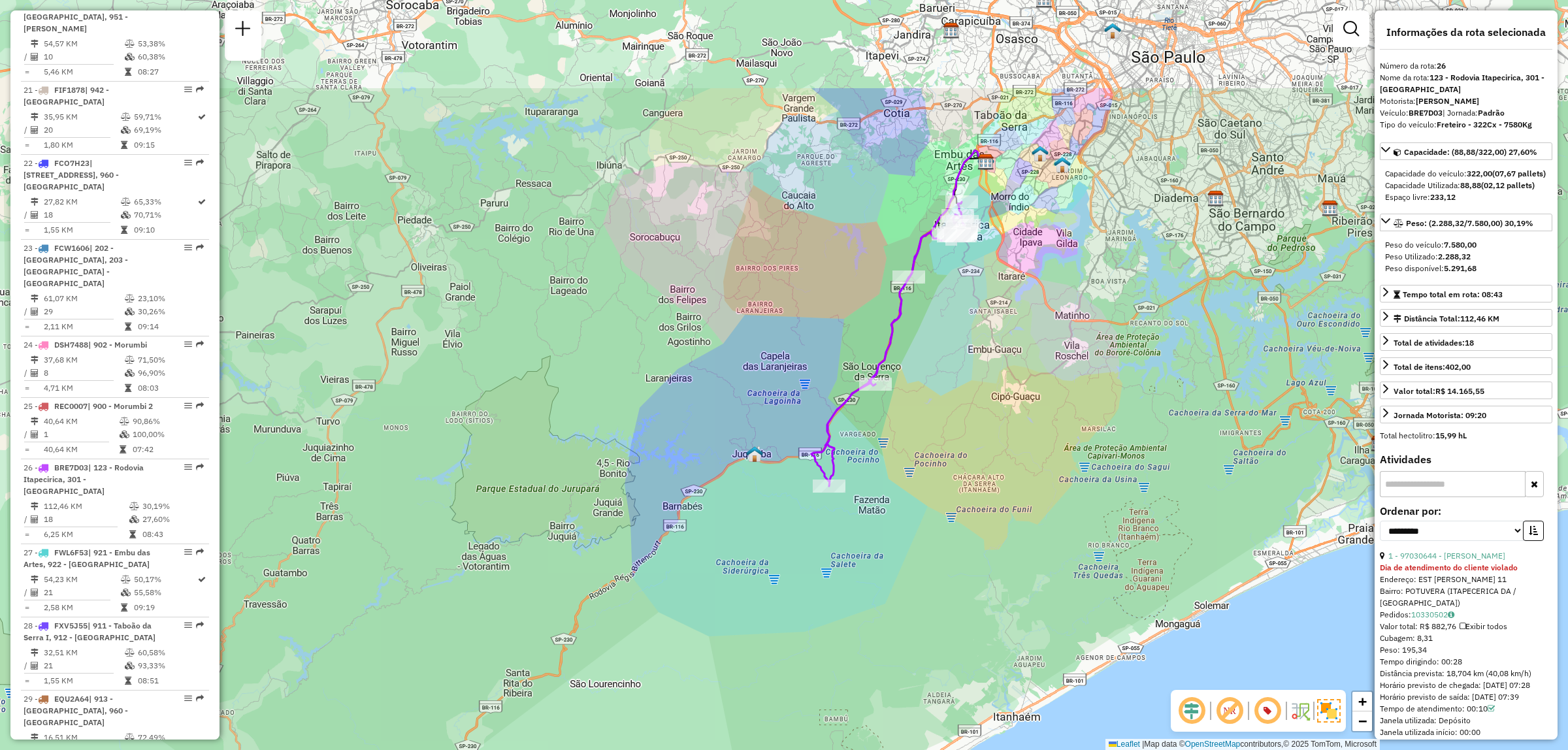
drag, startPoint x: 966, startPoint y: 182, endPoint x: 941, endPoint y: 343, distance: 162.9
click at [941, 343] on div "Janela de atendimento Grade de atendimento Capacidade Transportadoras Veículos …" at bounding box center [784, 375] width 1568 height 750
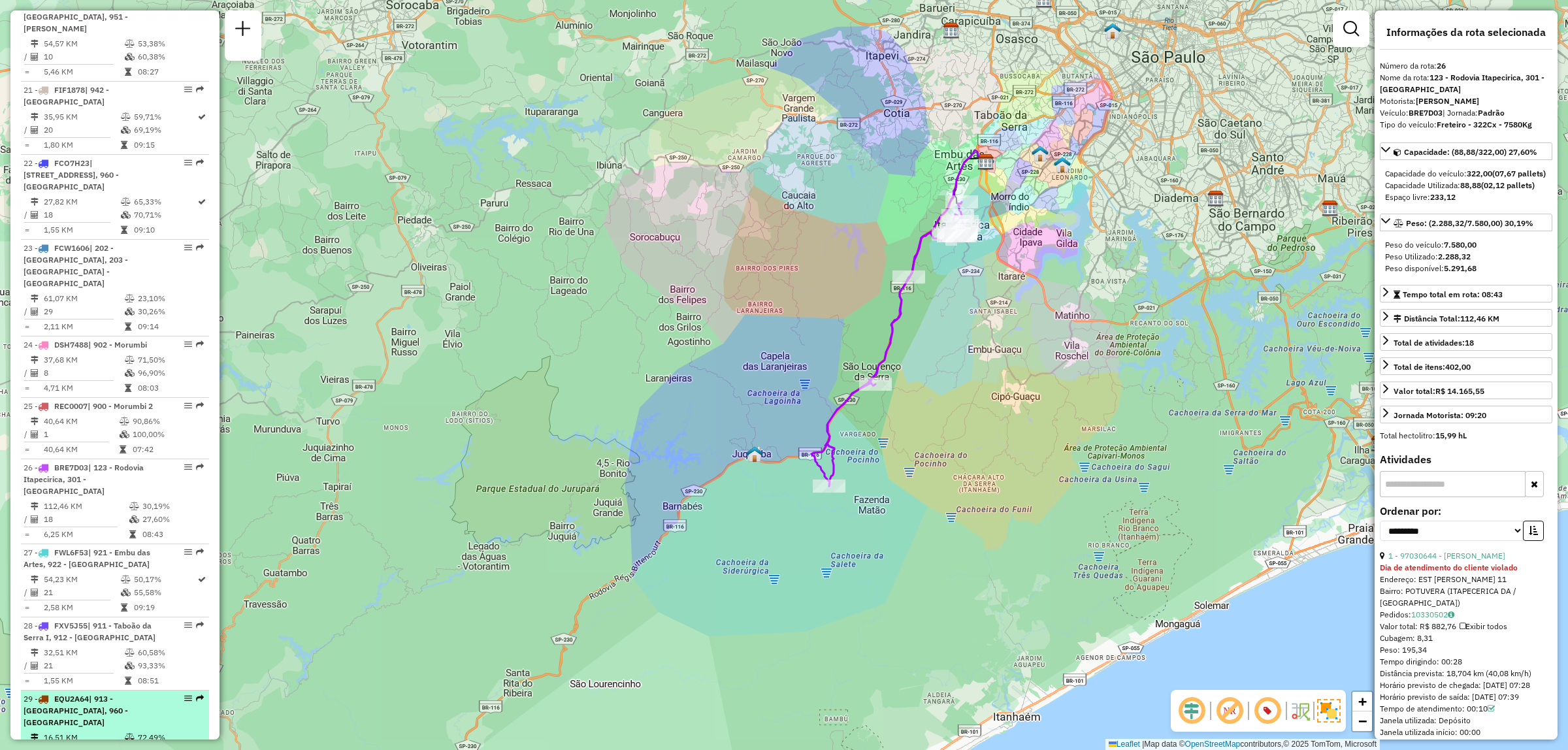
click at [185, 695] on em at bounding box center [188, 698] width 8 height 8
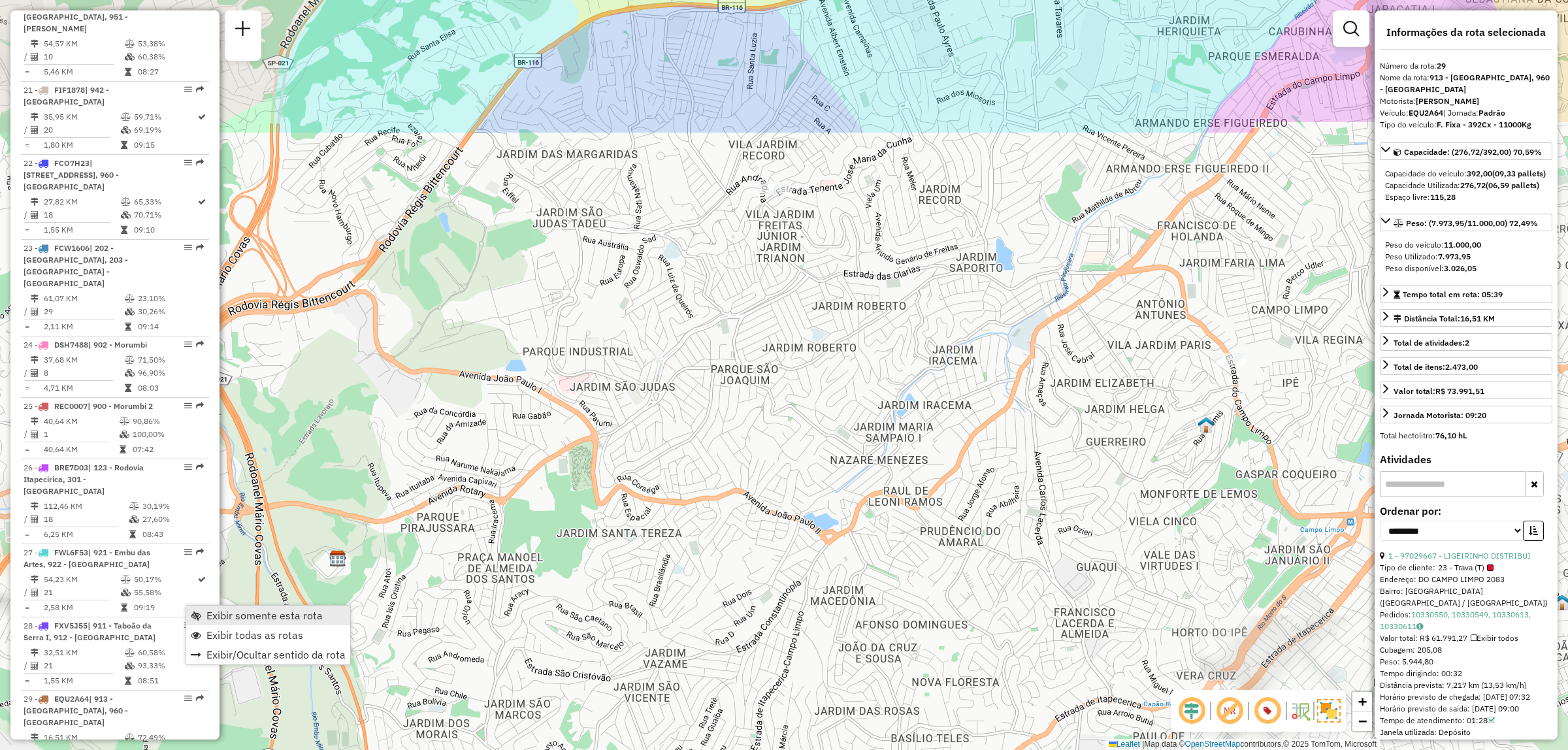
click at [295, 626] on link "Exibir todas as rotas" at bounding box center [268, 635] width 164 height 19
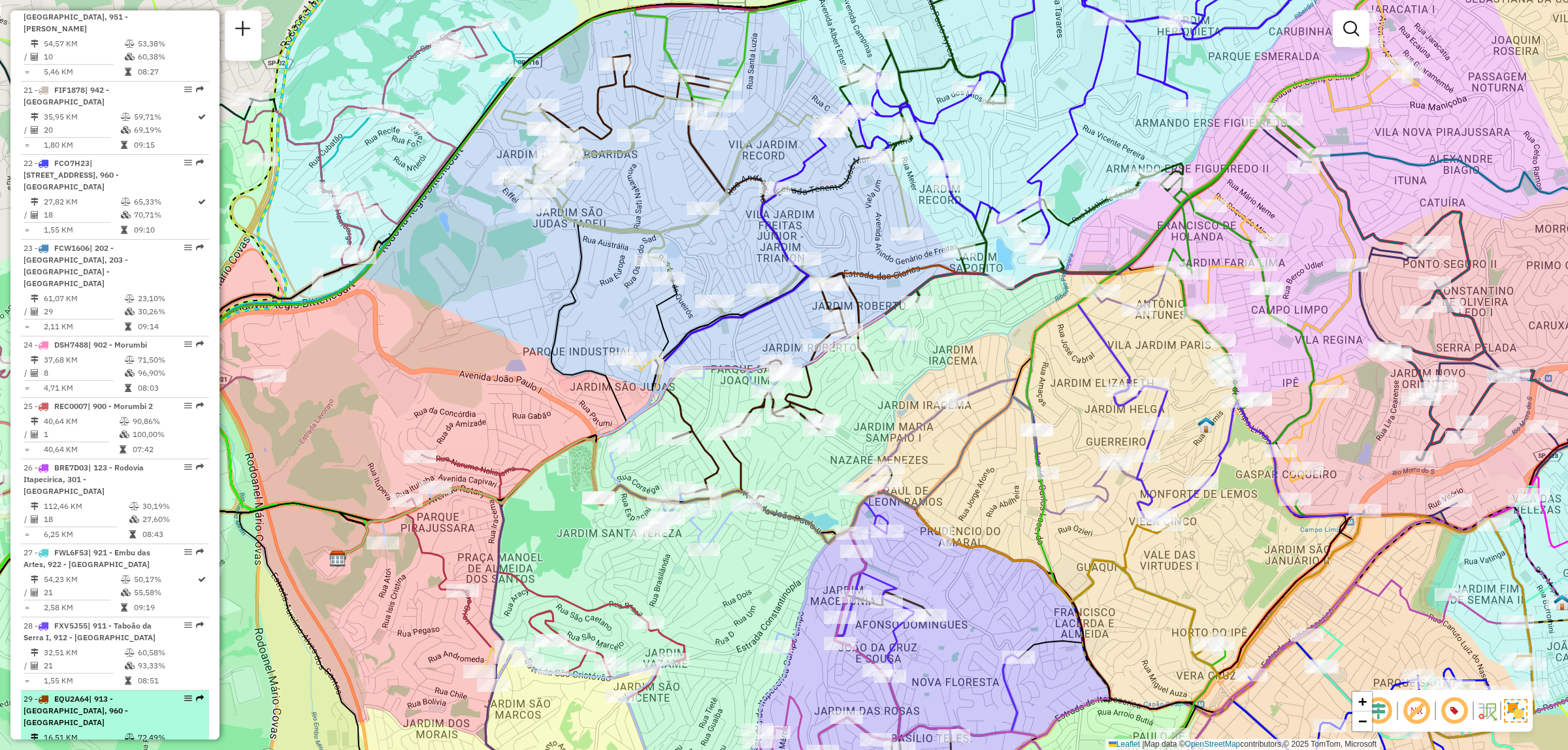
drag, startPoint x: 190, startPoint y: 605, endPoint x: 176, endPoint y: 602, distance: 14.3
select select "**********"
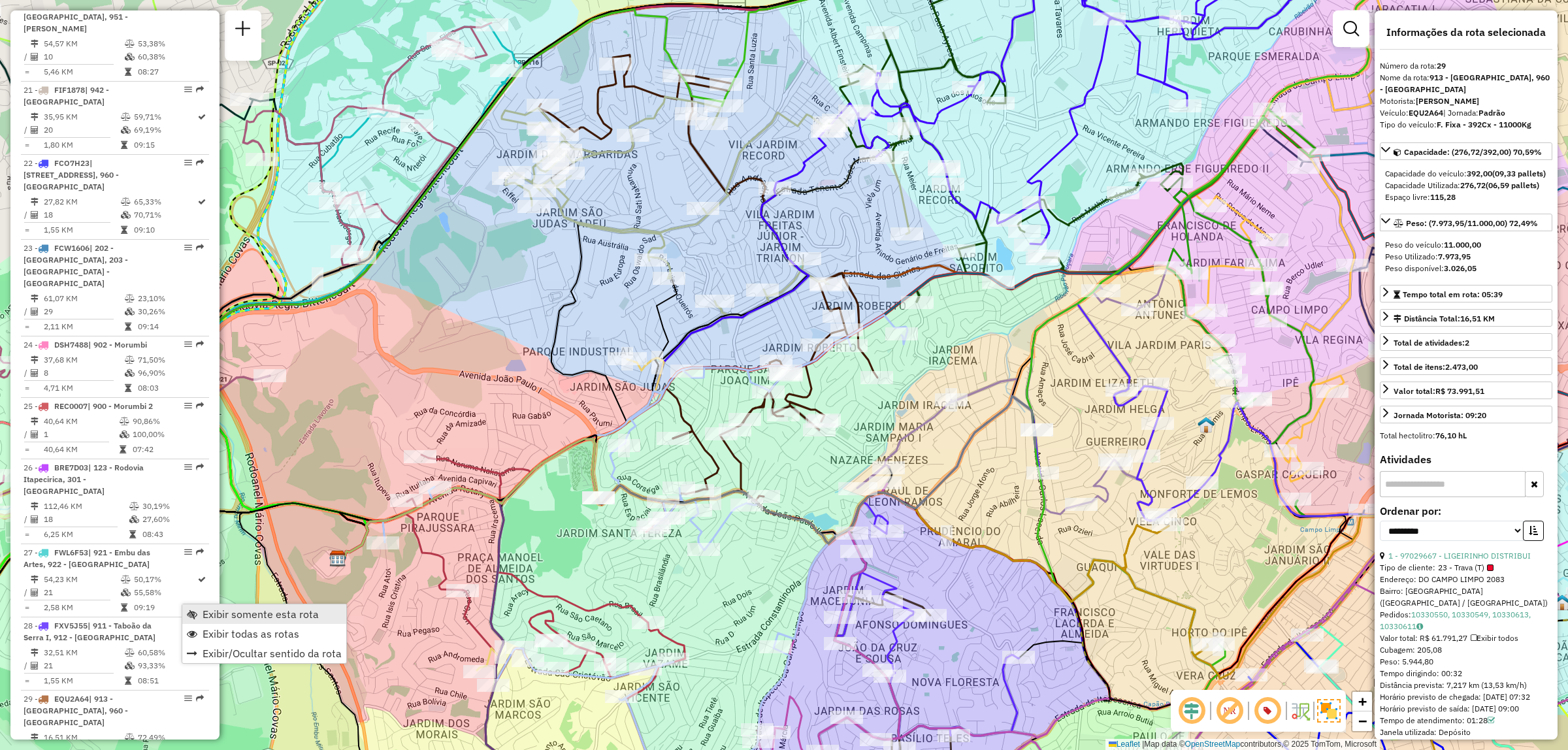
click at [271, 609] on span "Exibir somente esta rota" at bounding box center [261, 614] width 117 height 11
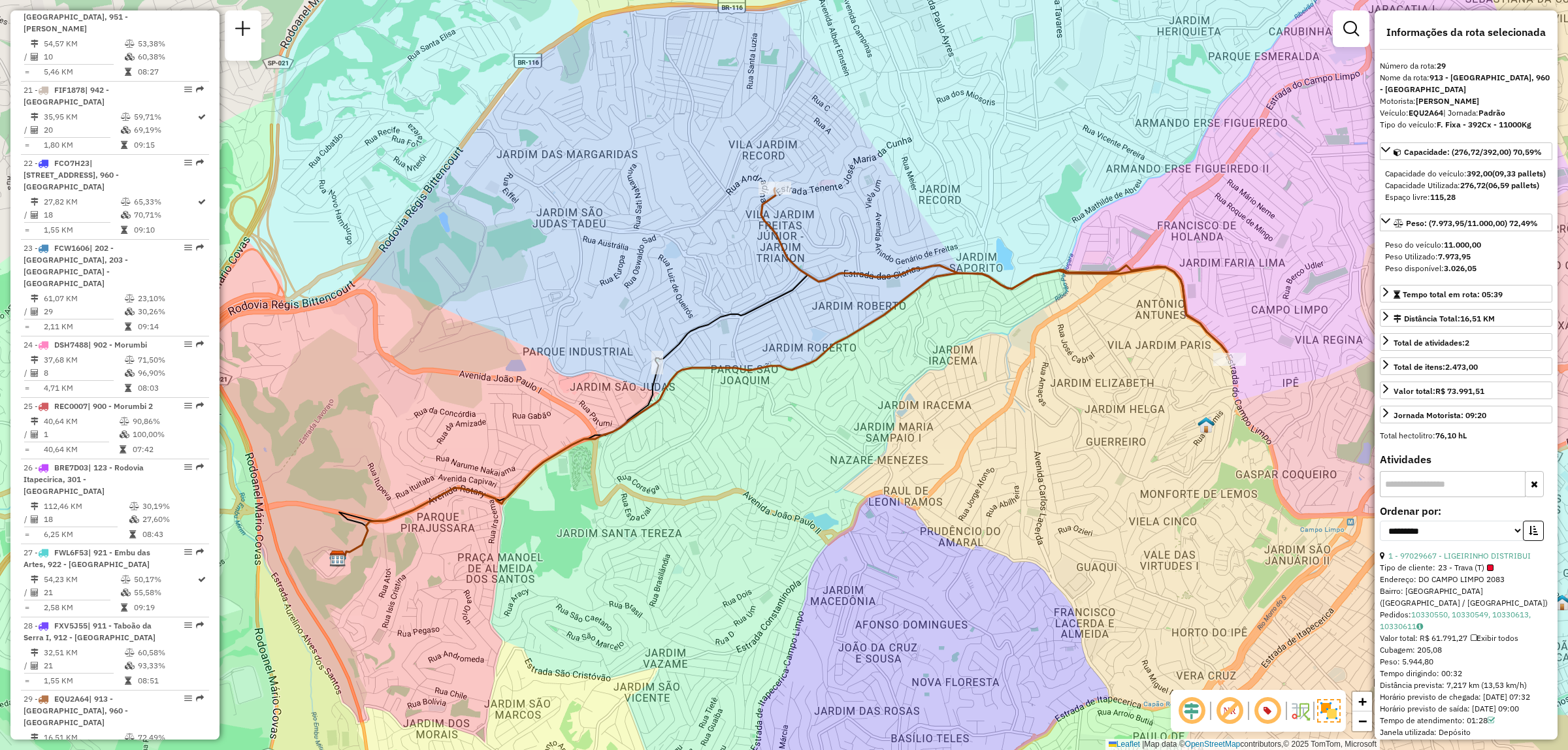
click at [1236, 714] on em at bounding box center [1229, 711] width 32 height 32
click at [1190, 712] on em at bounding box center [1191, 711] width 32 height 32
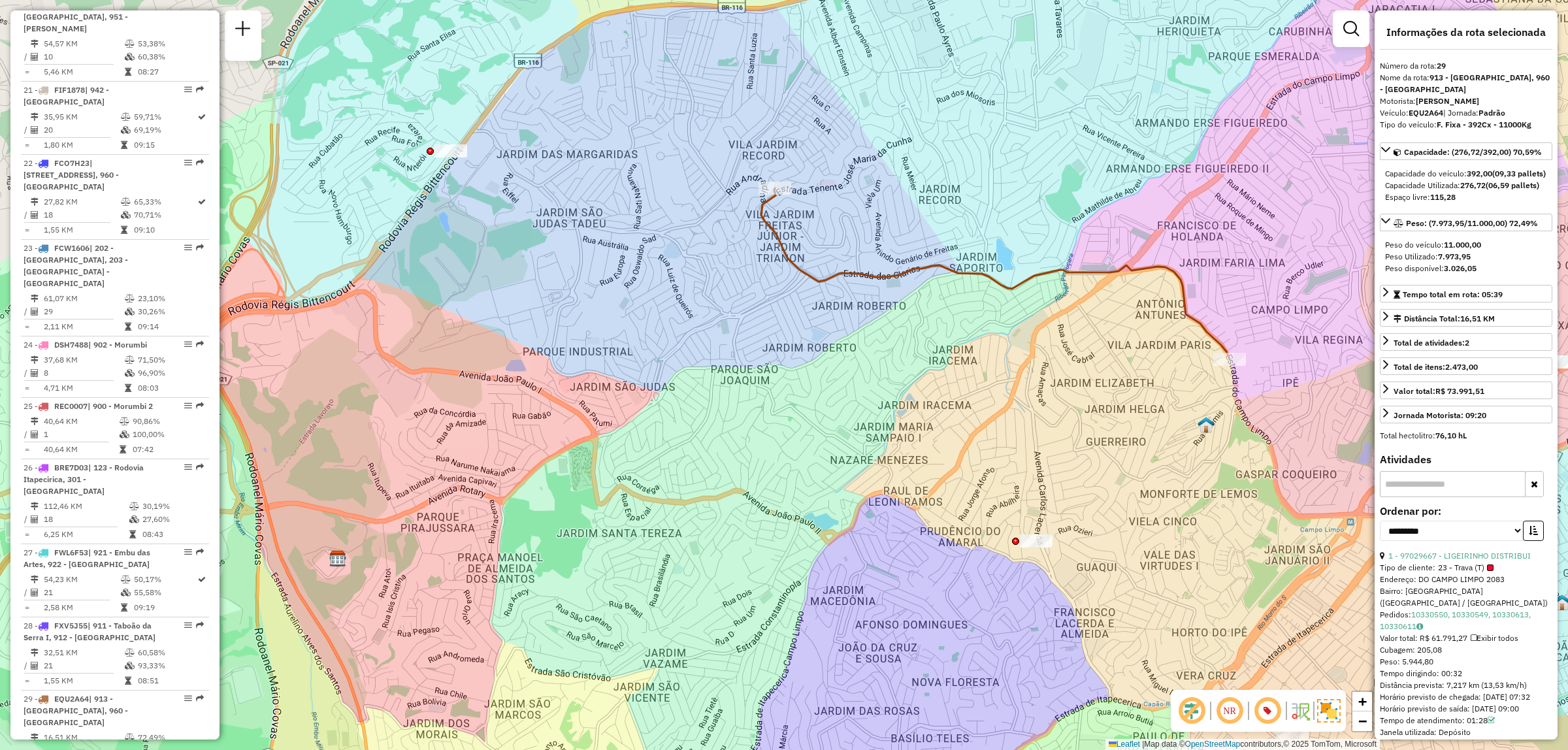
click at [1270, 710] on em at bounding box center [1268, 711] width 32 height 32
click at [1265, 717] on em at bounding box center [1268, 711] width 32 height 32
click at [1223, 710] on em at bounding box center [1229, 711] width 32 height 32
click at [1275, 712] on em at bounding box center [1268, 711] width 32 height 32
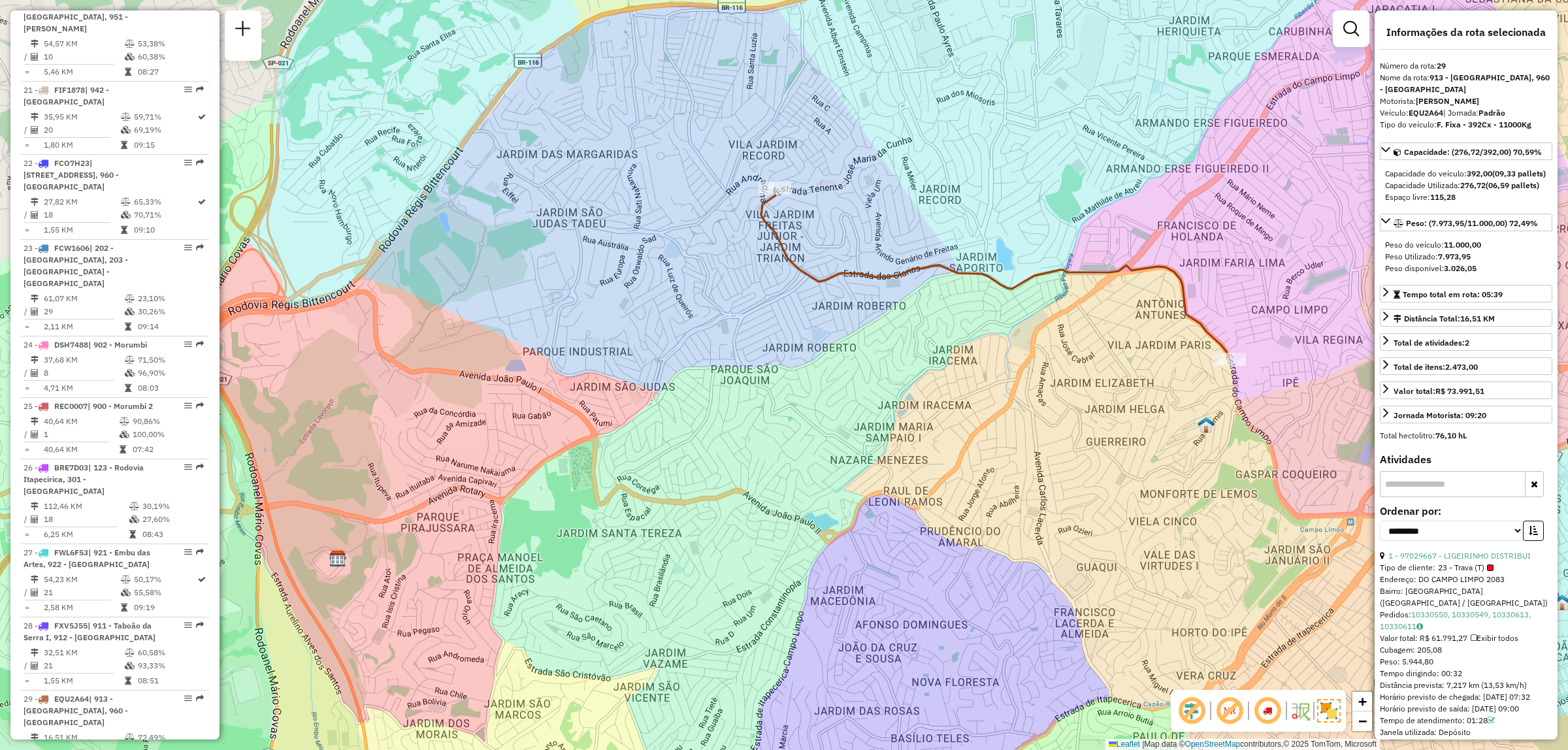
click at [1274, 712] on em at bounding box center [1268, 711] width 32 height 32
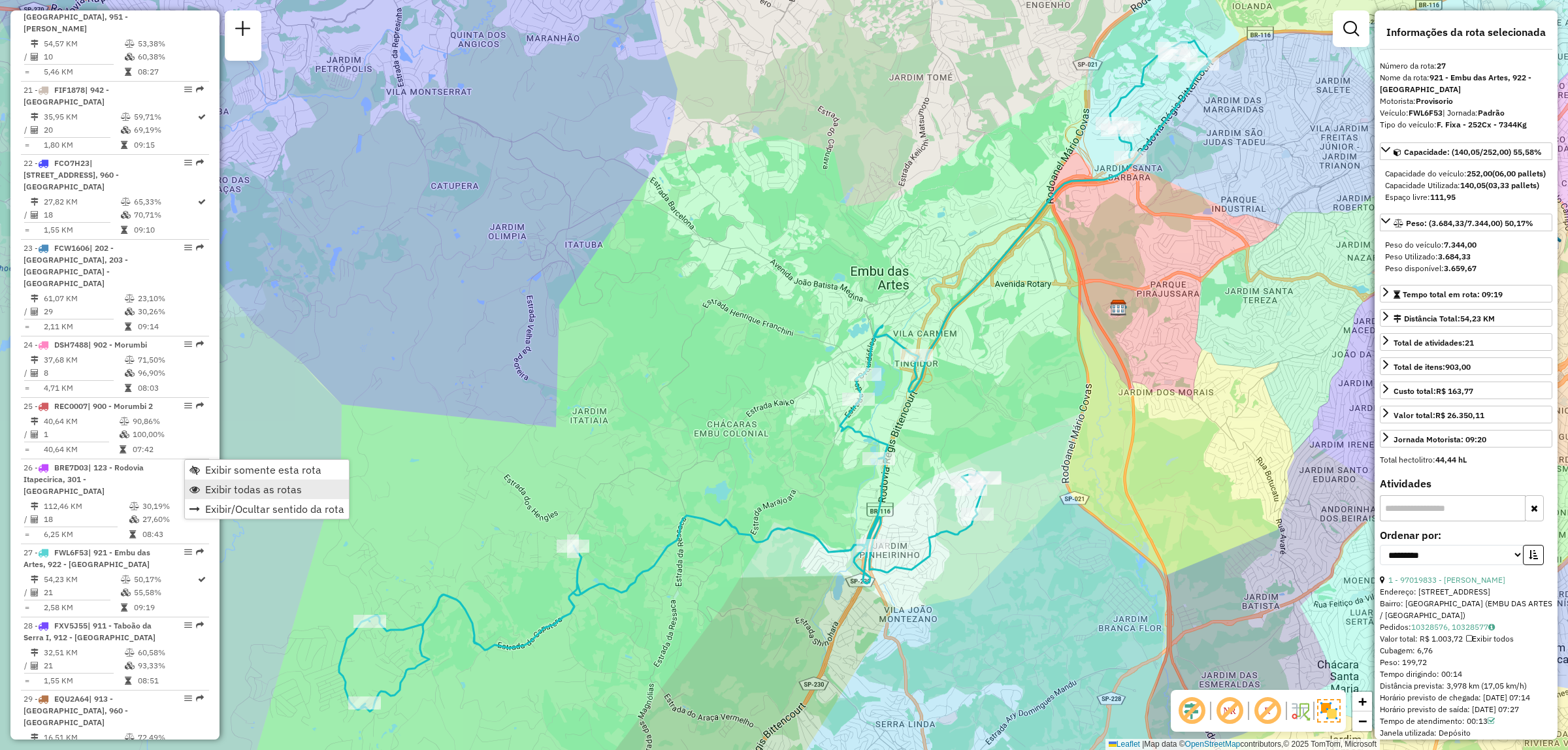
click at [246, 484] on span "Exibir todas as rotas" at bounding box center [253, 489] width 97 height 11
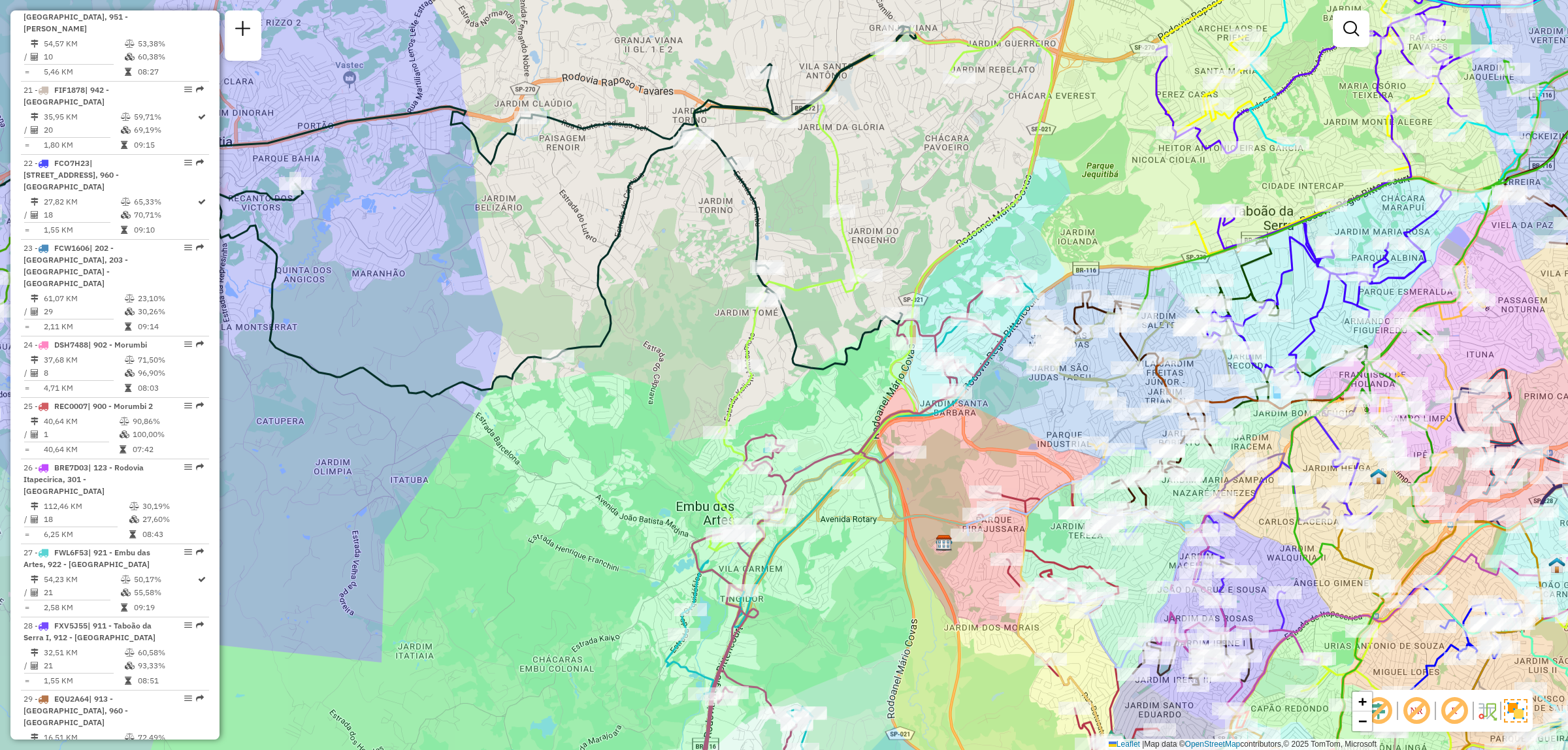
click at [1447, 712] on em at bounding box center [1454, 711] width 32 height 32
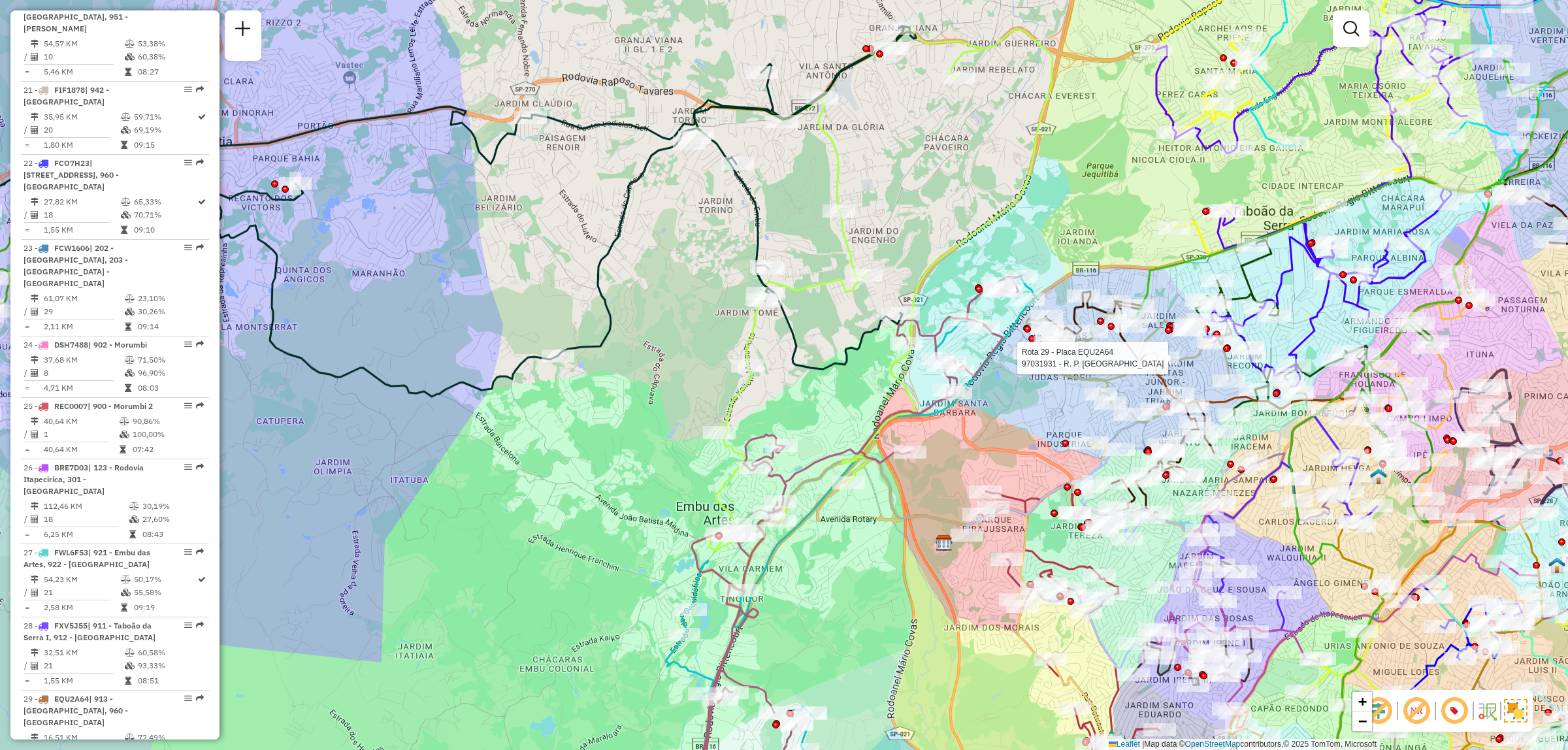
select select "**********"
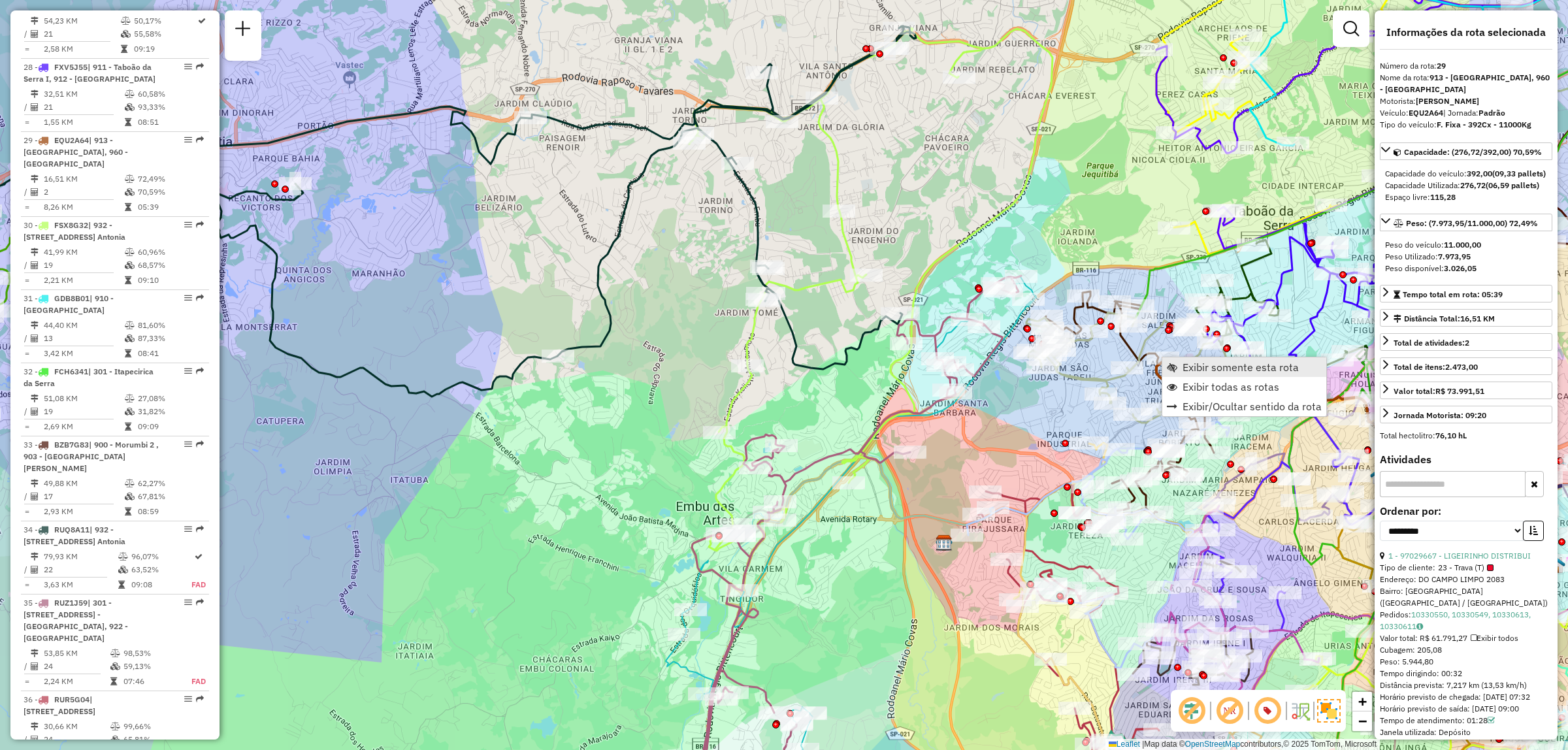
scroll to position [2575, 0]
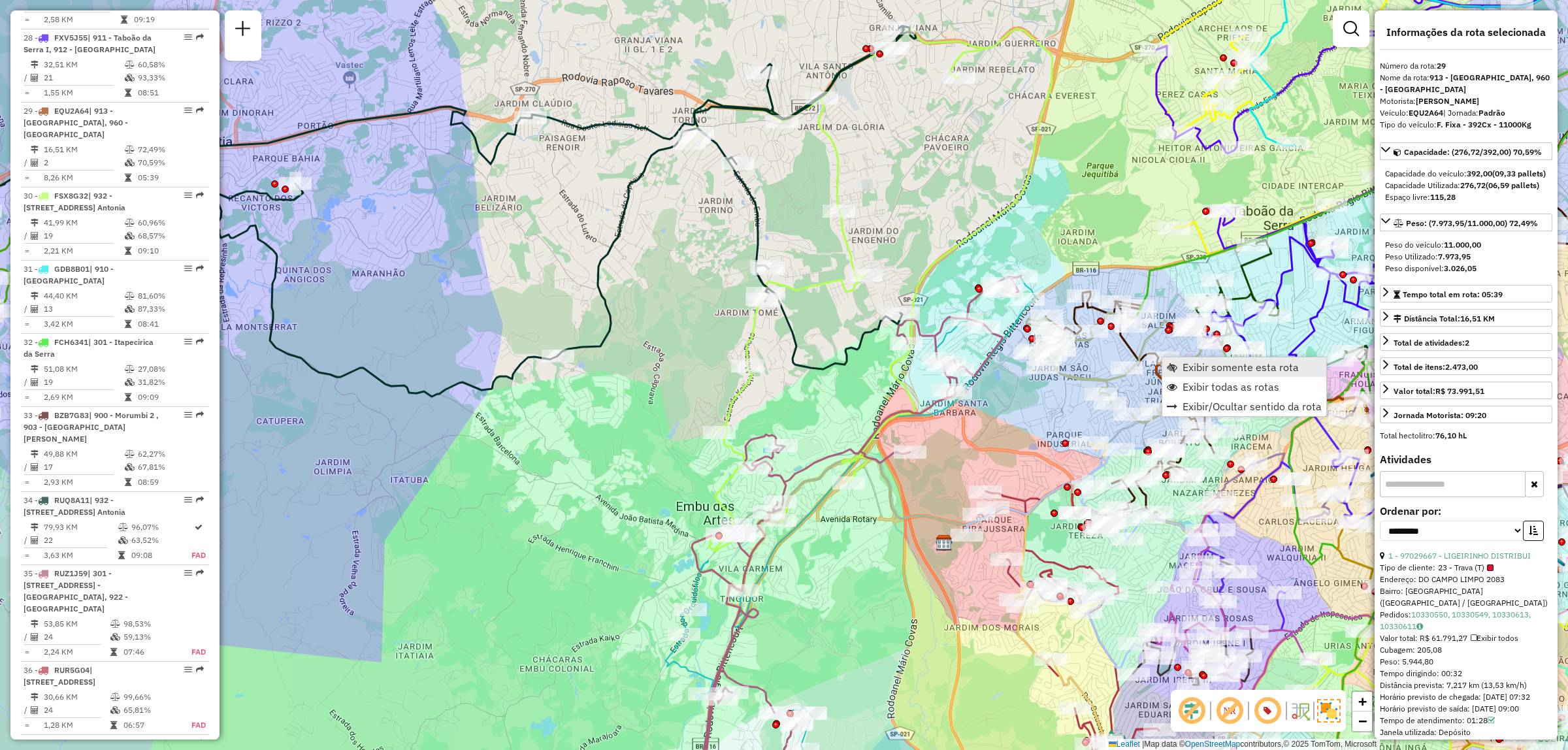
click at [1261, 367] on span "Exibir somente esta rota" at bounding box center [1241, 366] width 117 height 11
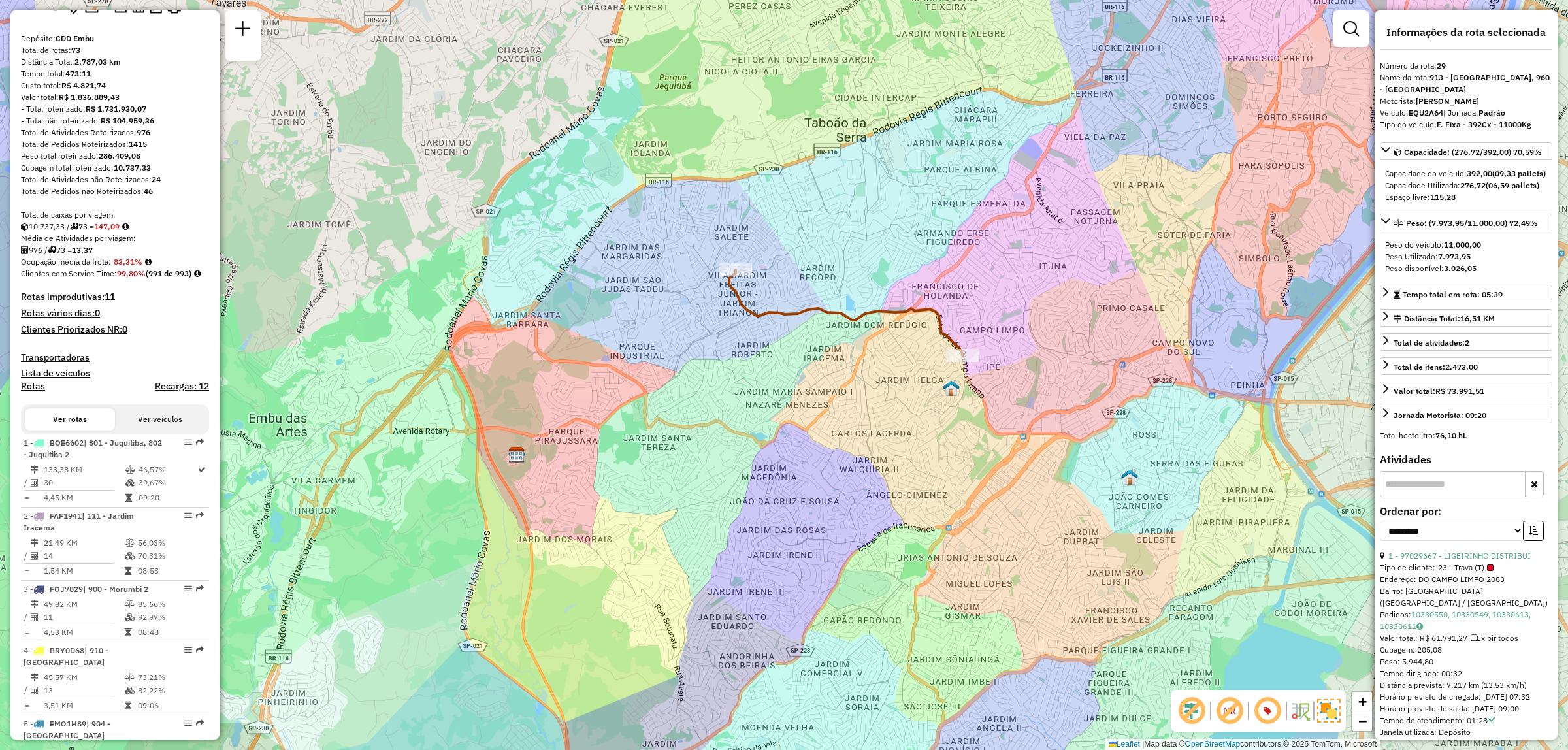
scroll to position [0, 0]
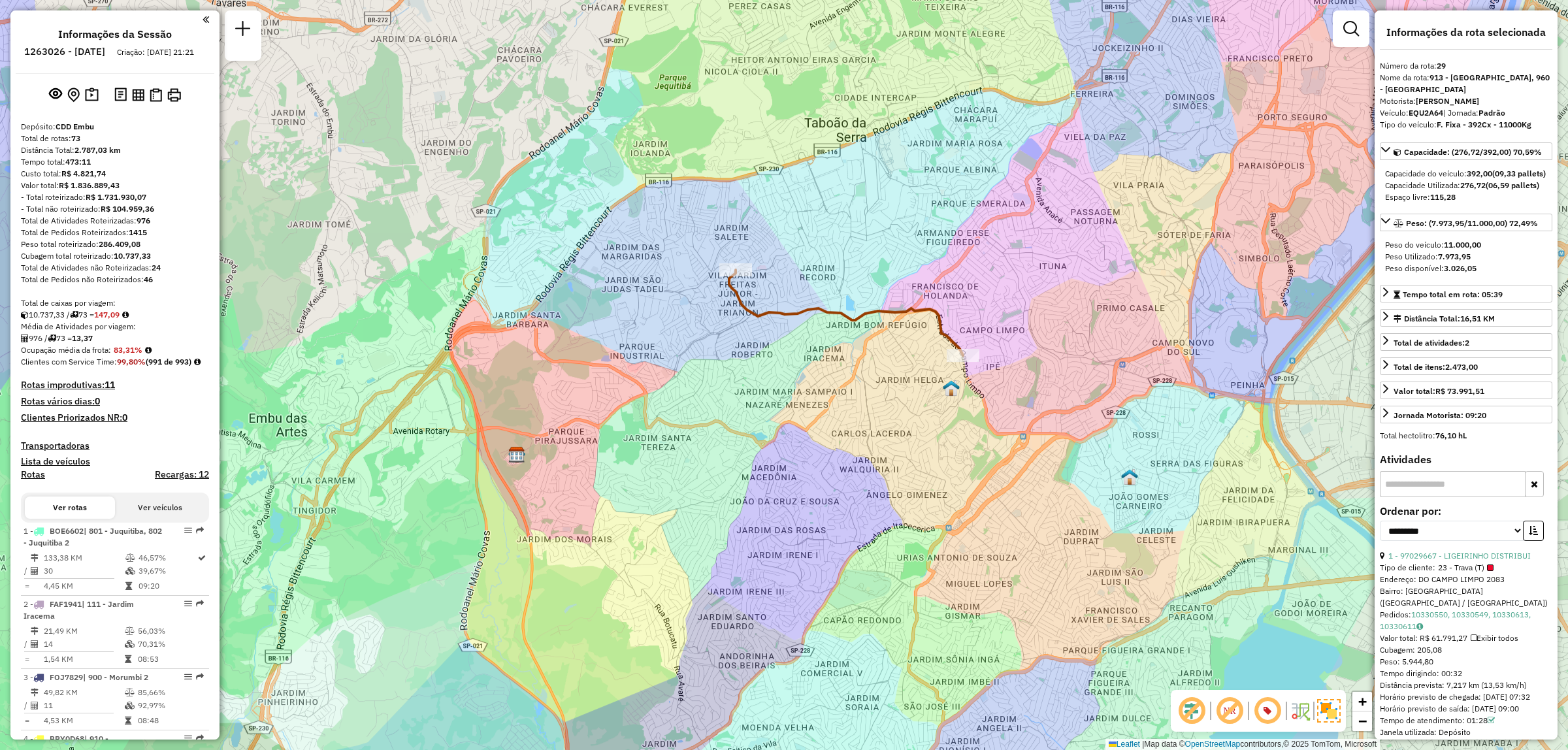
click at [83, 51] on h6 "1263026 - 10/09/2025" at bounding box center [64, 52] width 81 height 11
copy h6 "1263026"
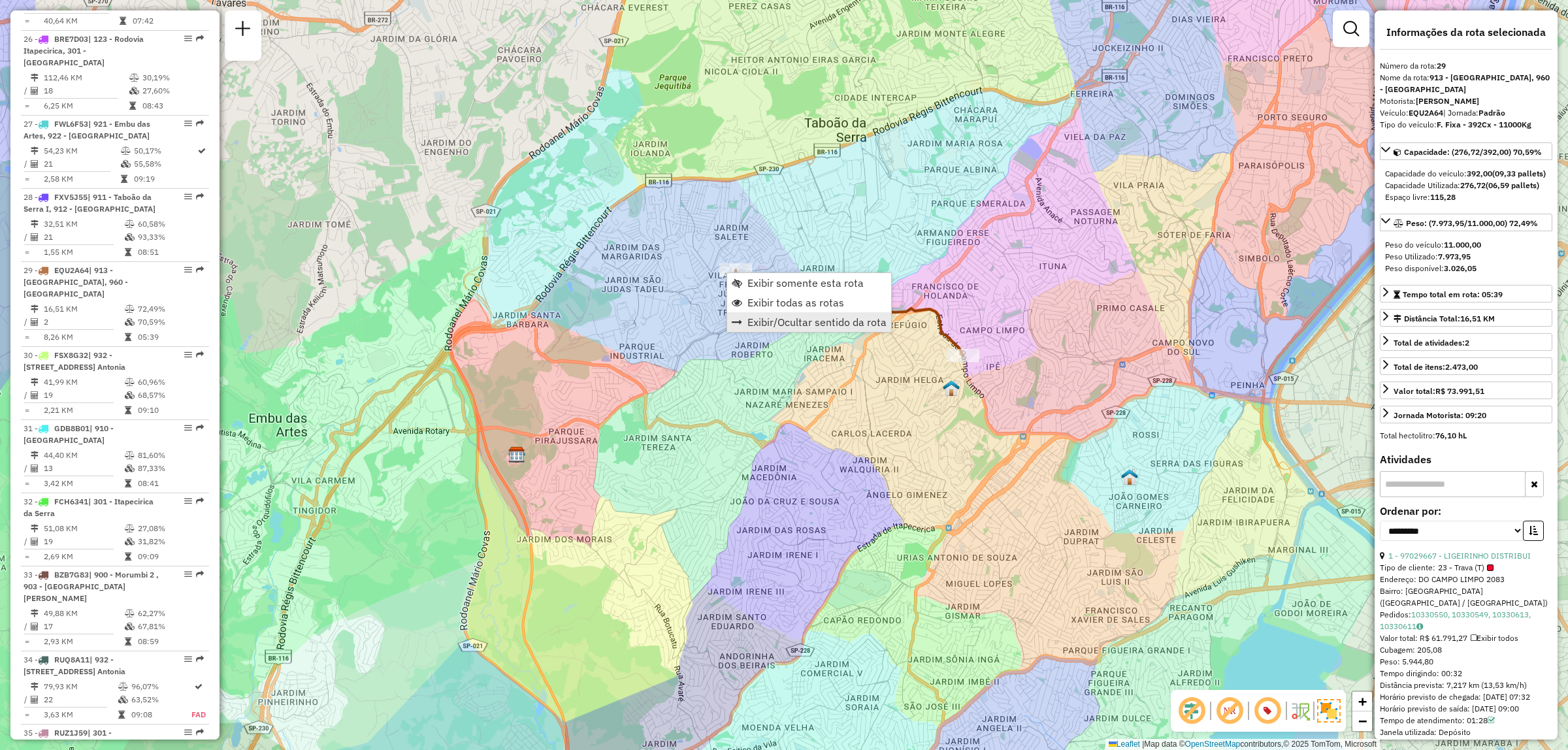
scroll to position [2575, 0]
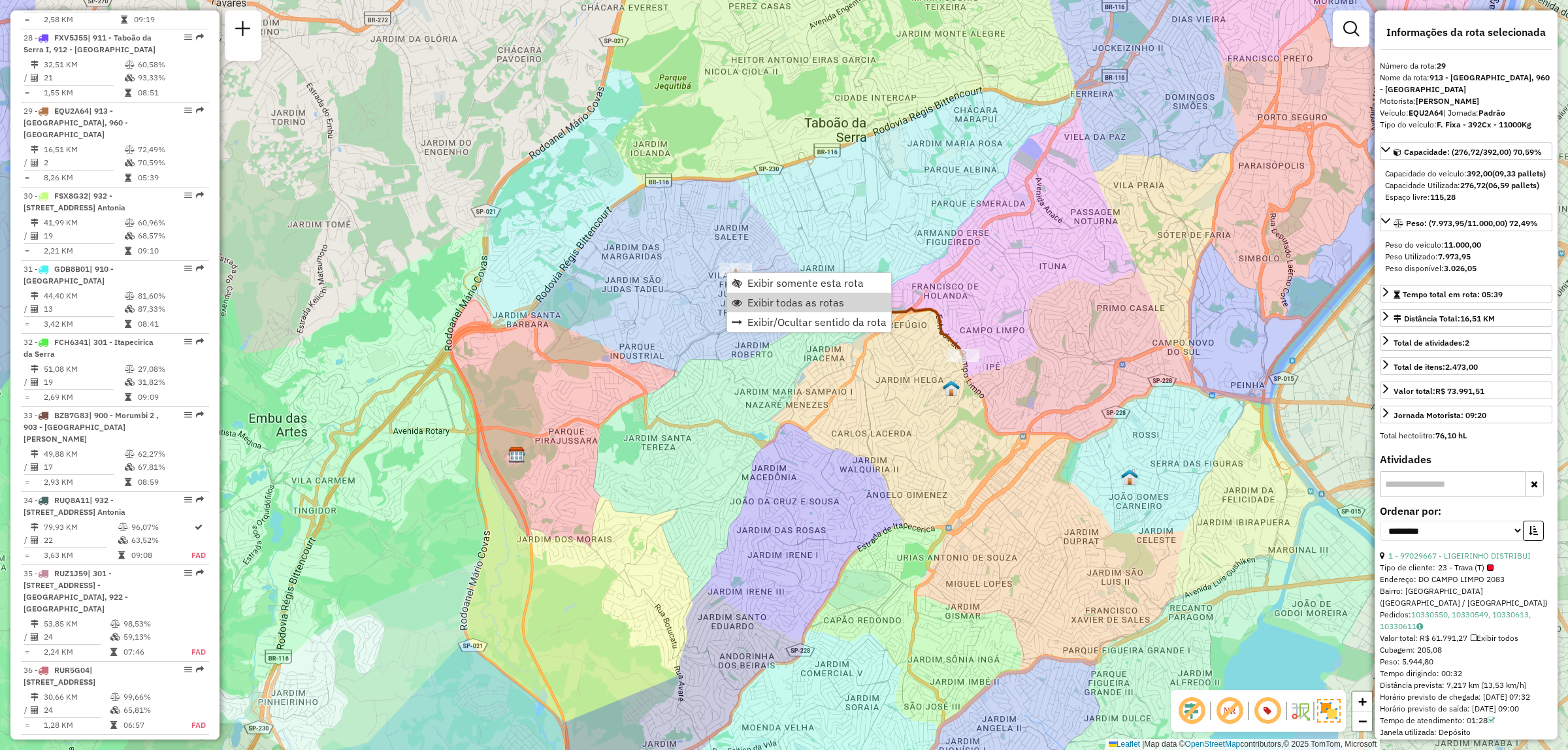
click at [825, 308] on span "Exibir todas as rotas" at bounding box center [795, 302] width 97 height 11
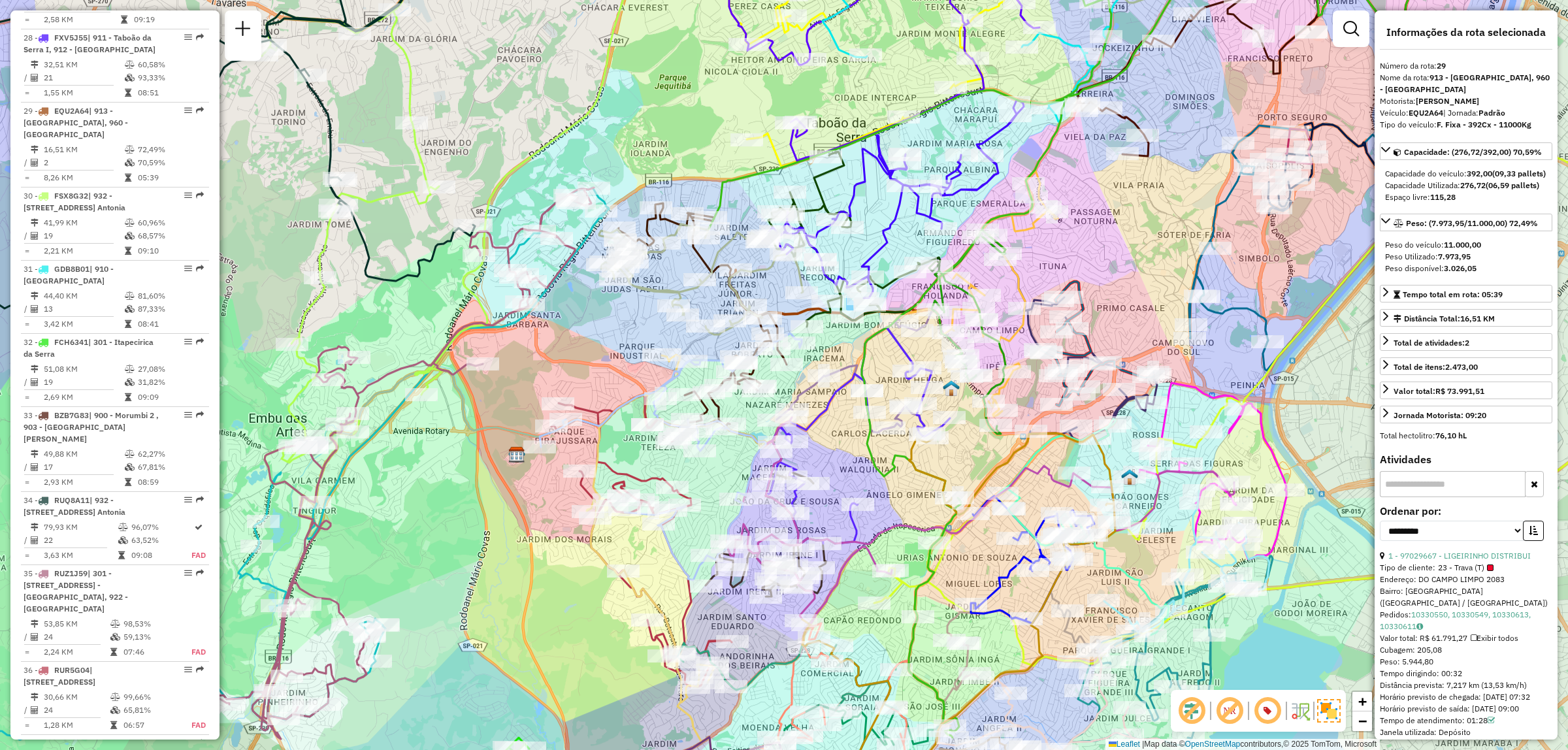
scroll to position [1987, 0]
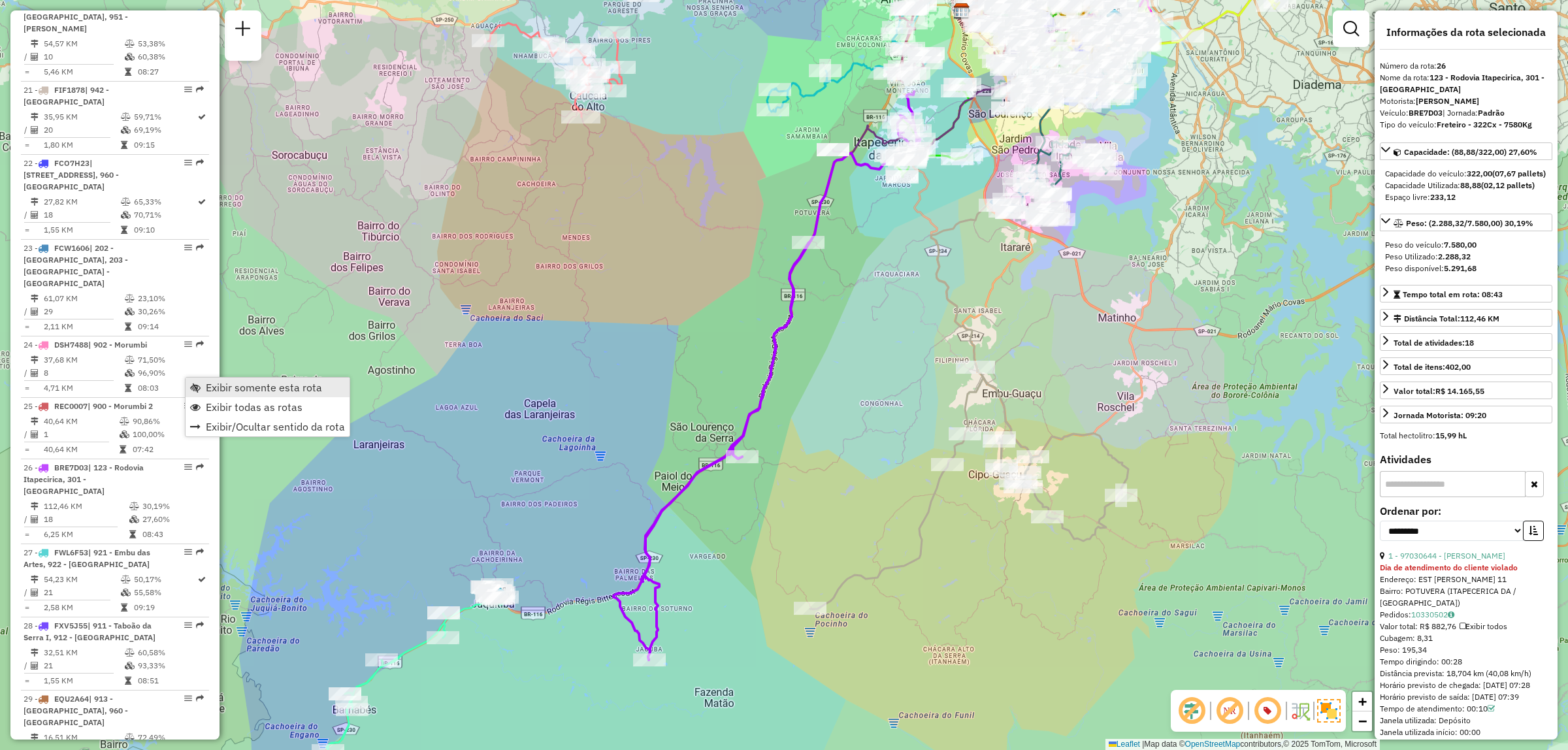
click at [261, 386] on span "Exibir somente esta rota" at bounding box center [264, 387] width 117 height 11
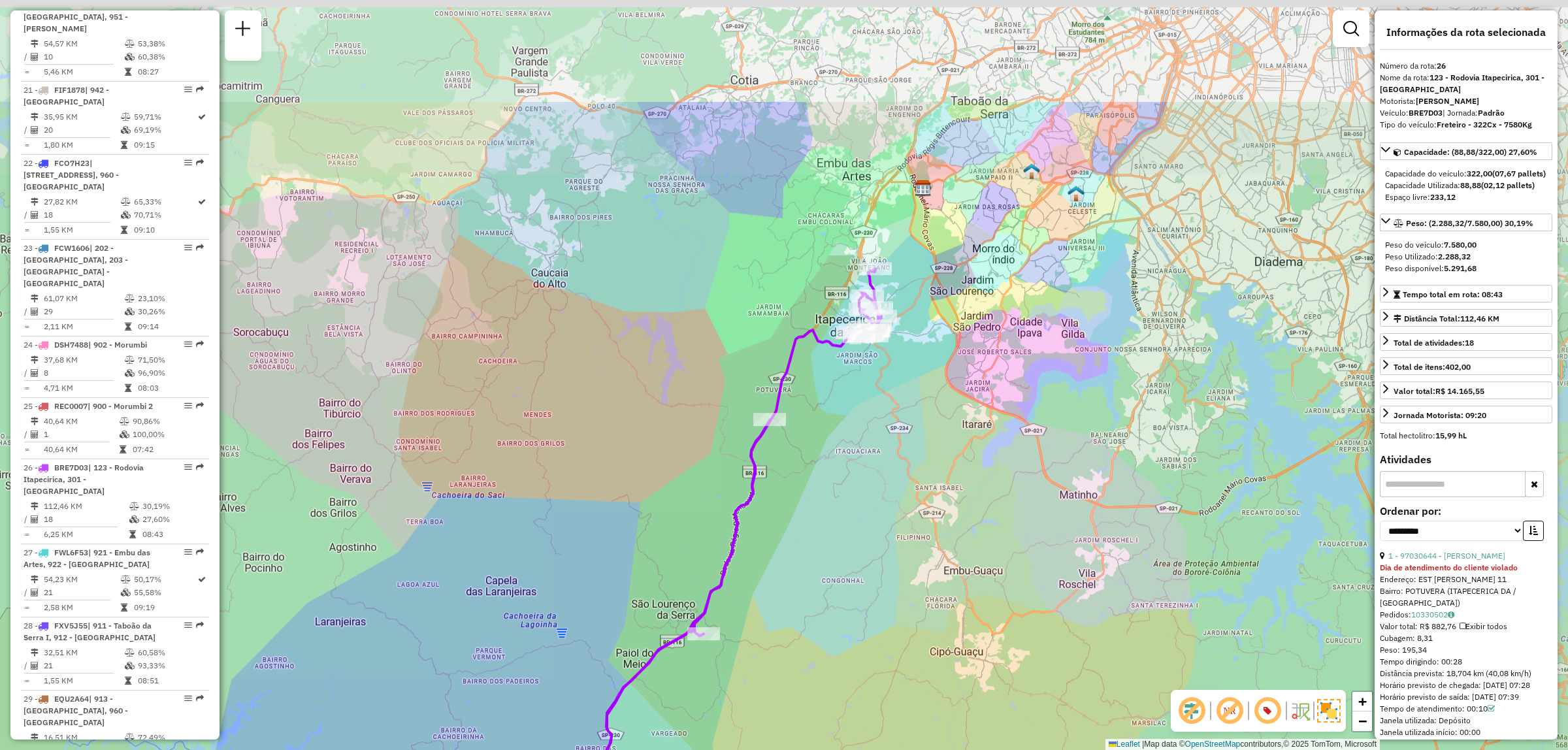
drag, startPoint x: 894, startPoint y: 70, endPoint x: 838, endPoint y: 263, distance: 201.0
click at [838, 263] on div "Janela de atendimento Grade de atendimento Capacidade Transportadoras Veículos …" at bounding box center [784, 375] width 1568 height 750
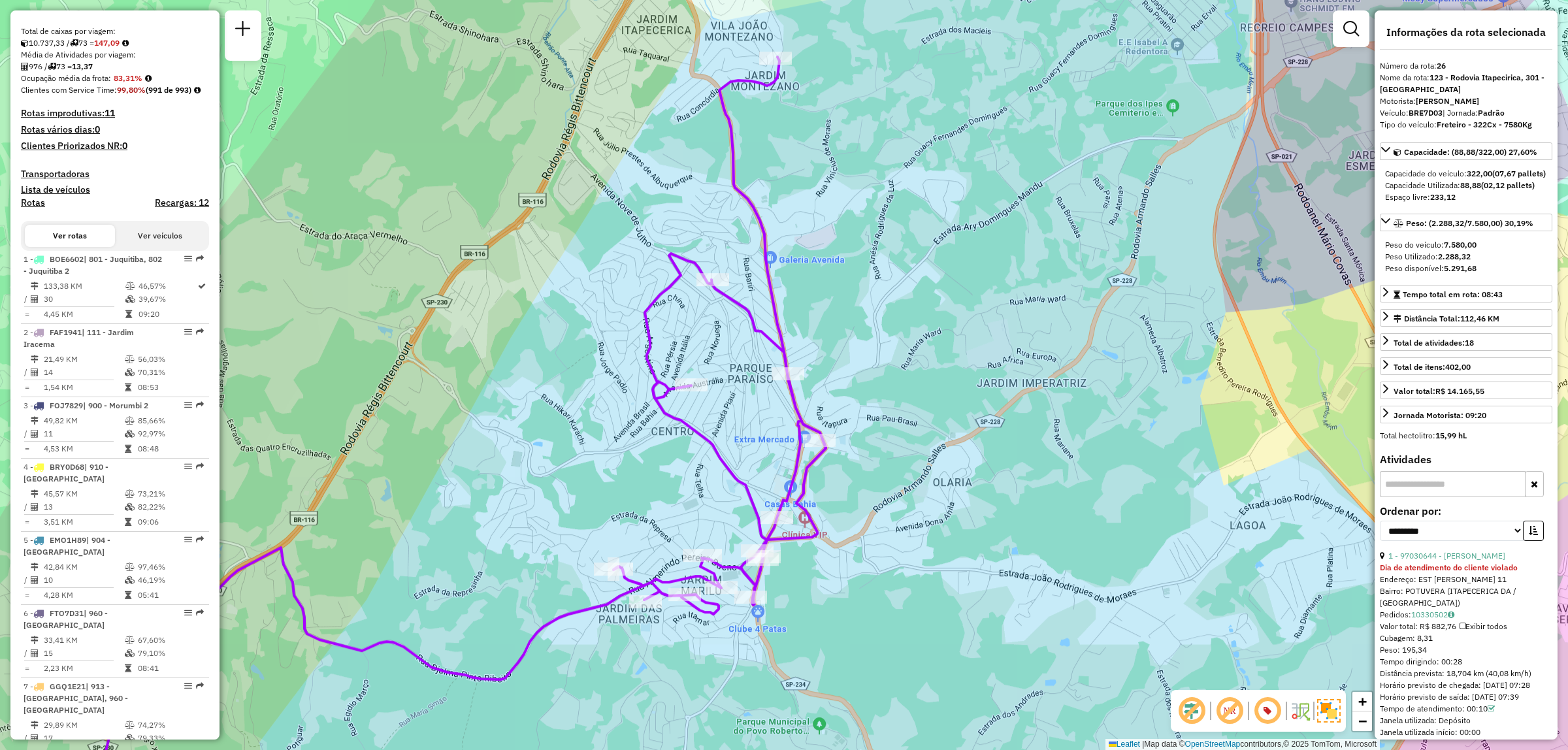
scroll to position [0, 0]
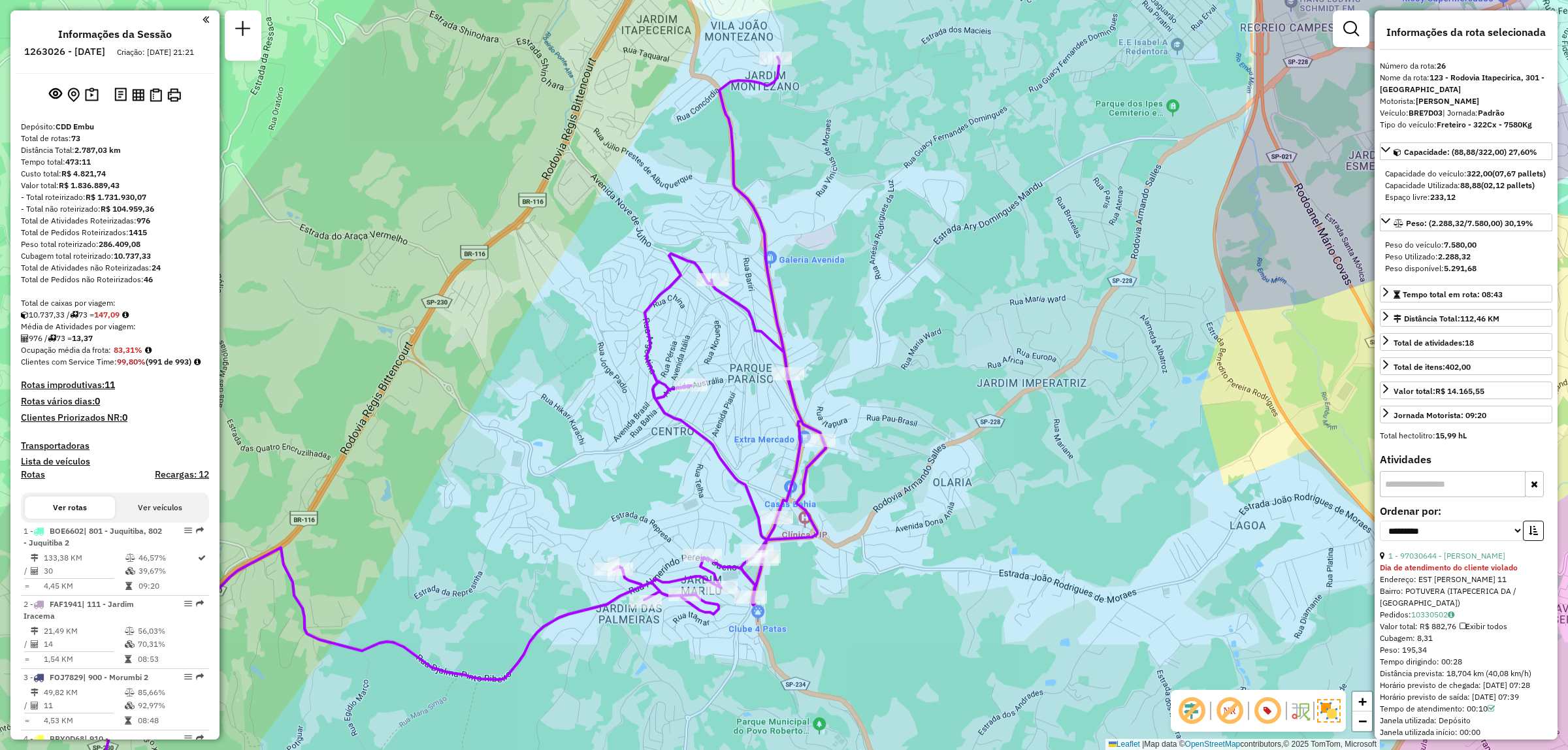
drag, startPoint x: 85, startPoint y: 55, endPoint x: 73, endPoint y: 49, distance: 13.4
click at [83, 55] on h6 "1263026 - 10/09/2025" at bounding box center [64, 52] width 81 height 11
click at [73, 49] on h6 "1263026 - 10/09/2025" at bounding box center [64, 52] width 81 height 11
copy h6 "1263026"
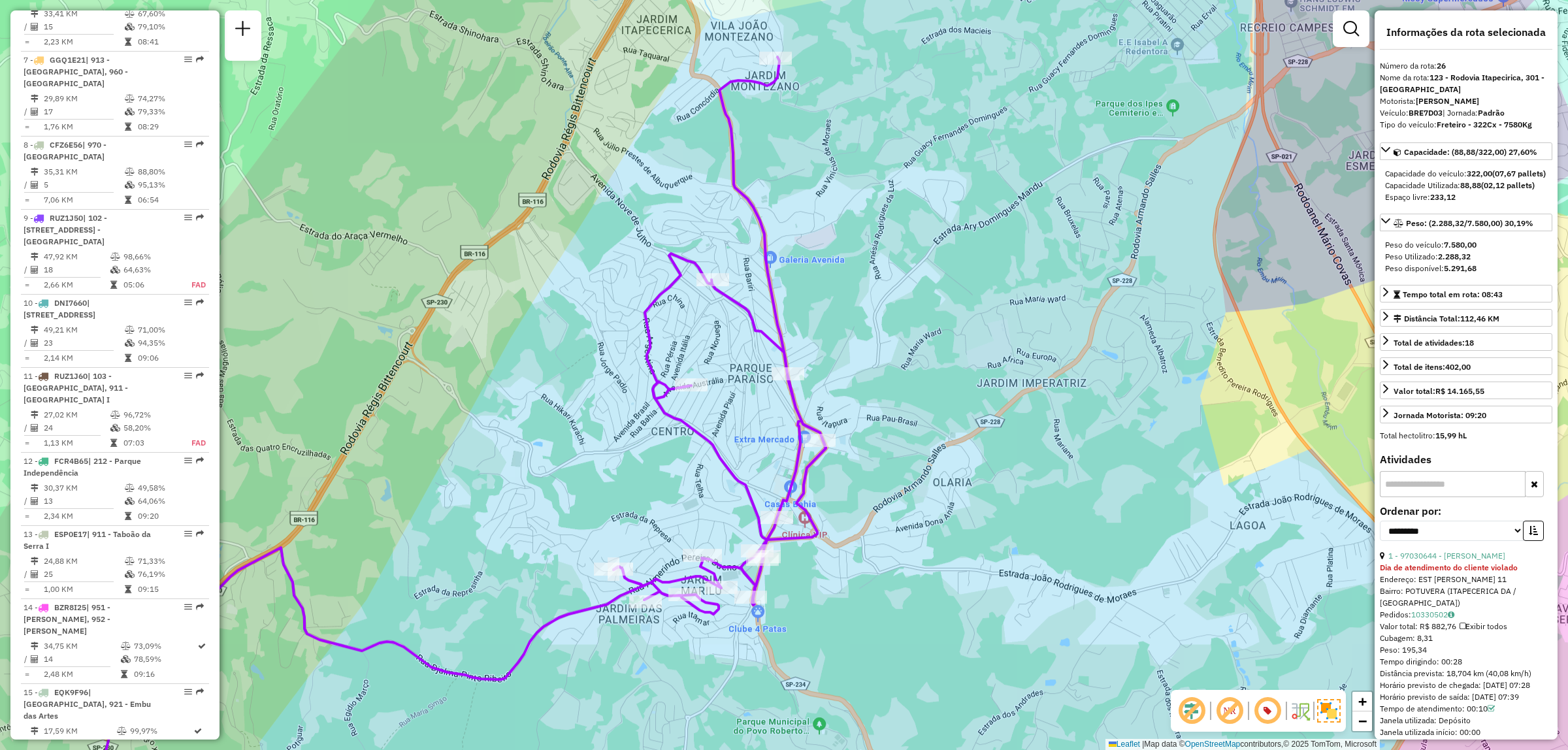
scroll to position [1987, 0]
